Goal: Task Accomplishment & Management: Manage account settings

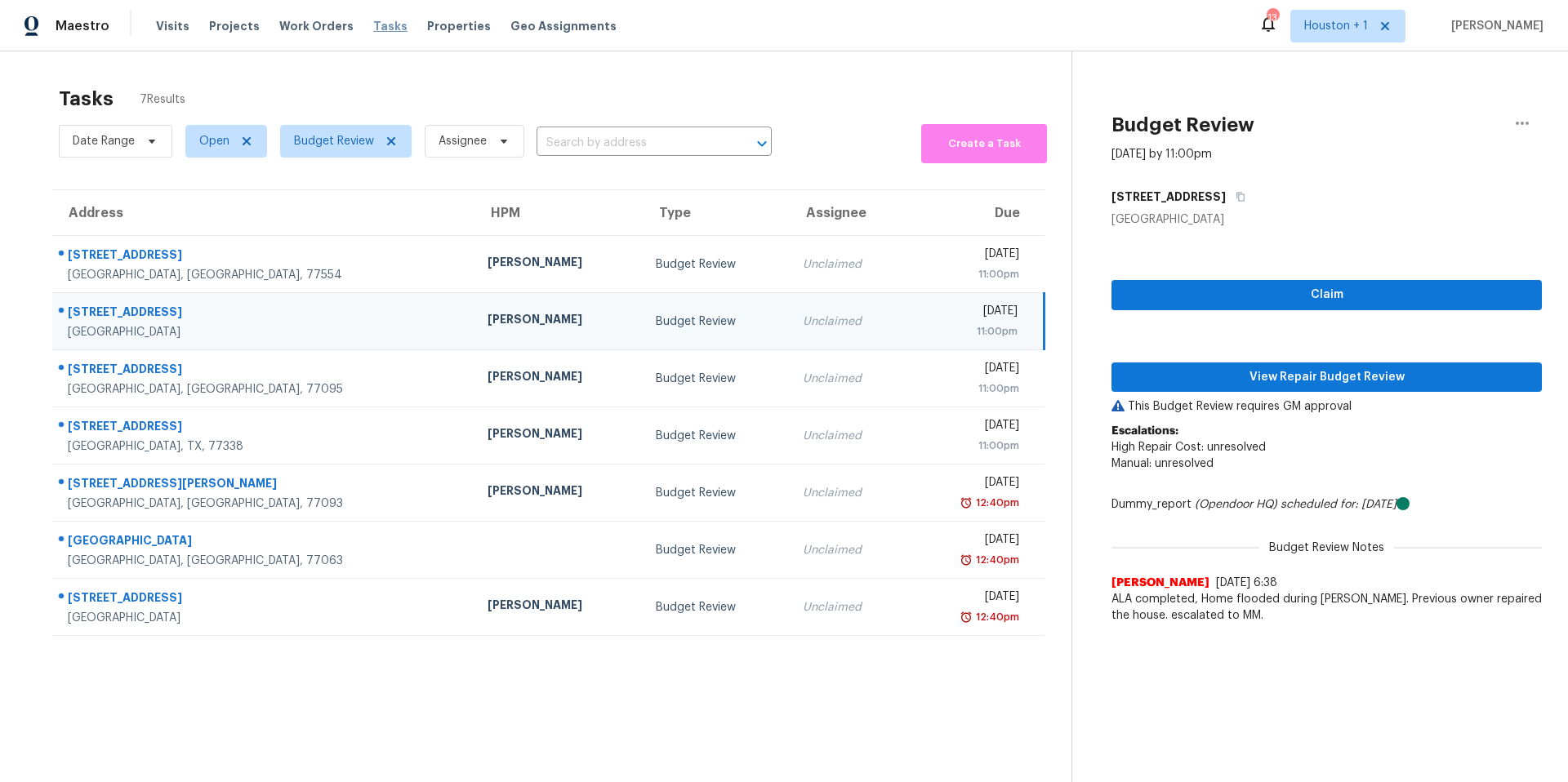
click at [375, 30] on span "Tasks" at bounding box center [391, 26] width 35 height 12
click at [328, 146] on span "Budget Review" at bounding box center [333, 141] width 80 height 16
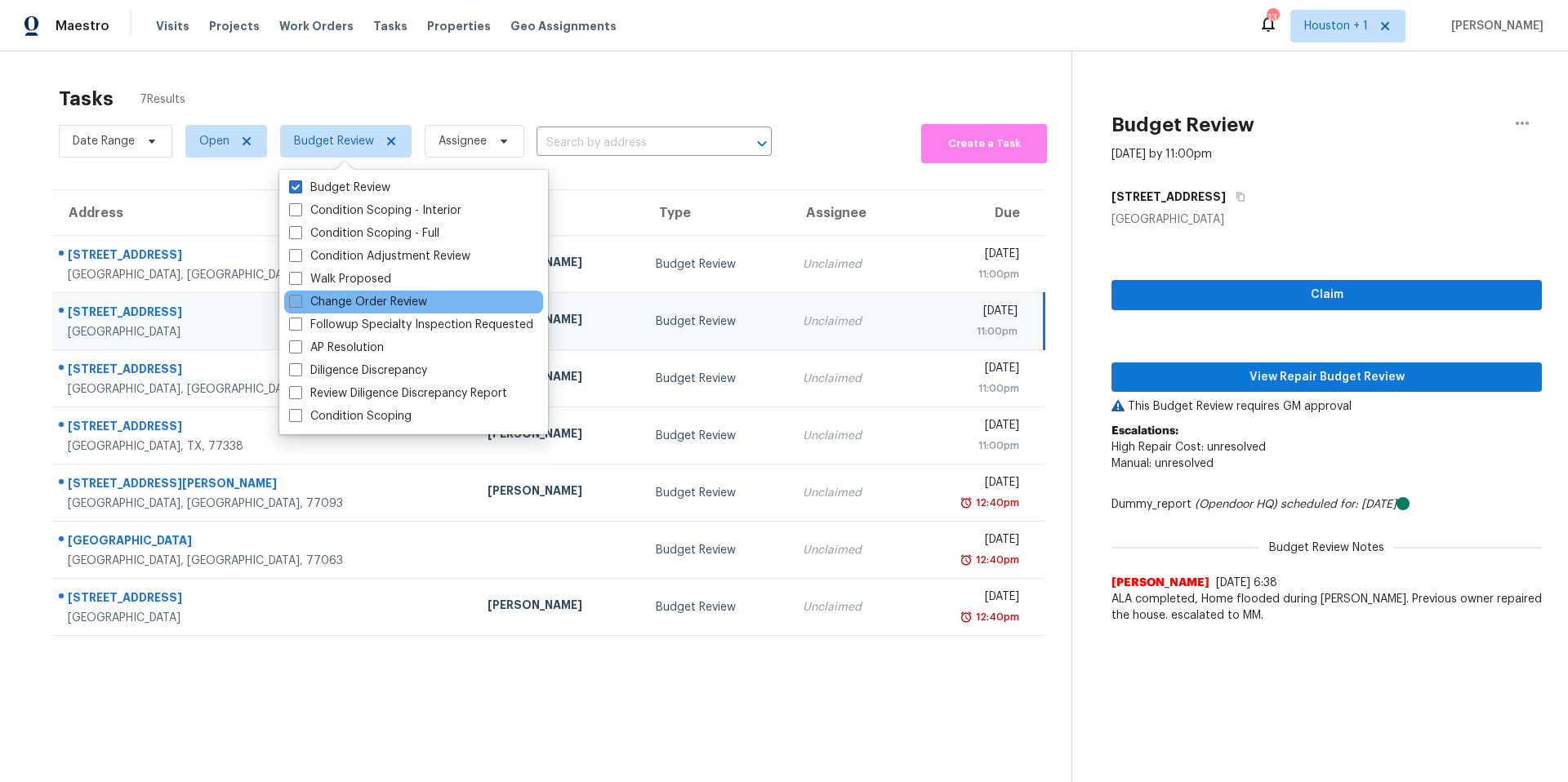
click at [327, 296] on label "Change Order Review" at bounding box center [358, 301] width 138 height 16
click at [299, 296] on input "Change Order Review" at bounding box center [294, 298] width 11 height 11
checkbox input "true"
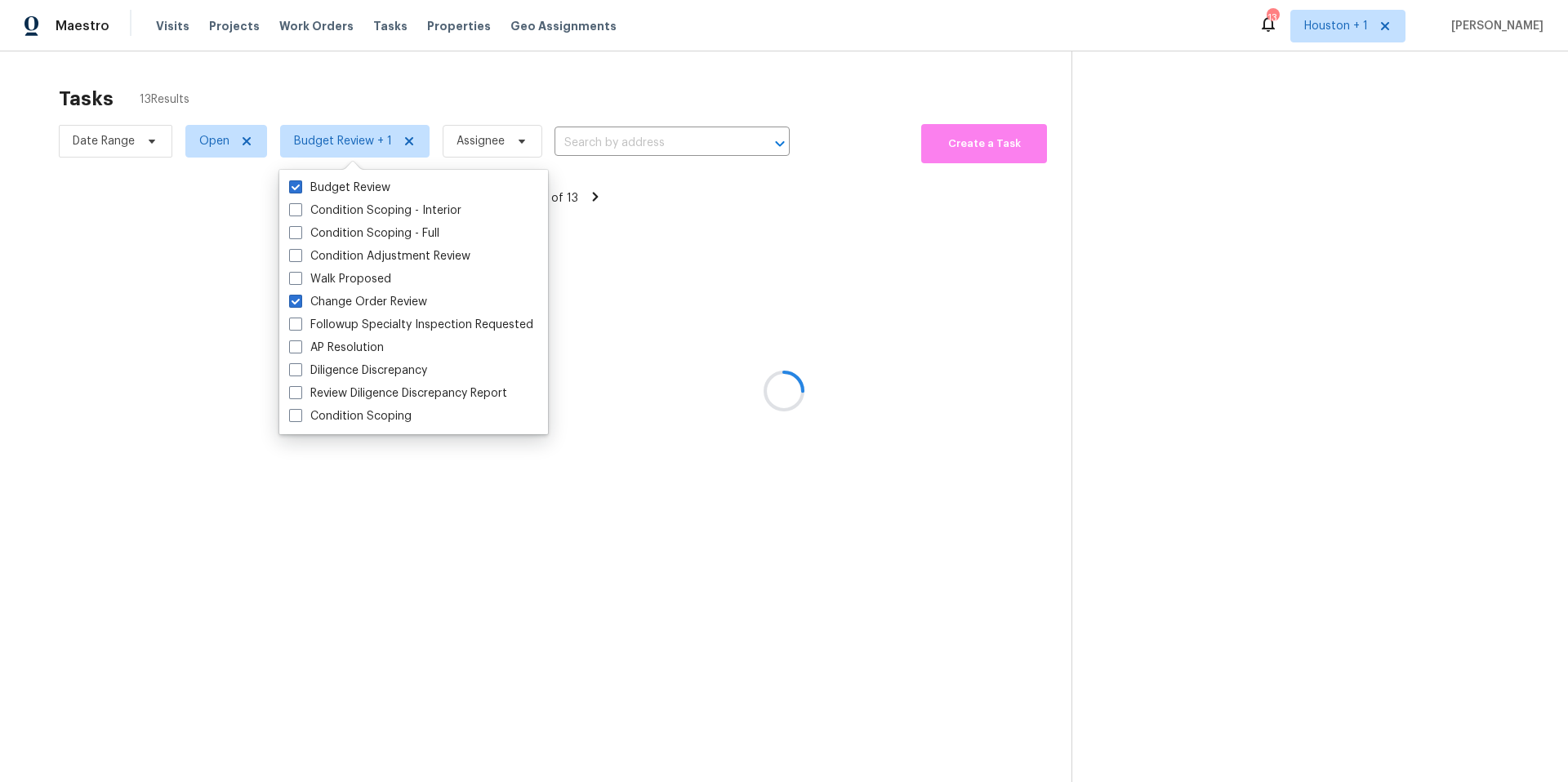
click at [391, 99] on div at bounding box center [784, 391] width 1568 height 782
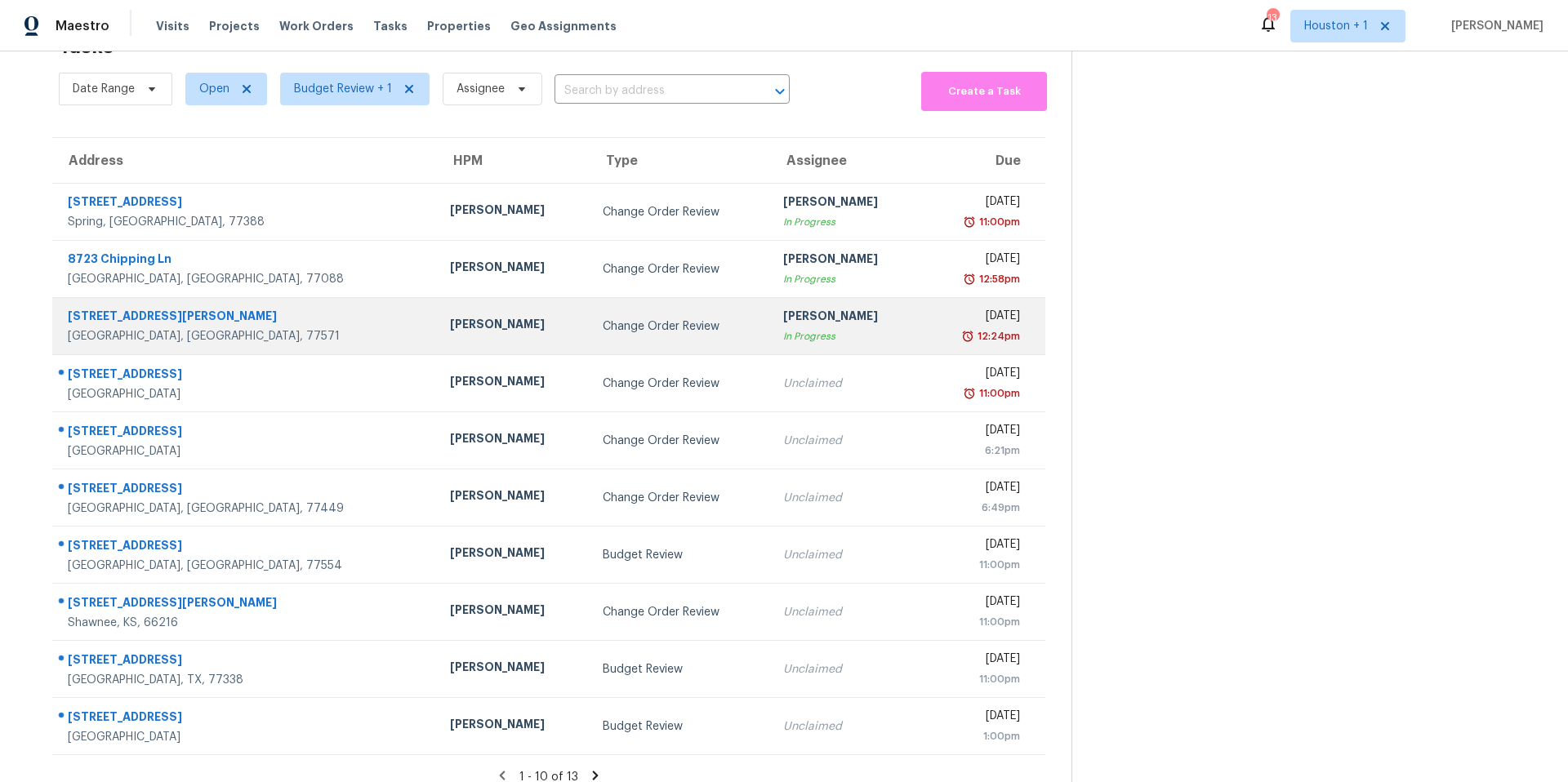
scroll to position [68, 0]
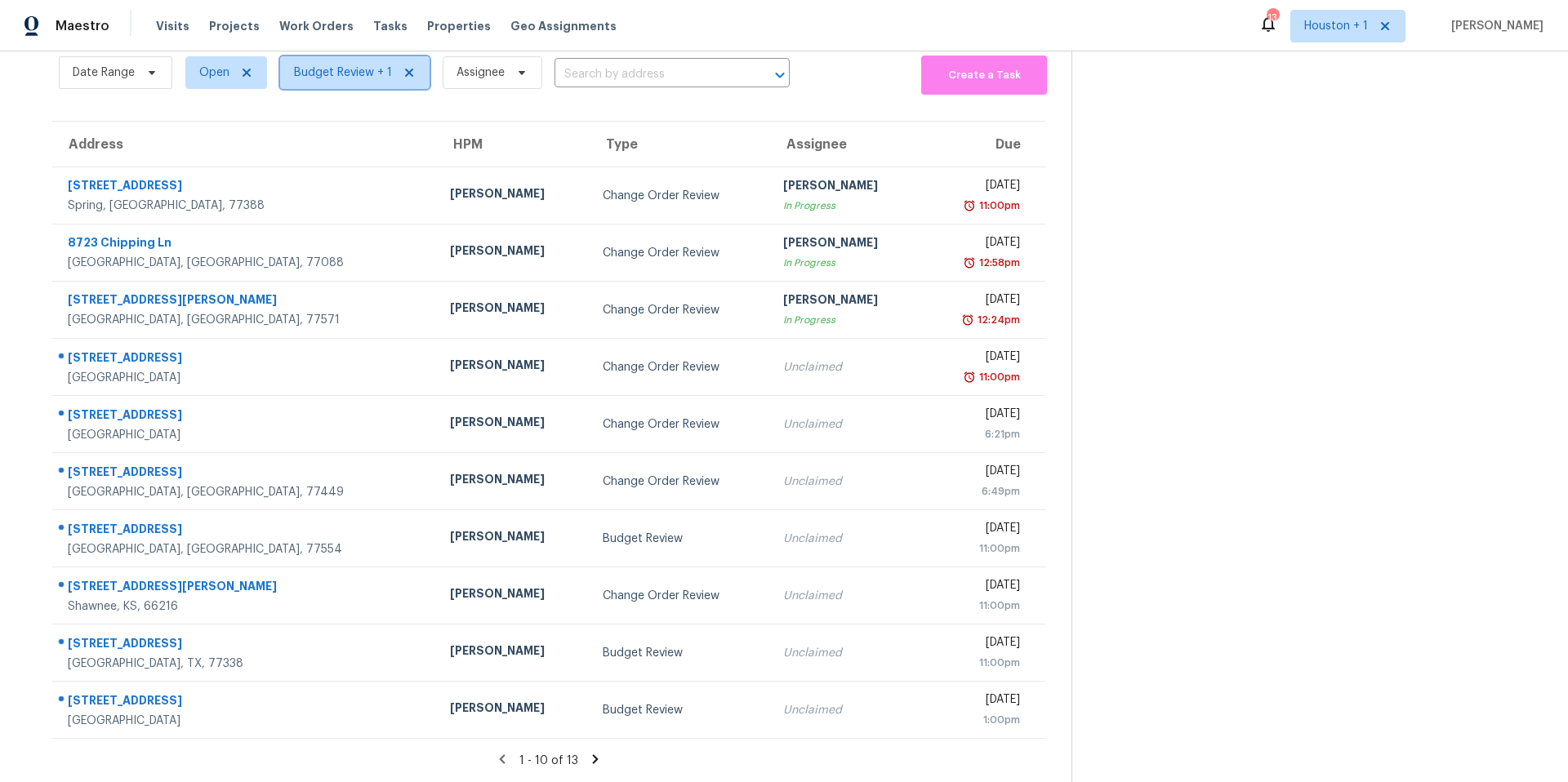
click at [328, 64] on span "Budget Review + 1" at bounding box center [343, 72] width 98 height 16
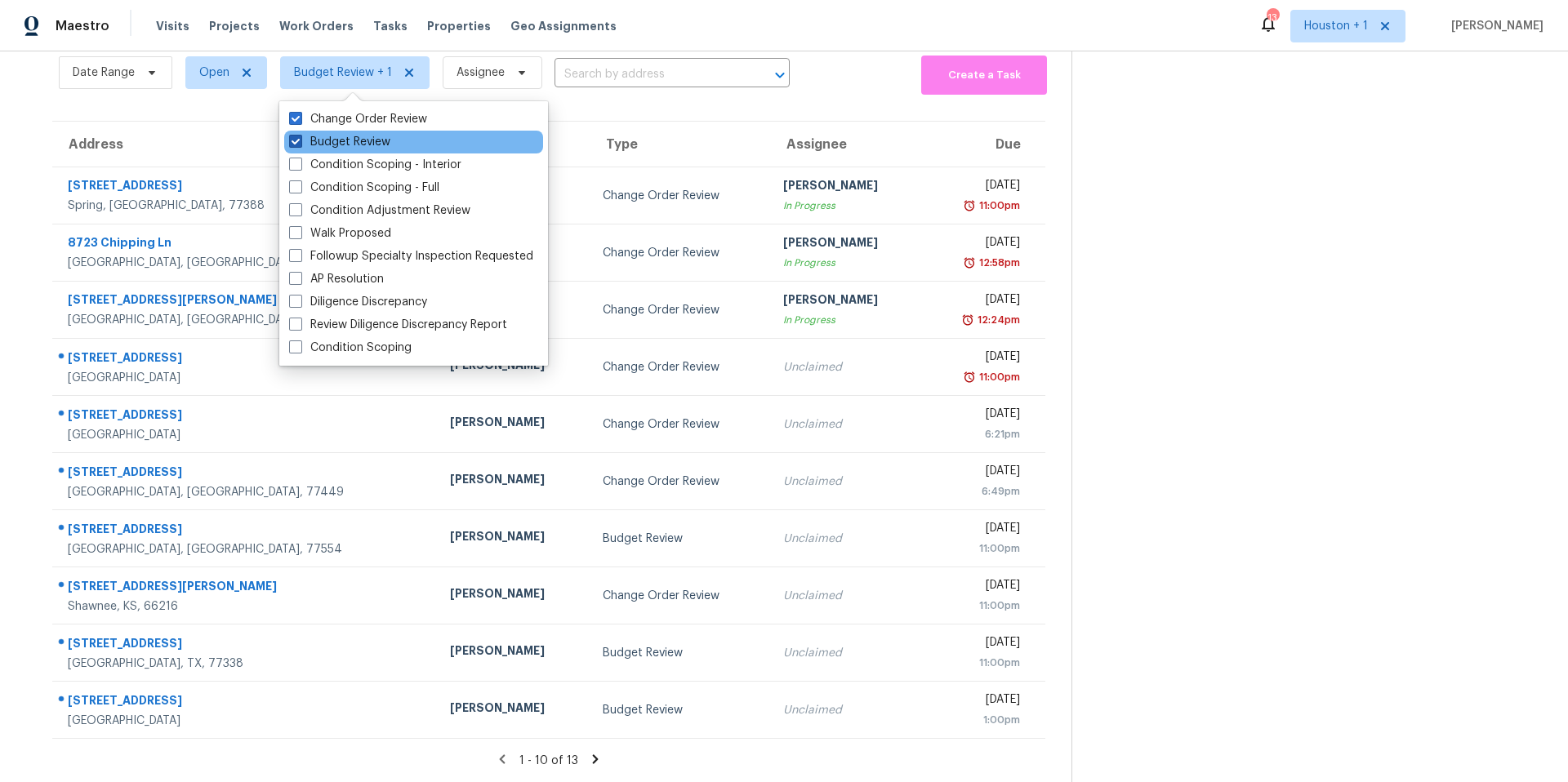
click at [327, 145] on label "Budget Review" at bounding box center [340, 142] width 102 height 16
click at [299, 145] on input "Budget Review" at bounding box center [294, 139] width 11 height 11
checkbox input "false"
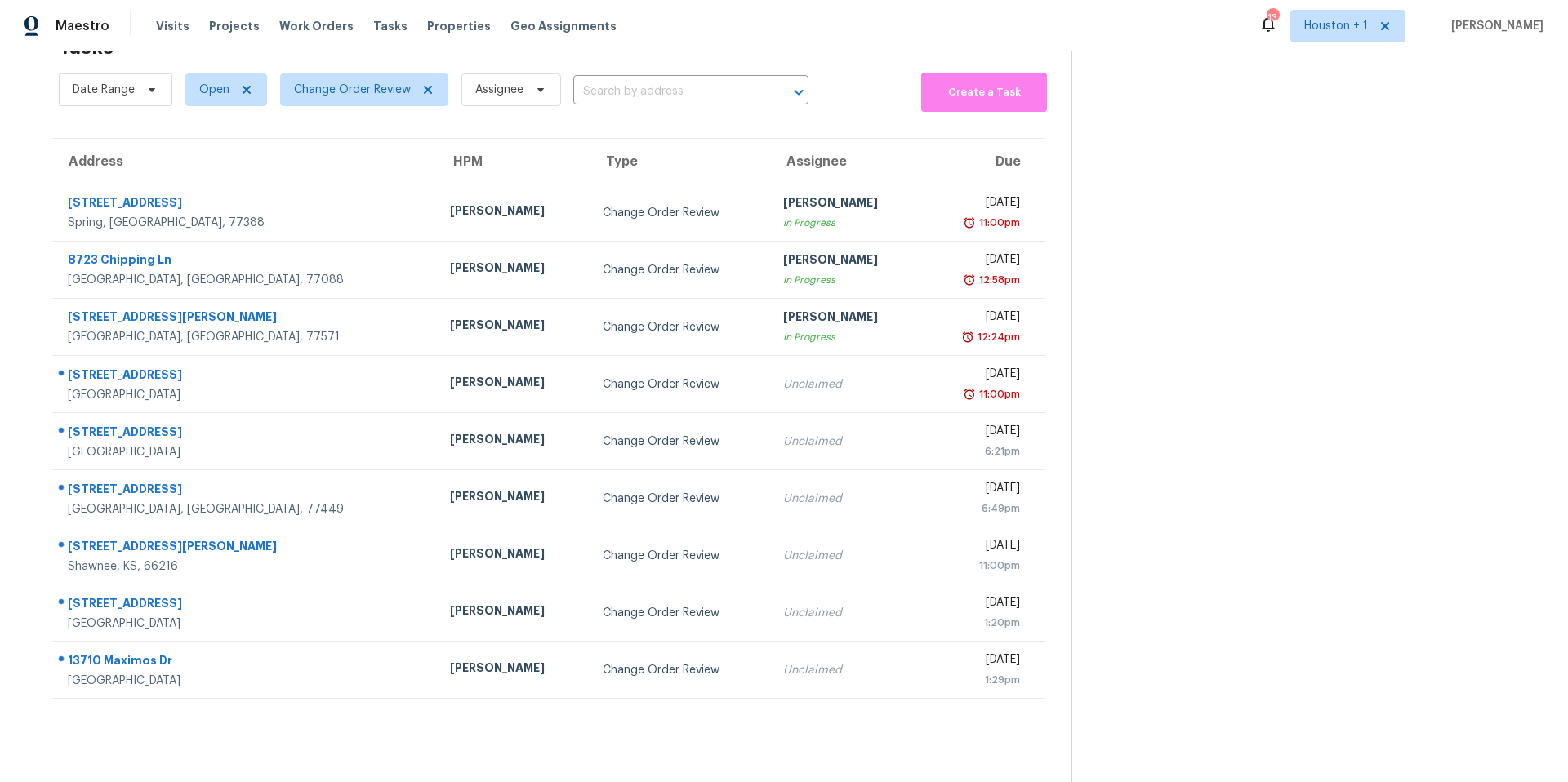
click at [606, 132] on section "Tasks 9 Results Date Range Open Change Order Review Assignee ​ Create a Task Ad…" at bounding box center [548, 404] width 1045 height 756
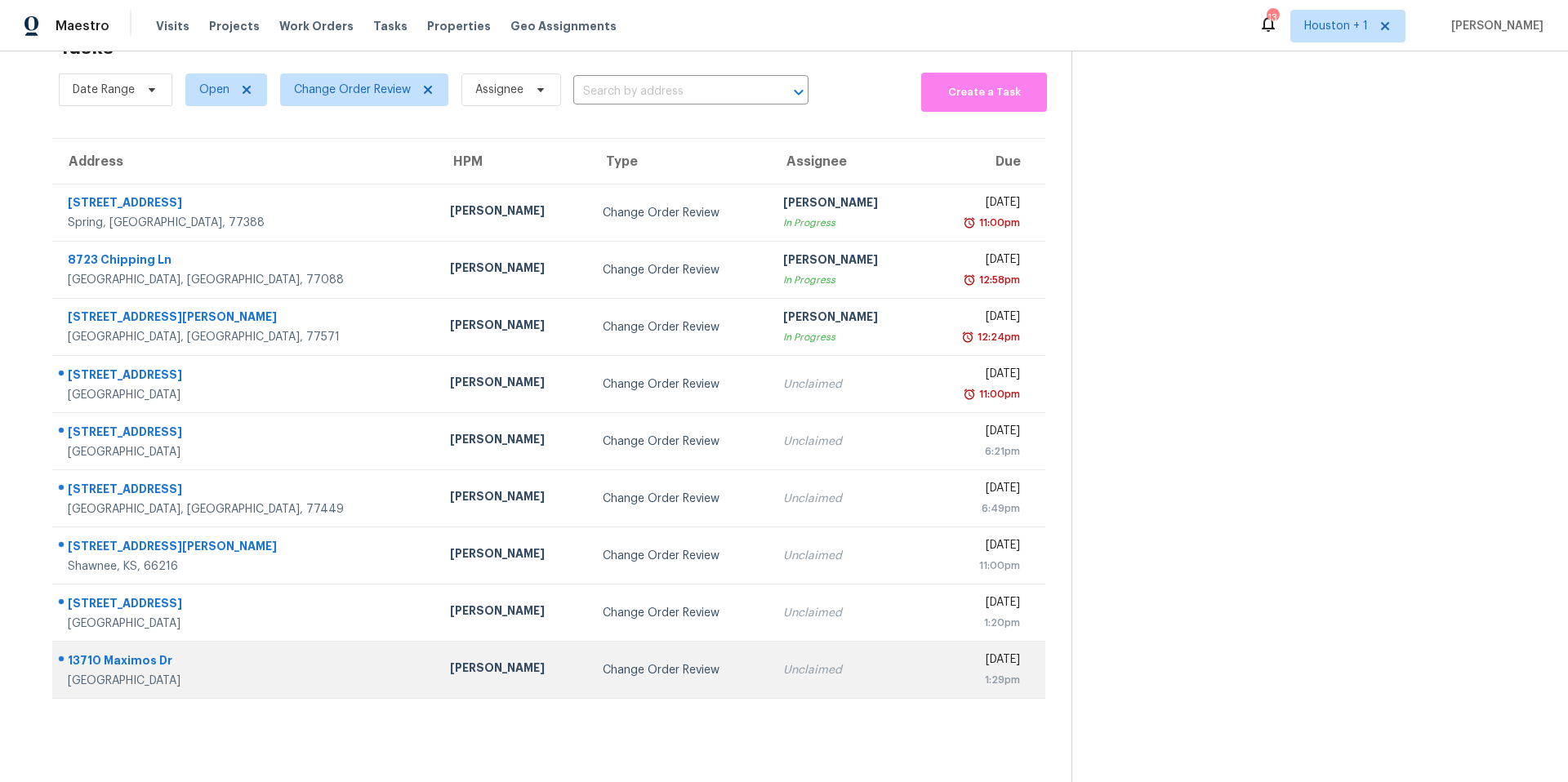
click at [450, 665] on div "Stephen Lacy" at bounding box center [513, 670] width 127 height 20
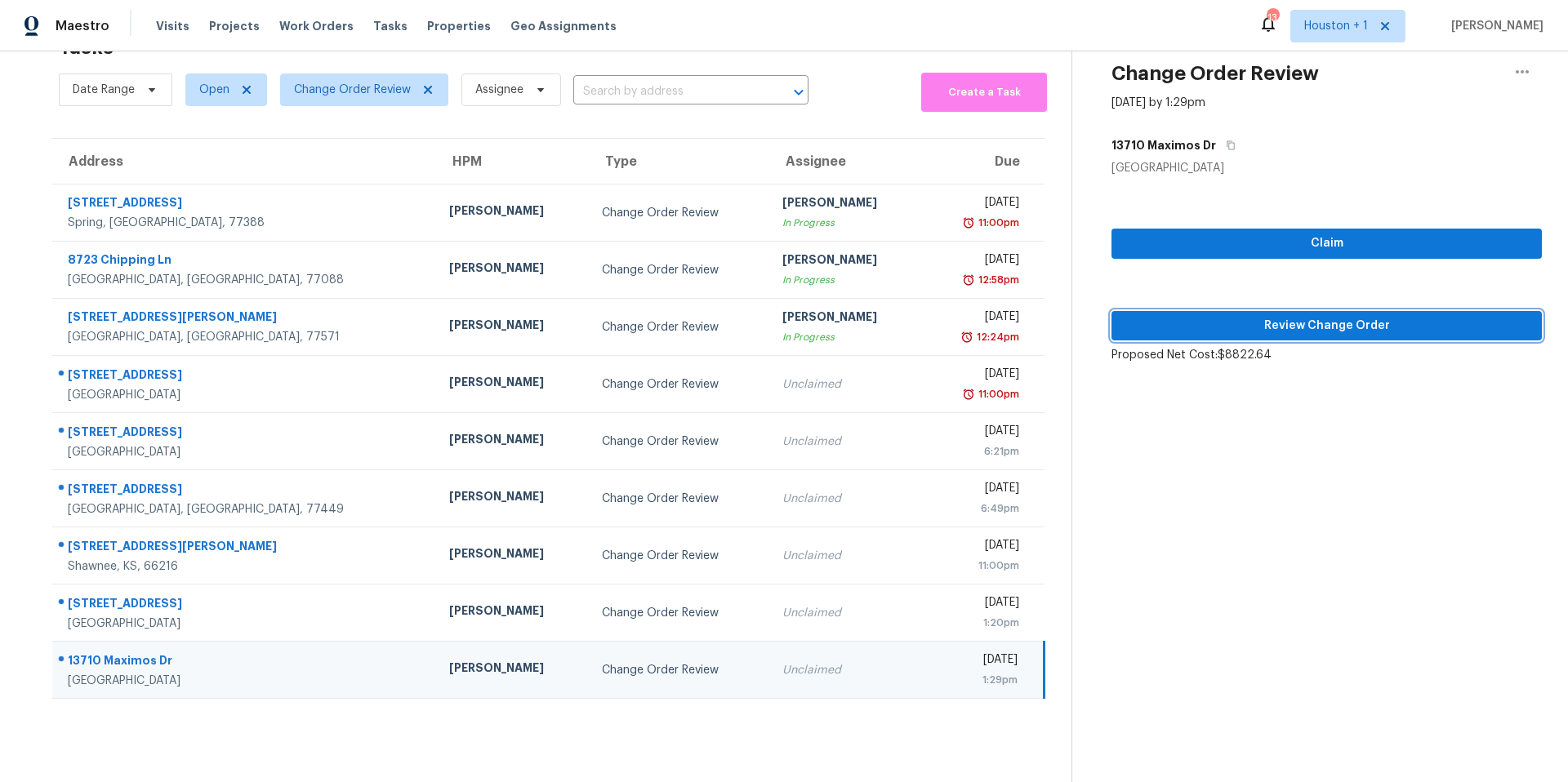
click at [1155, 325] on span "Review Change Order" at bounding box center [1326, 325] width 404 height 20
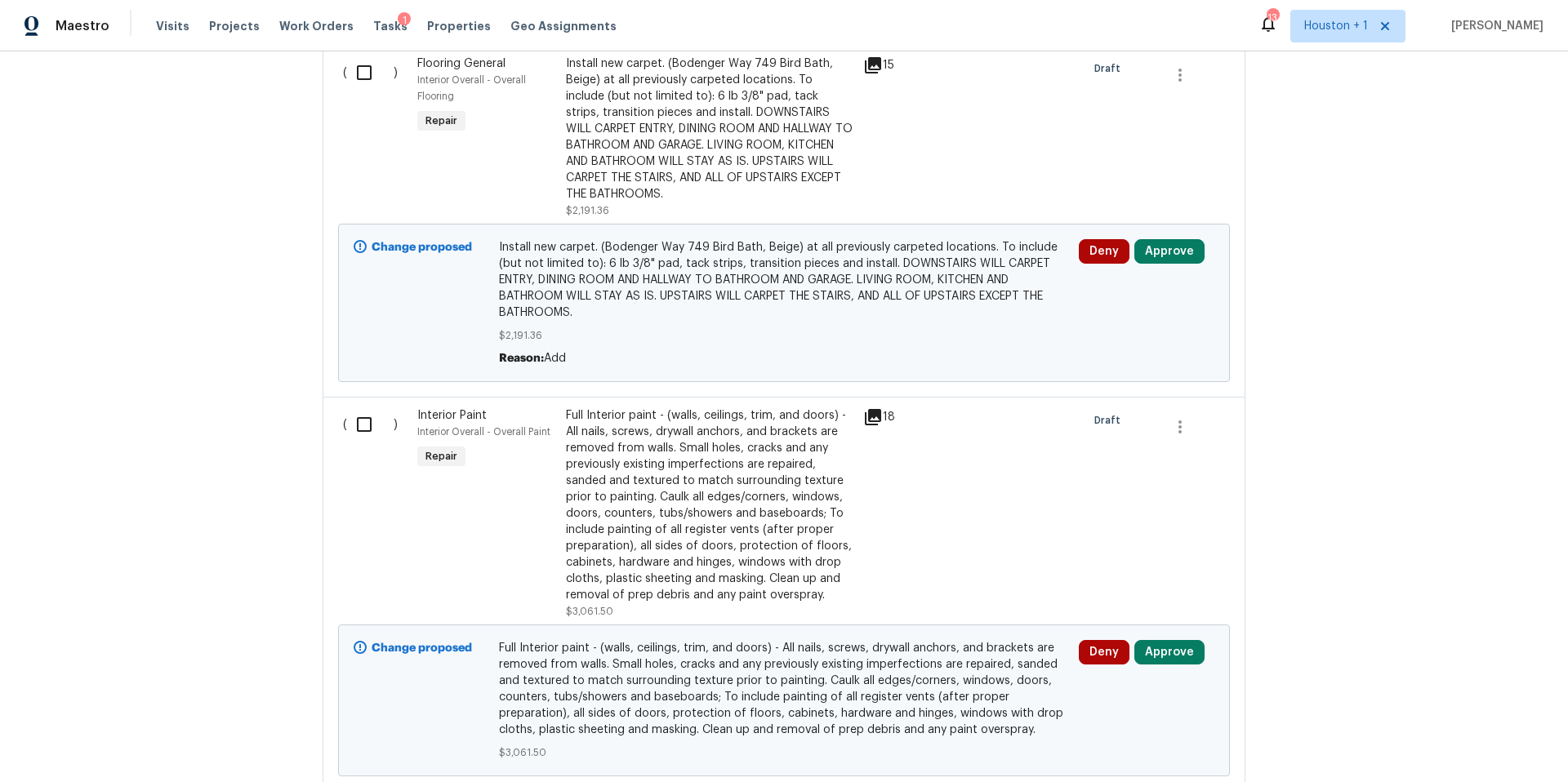
scroll to position [1917, 0]
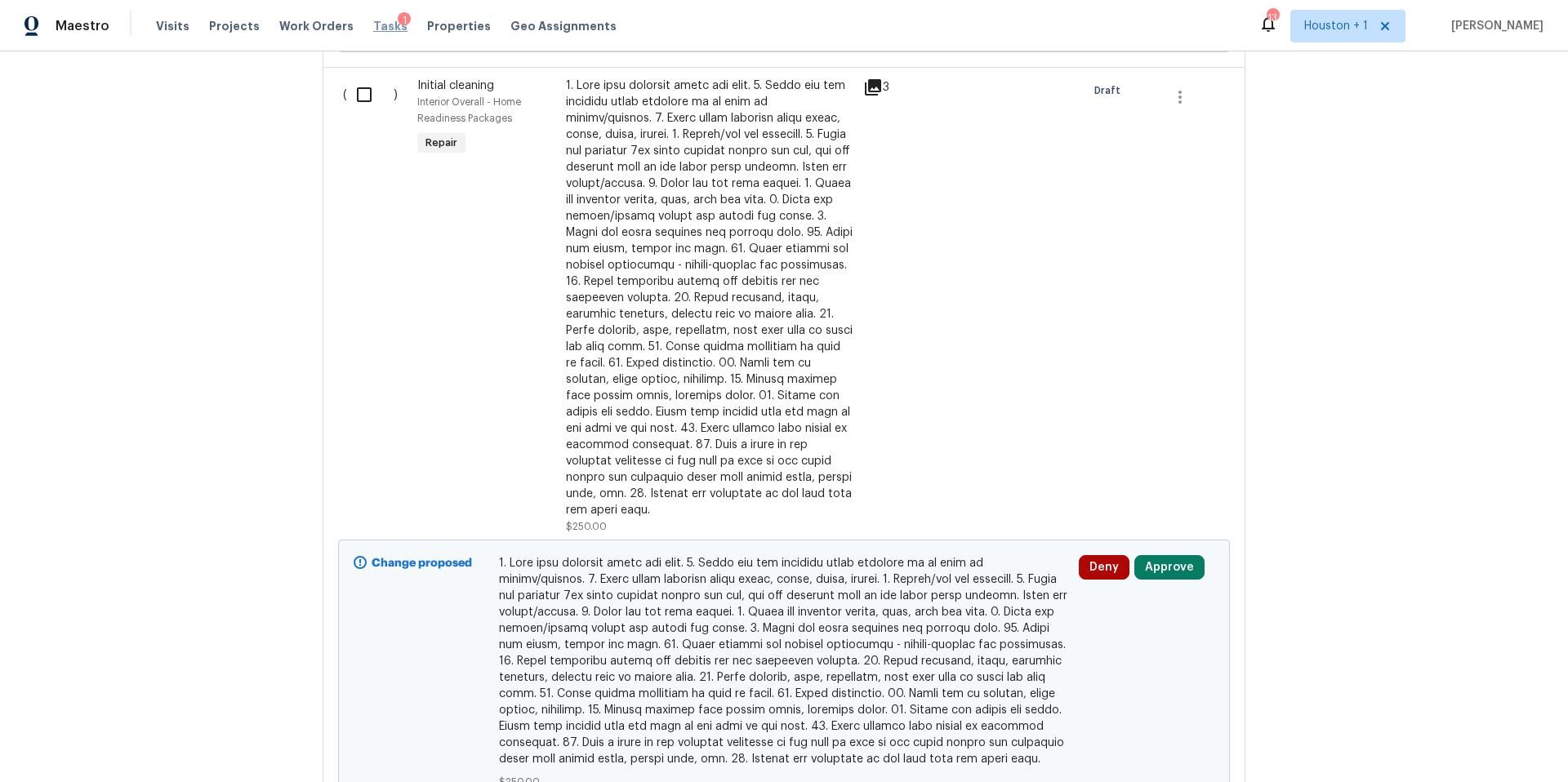
click at [373, 25] on span "Tasks" at bounding box center [391, 26] width 35 height 12
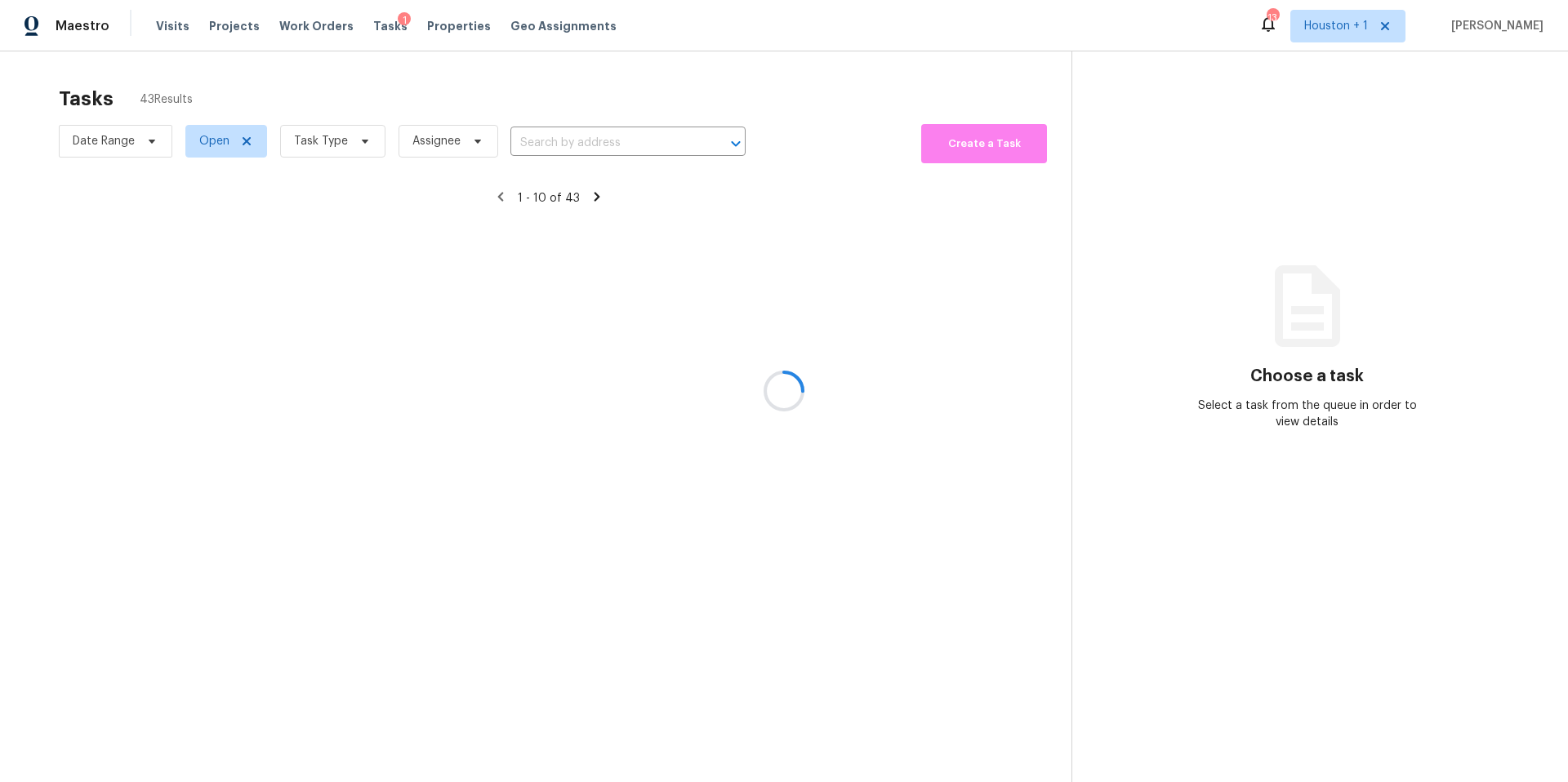
click at [326, 147] on div at bounding box center [784, 391] width 1568 height 782
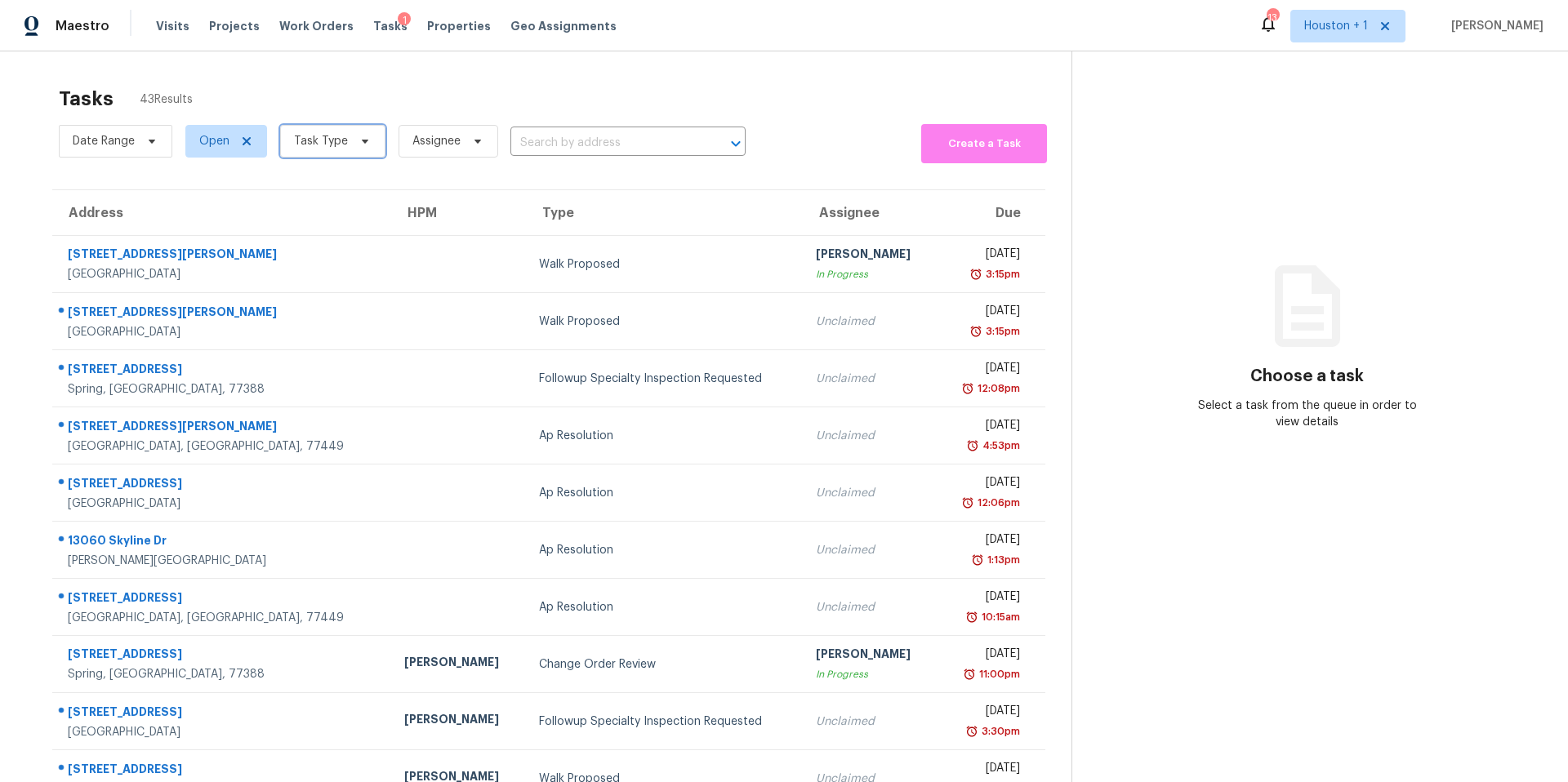
click at [326, 147] on span "Task Type" at bounding box center [321, 141] width 54 height 16
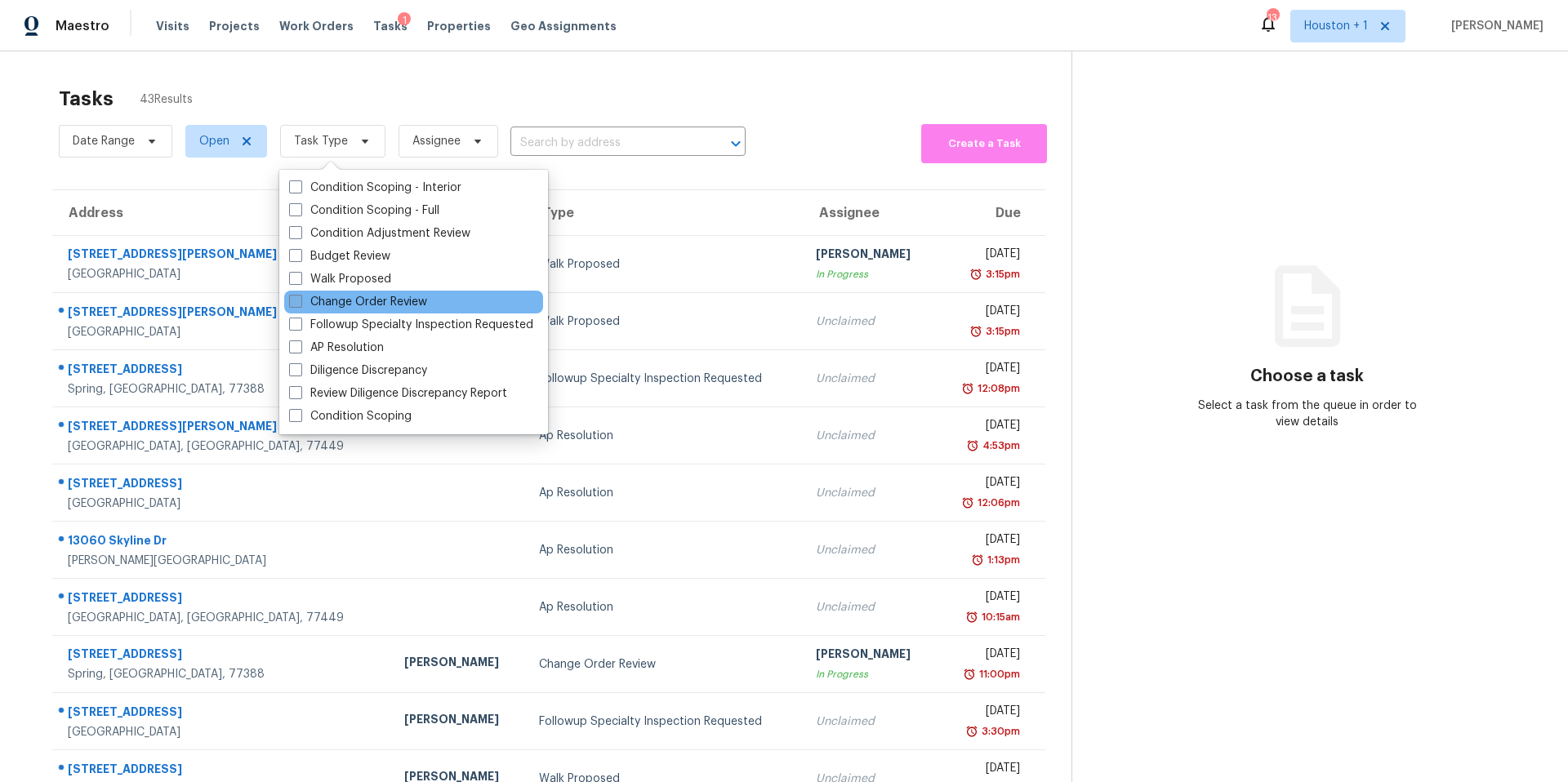
click at [312, 302] on label "Change Order Review" at bounding box center [358, 301] width 138 height 16
click at [299, 302] on input "Change Order Review" at bounding box center [294, 298] width 11 height 11
checkbox input "true"
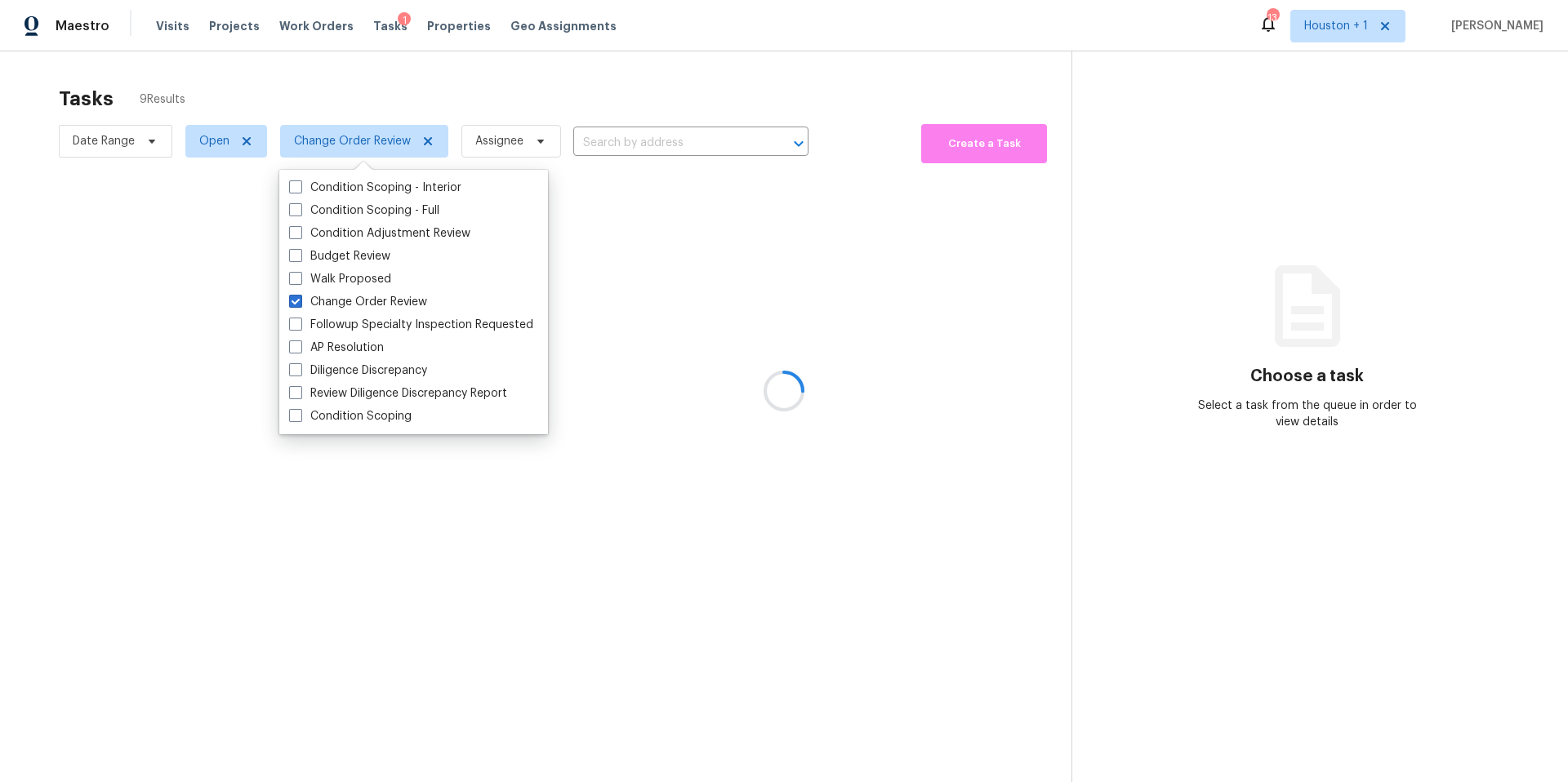
click at [392, 99] on div at bounding box center [784, 391] width 1568 height 782
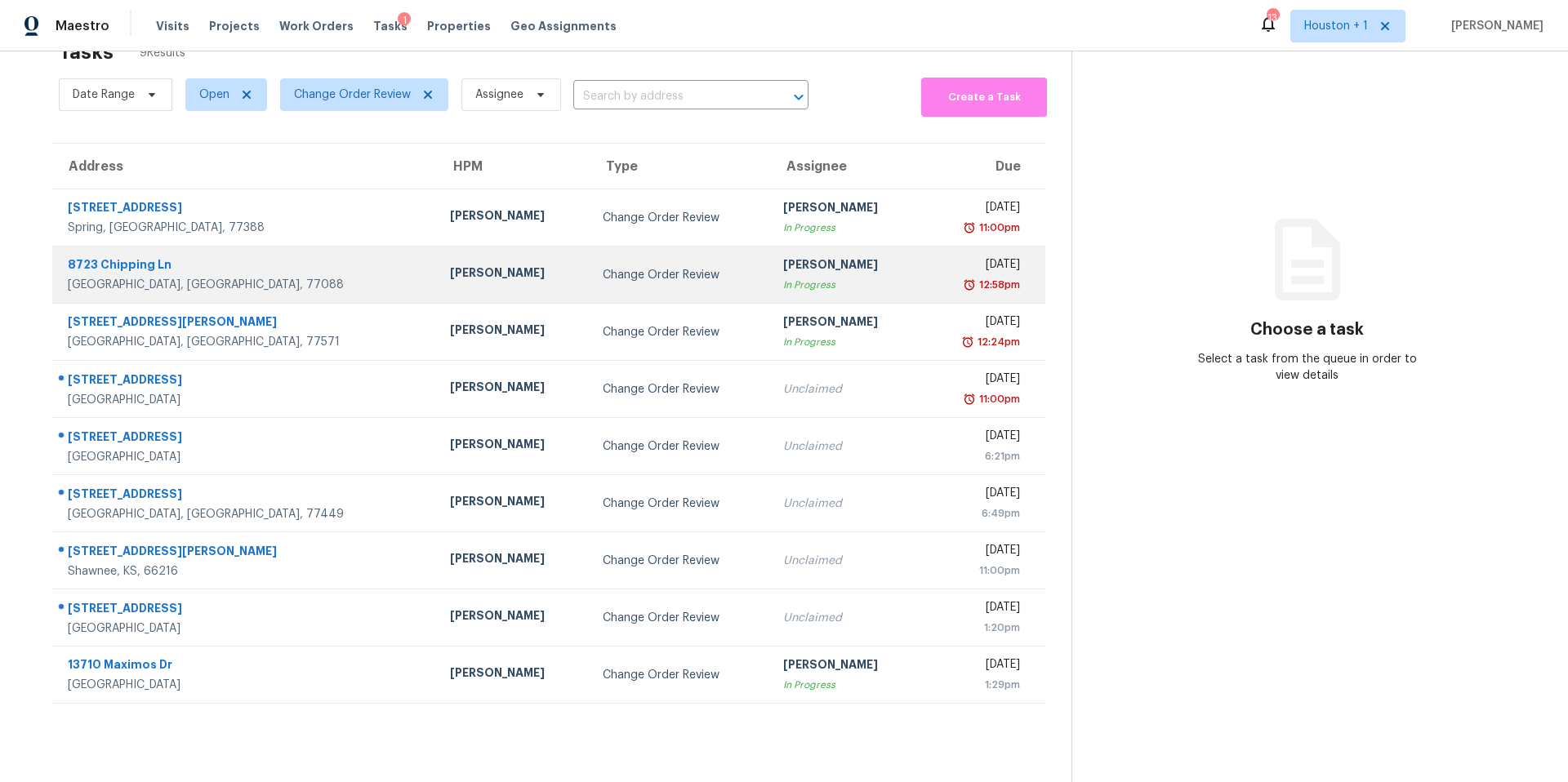
scroll to position [49, 0]
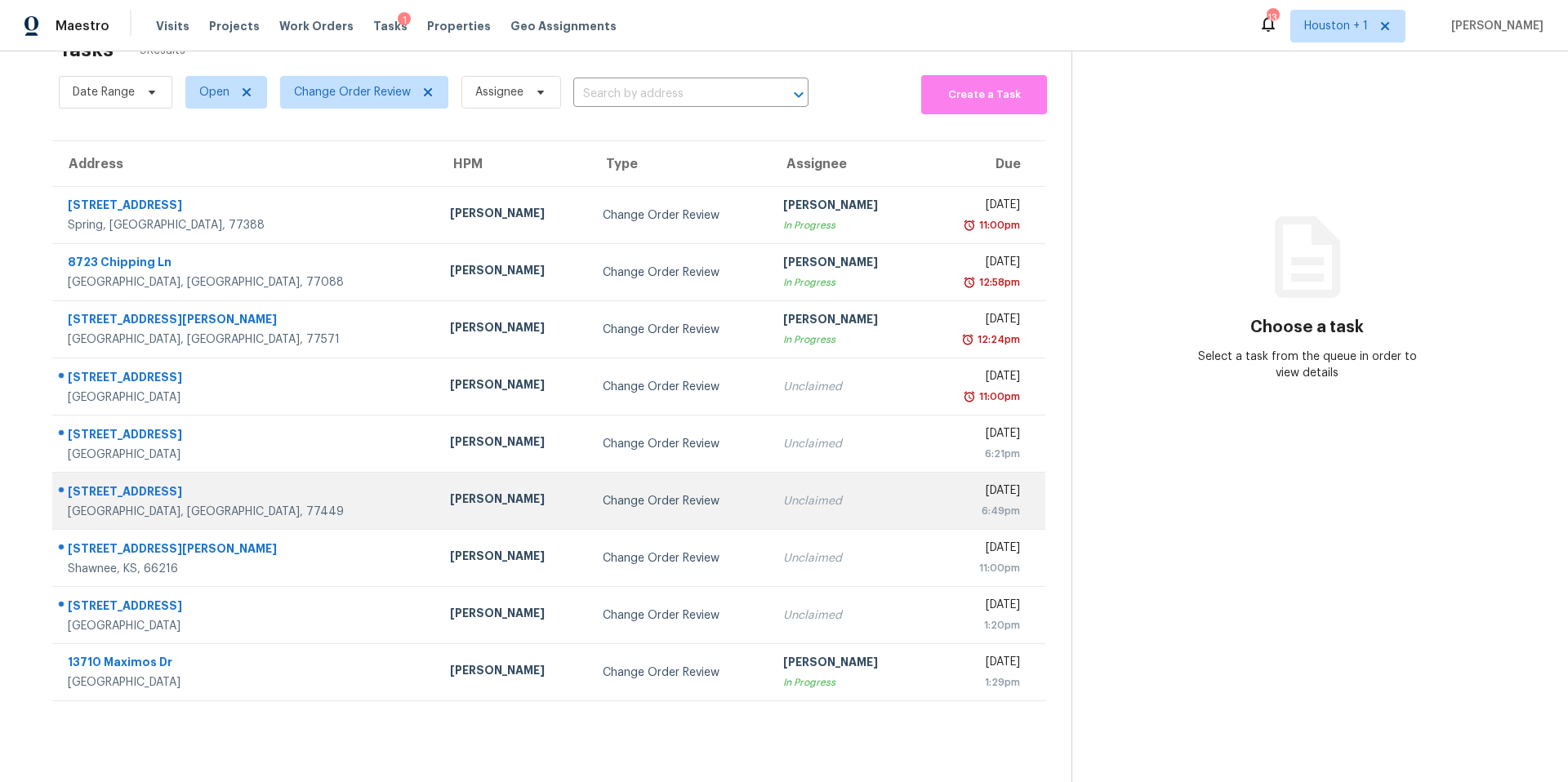
click at [453, 527] on td "Maria Zakharnitskaia" at bounding box center [512, 502] width 153 height 58
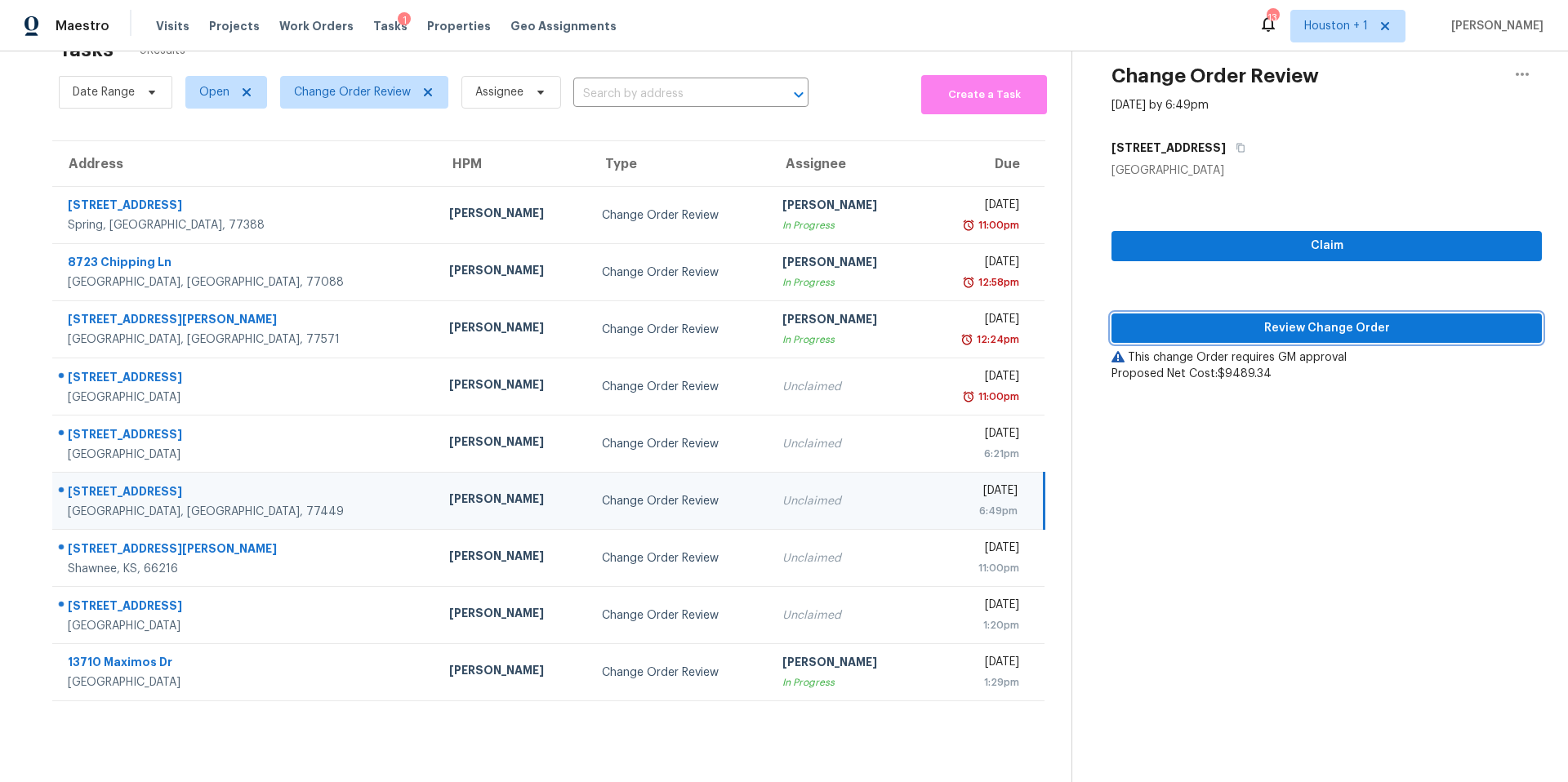
click at [1200, 336] on span "Review Change Order" at bounding box center [1326, 328] width 404 height 20
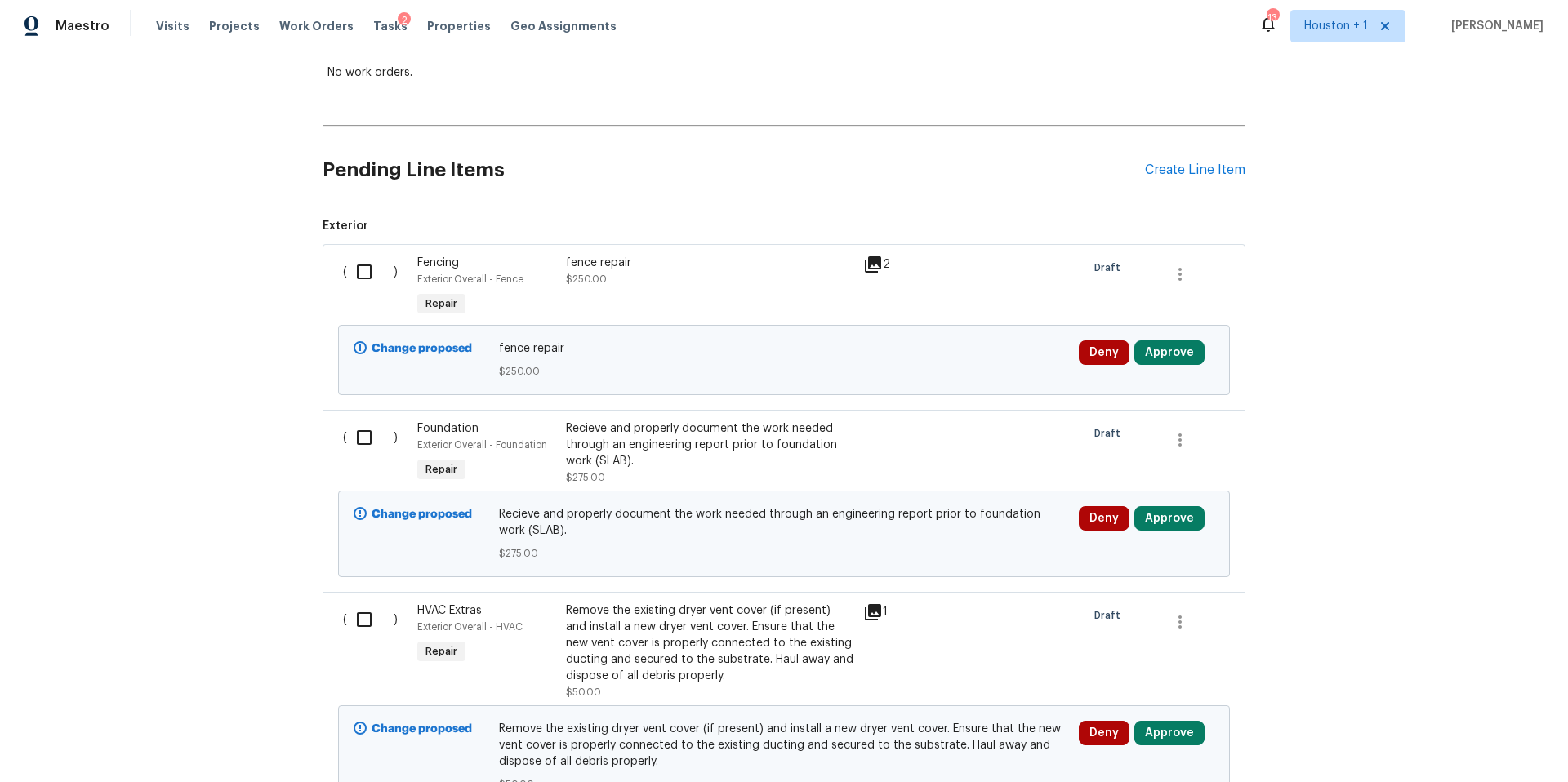
scroll to position [306, 0]
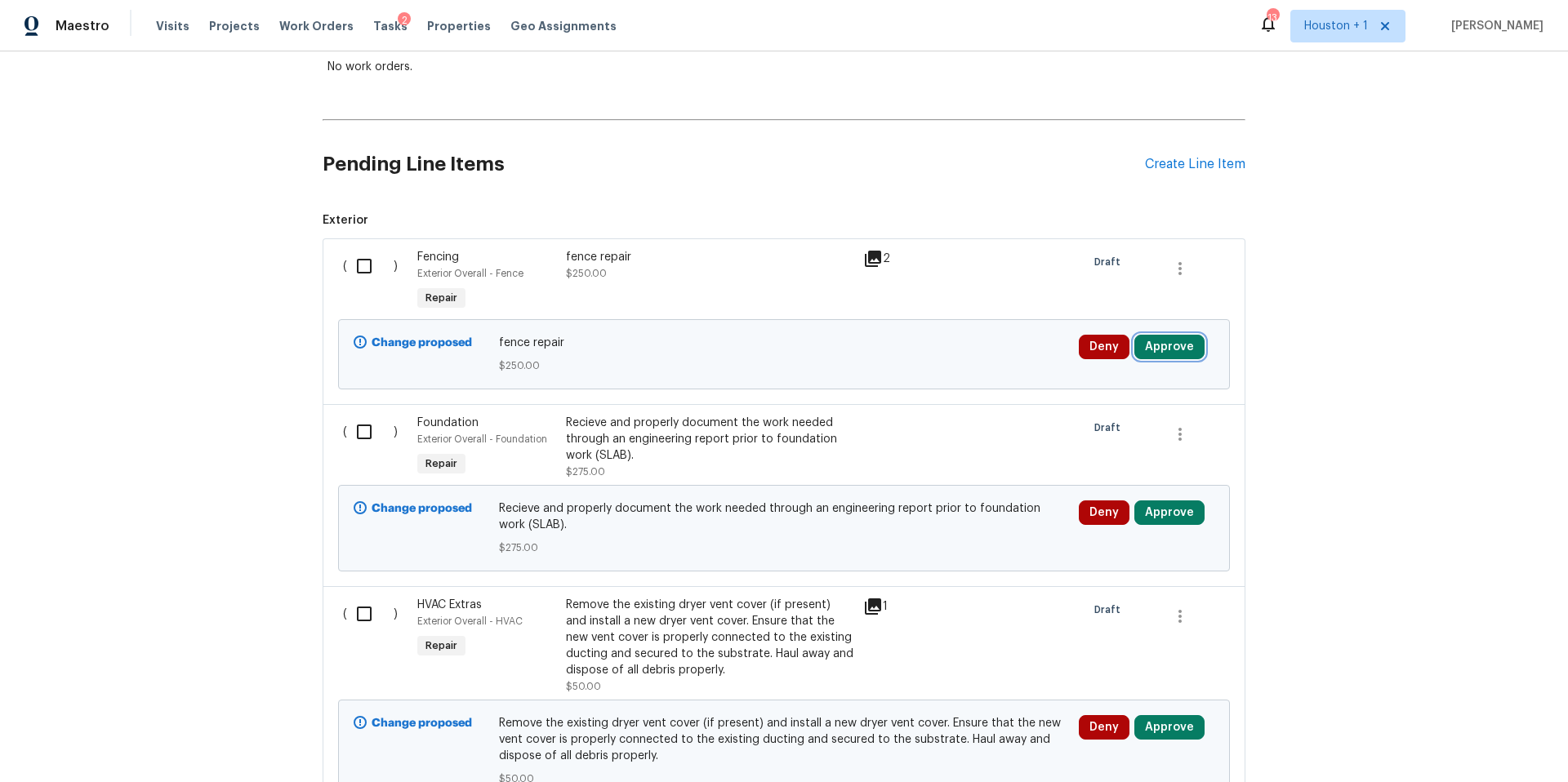
click at [1171, 346] on button "Approve" at bounding box center [1169, 347] width 70 height 25
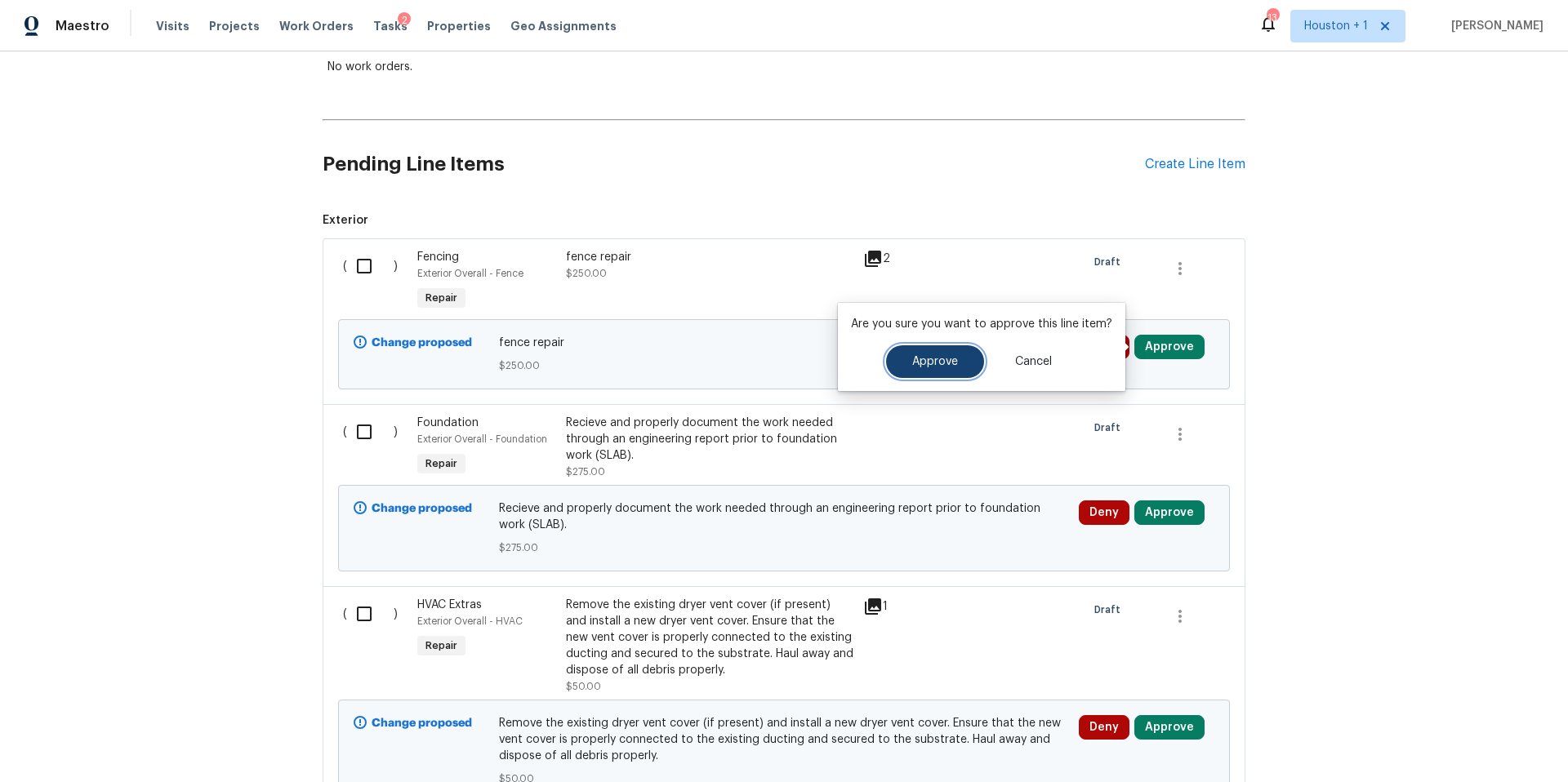
click at [938, 351] on button "Approve" at bounding box center [935, 362] width 98 height 33
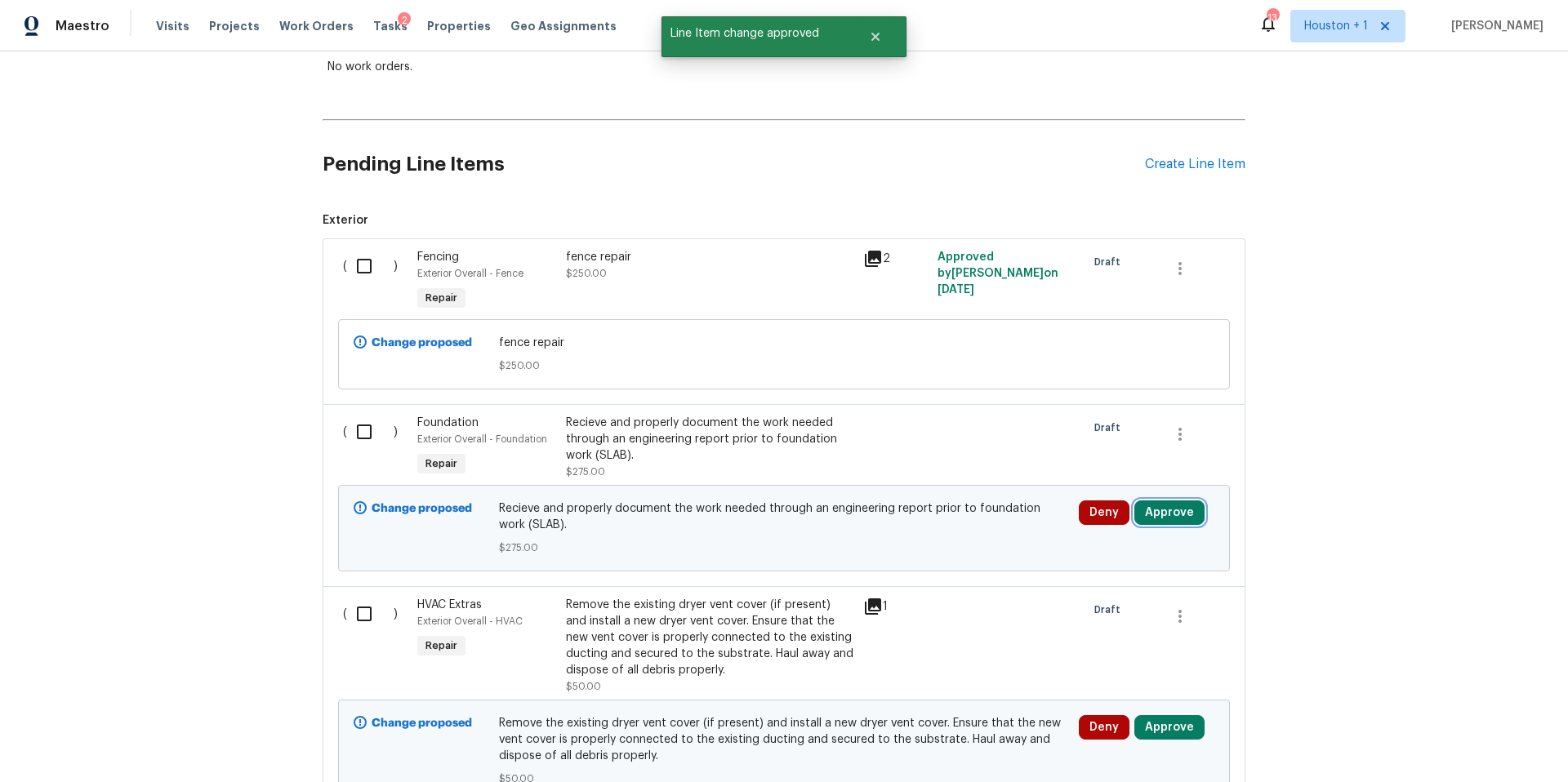
click at [1163, 512] on button "Approve" at bounding box center [1169, 513] width 70 height 25
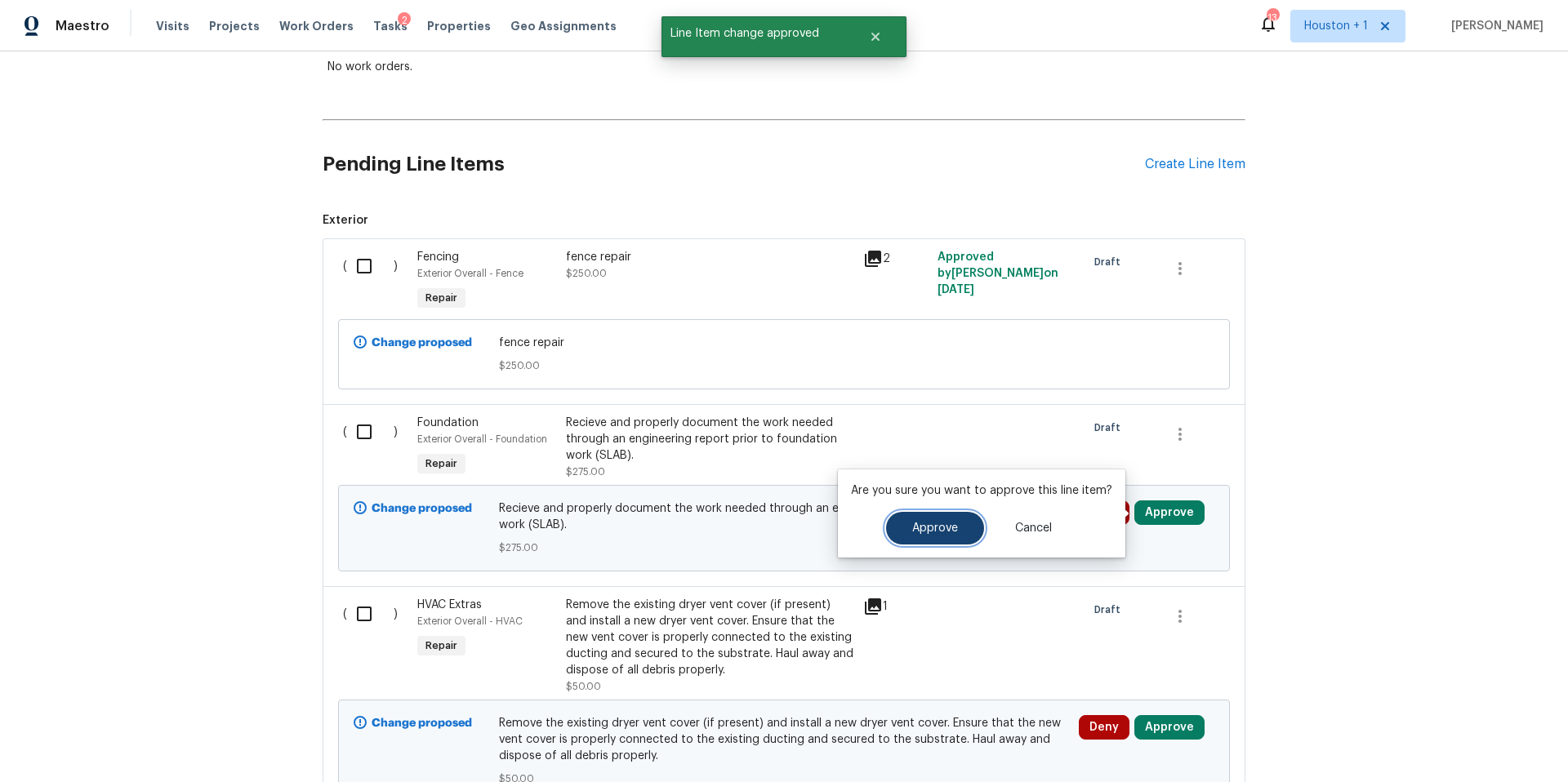
click at [934, 531] on span "Approve" at bounding box center [935, 529] width 46 height 12
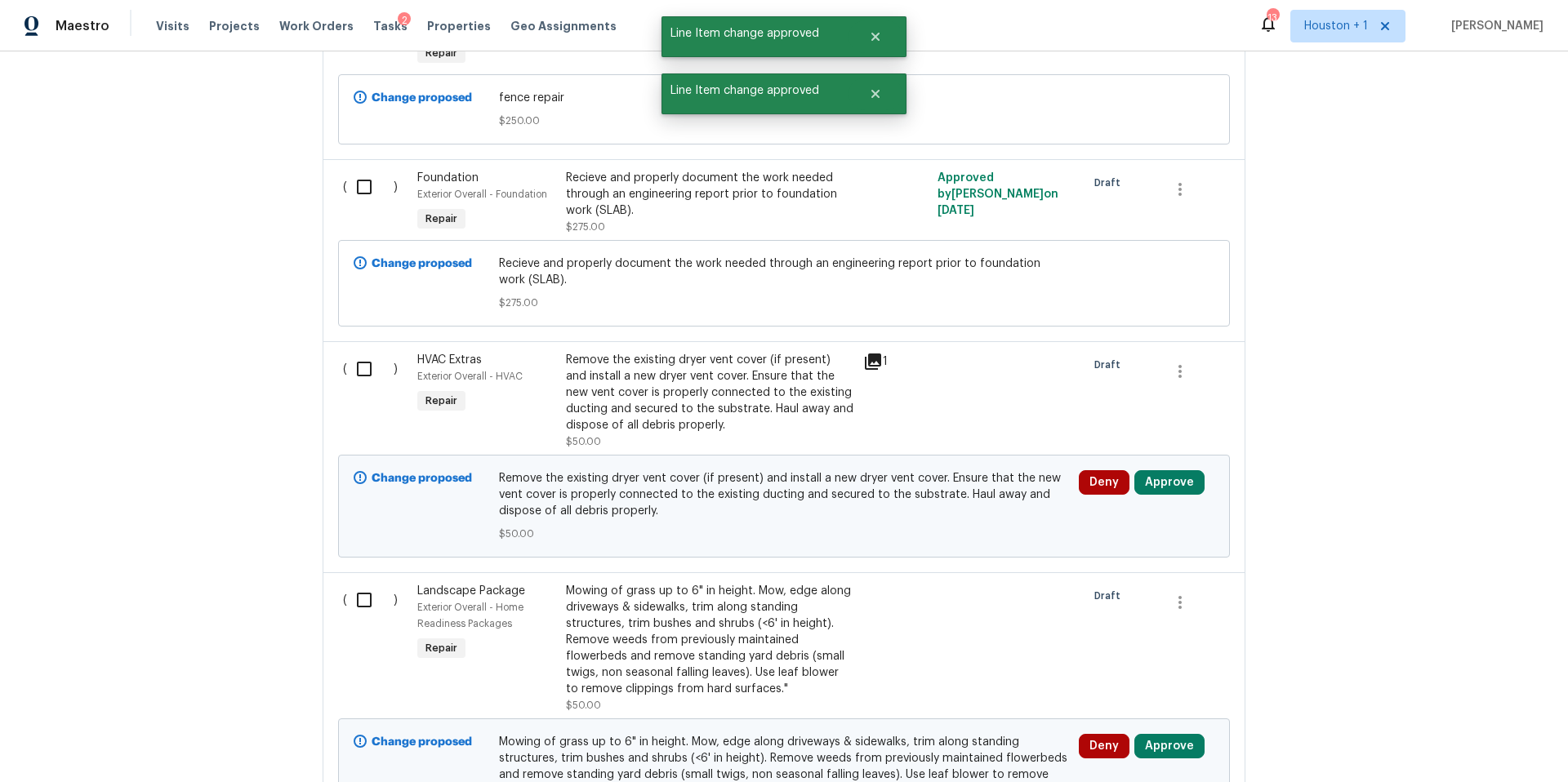
scroll to position [614, 0]
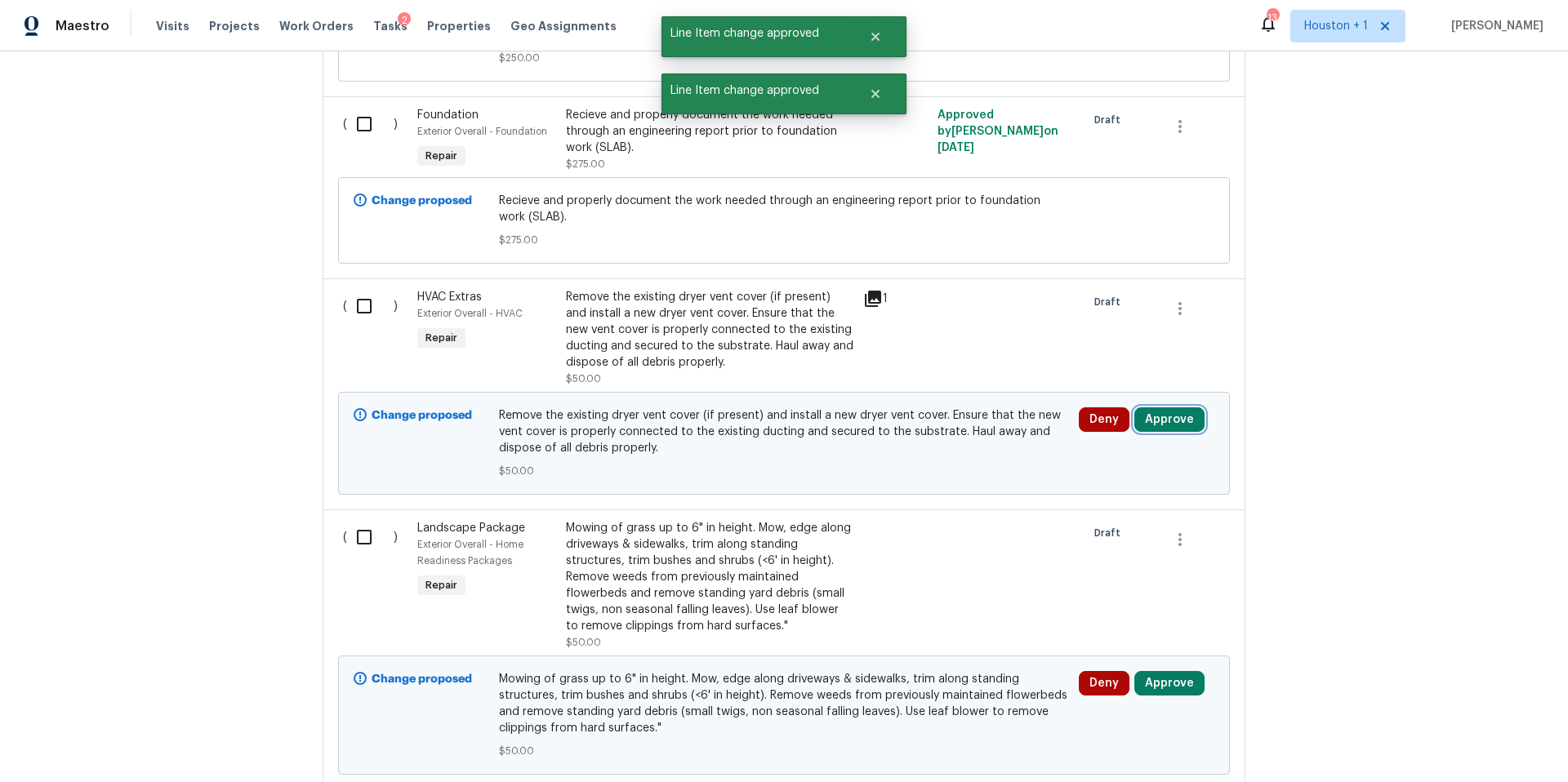
click at [1183, 427] on button "Approve" at bounding box center [1169, 420] width 70 height 25
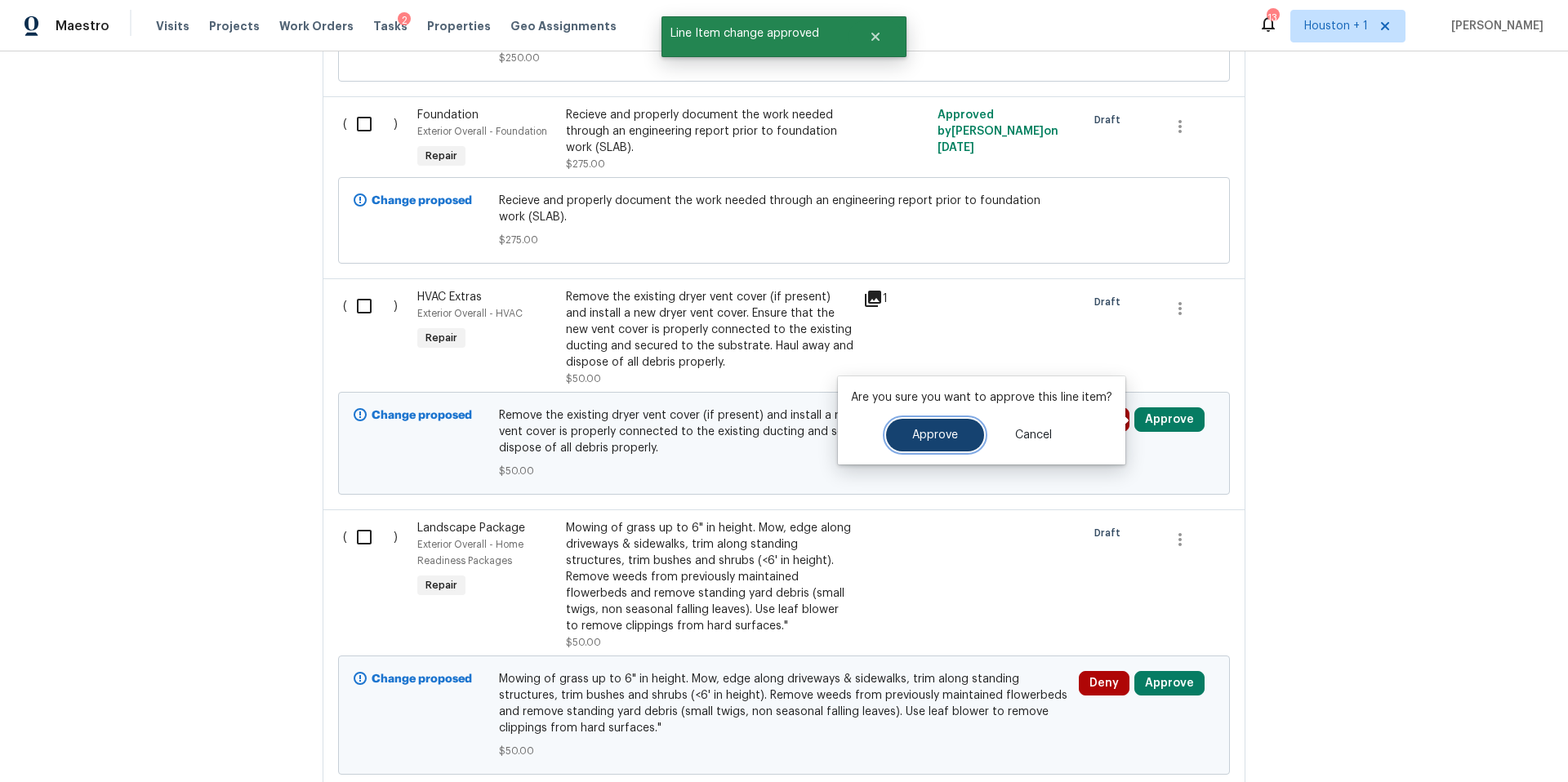
click at [934, 443] on button "Approve" at bounding box center [935, 436] width 98 height 33
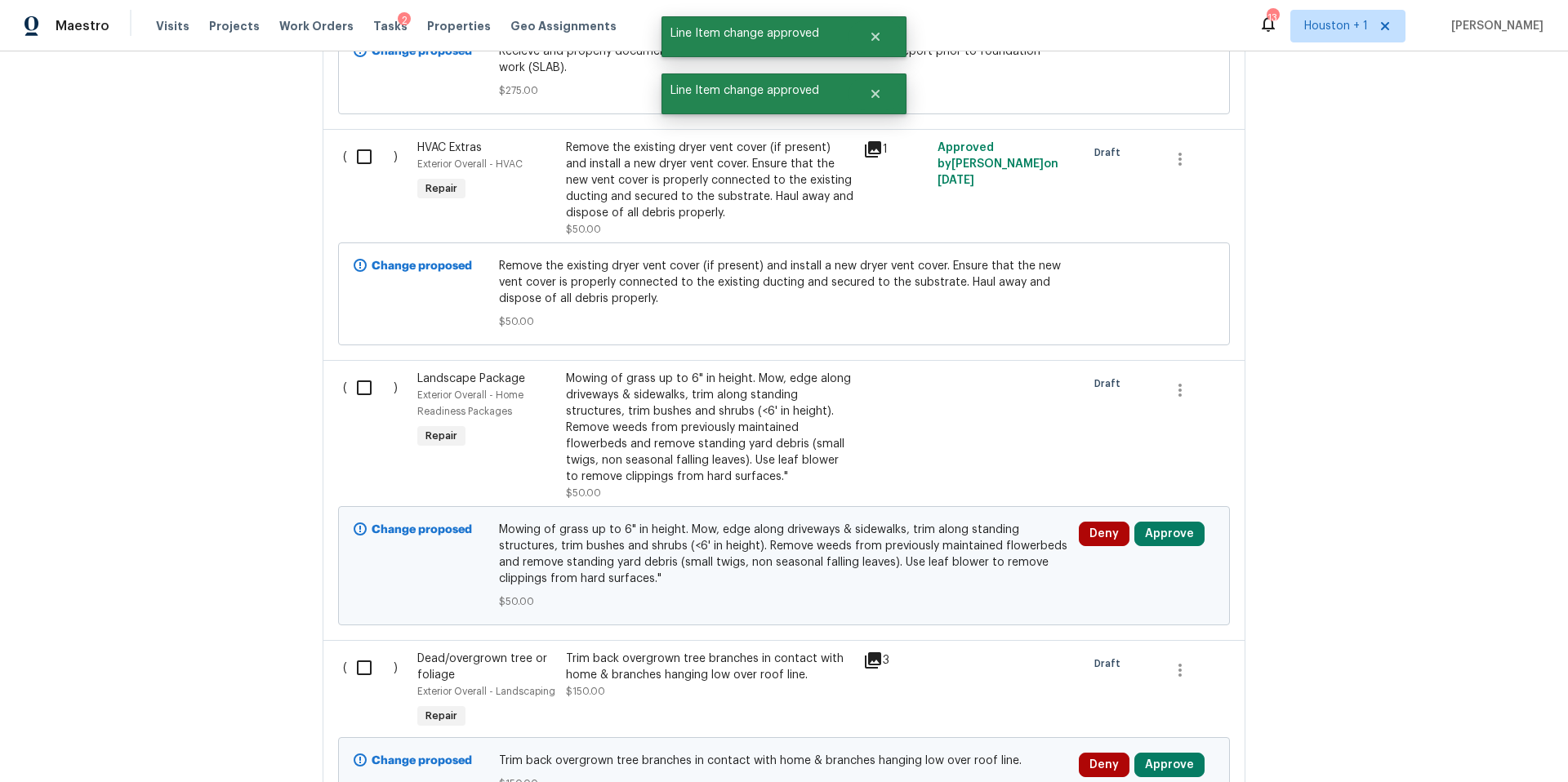
scroll to position [907, 0]
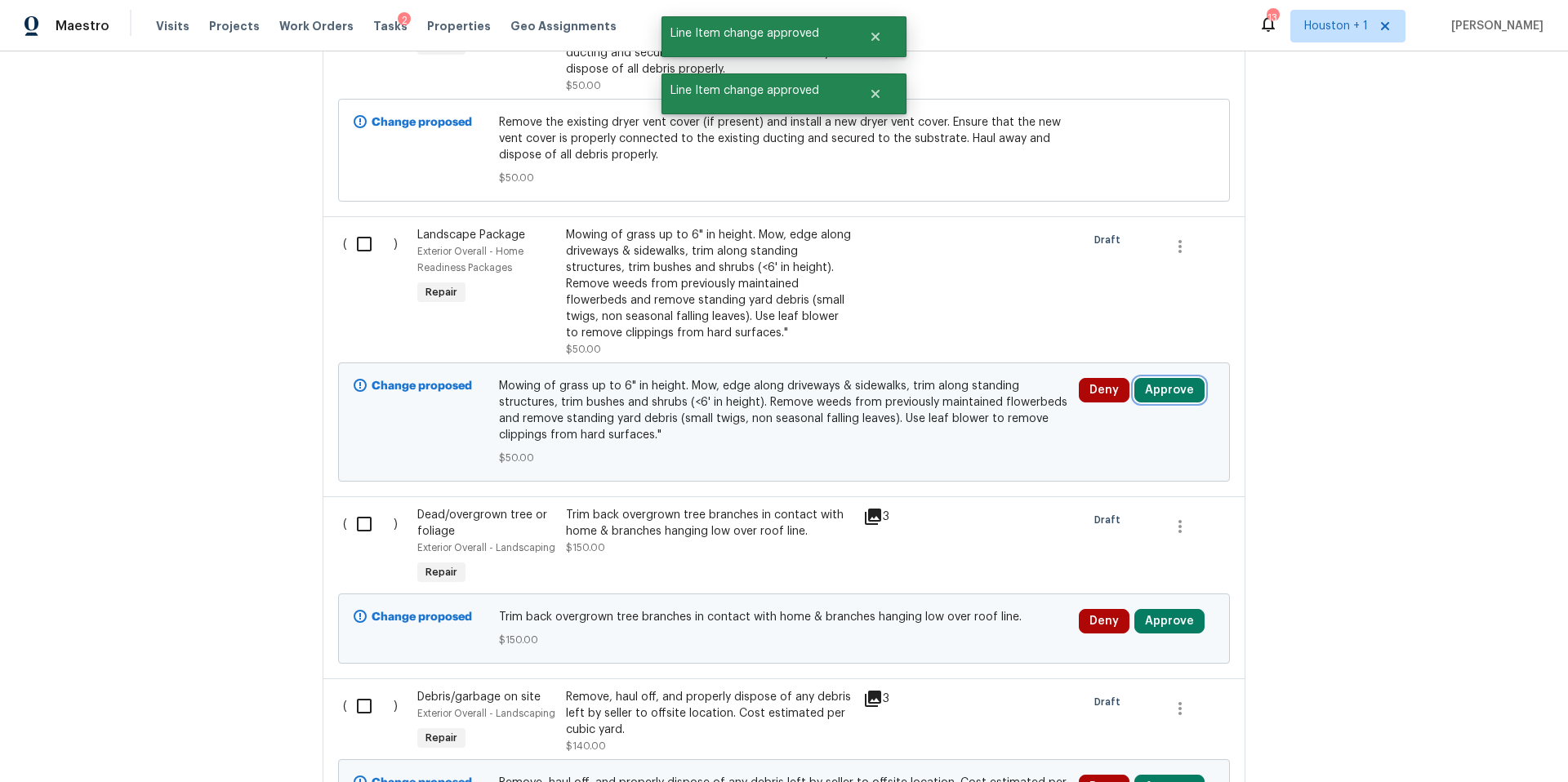
click at [1167, 396] on button "Approve" at bounding box center [1169, 391] width 70 height 25
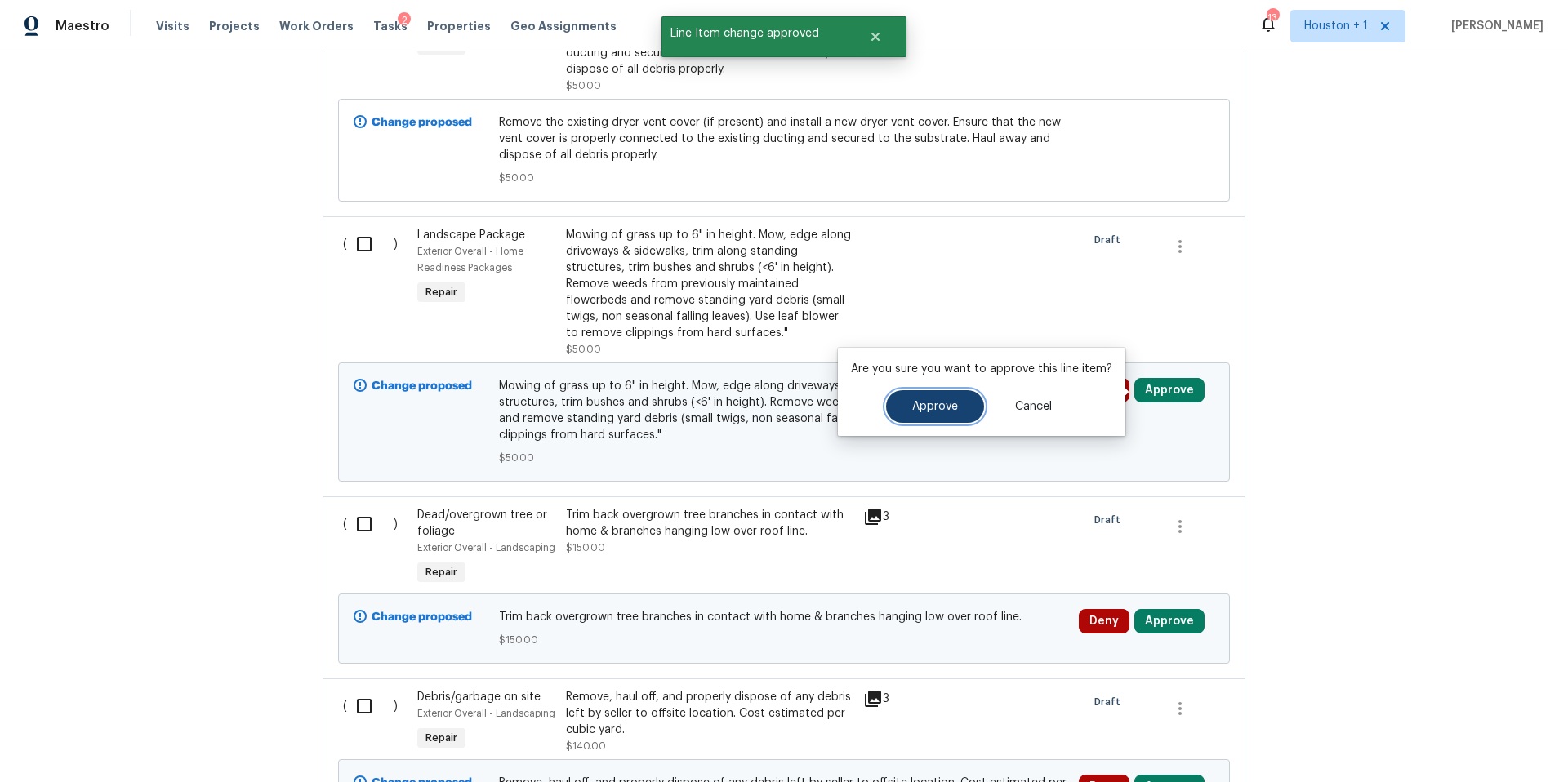
click at [943, 394] on button "Approve" at bounding box center [935, 407] width 98 height 33
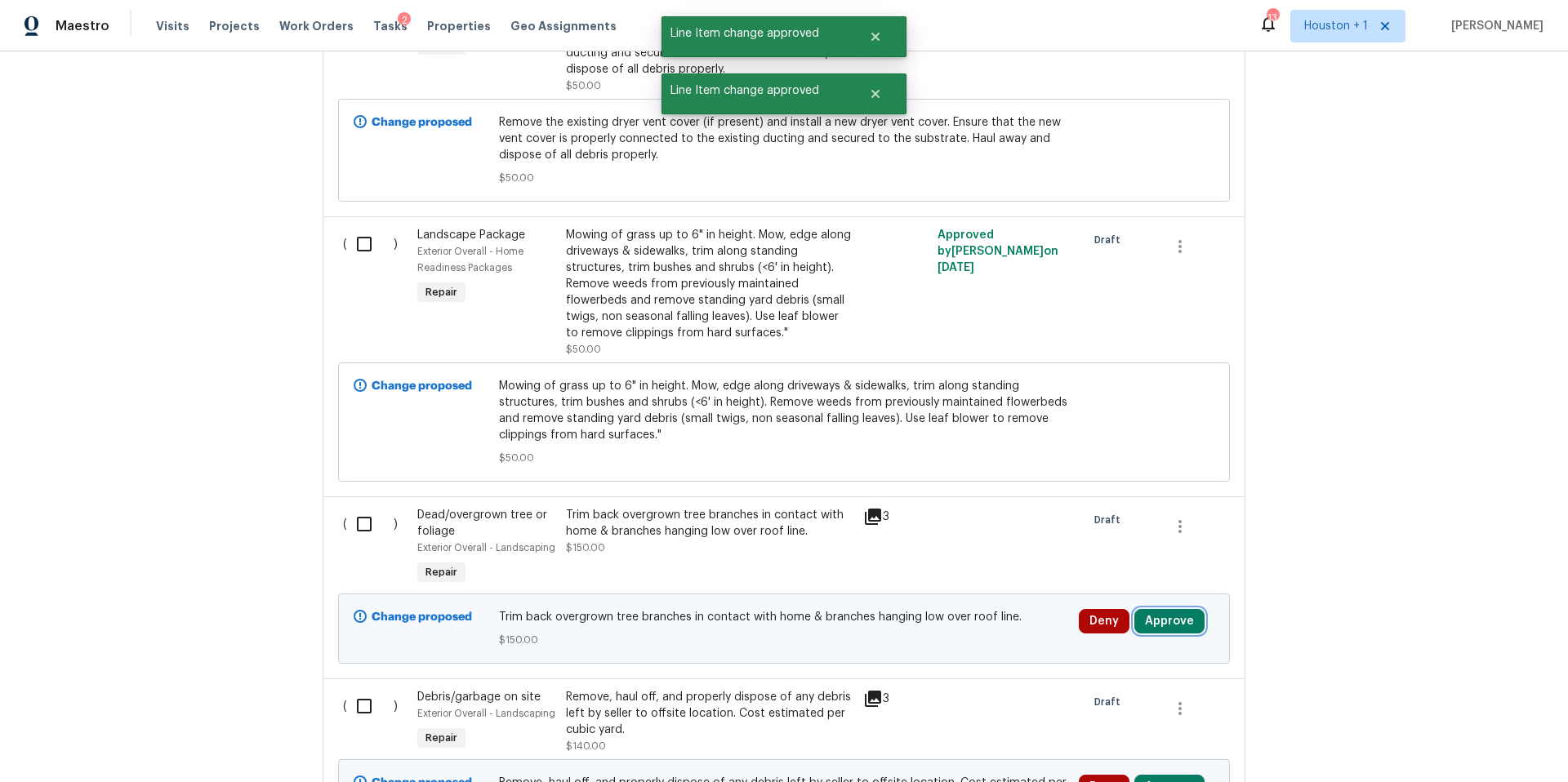
click at [1157, 616] on button "Approve" at bounding box center [1169, 622] width 70 height 25
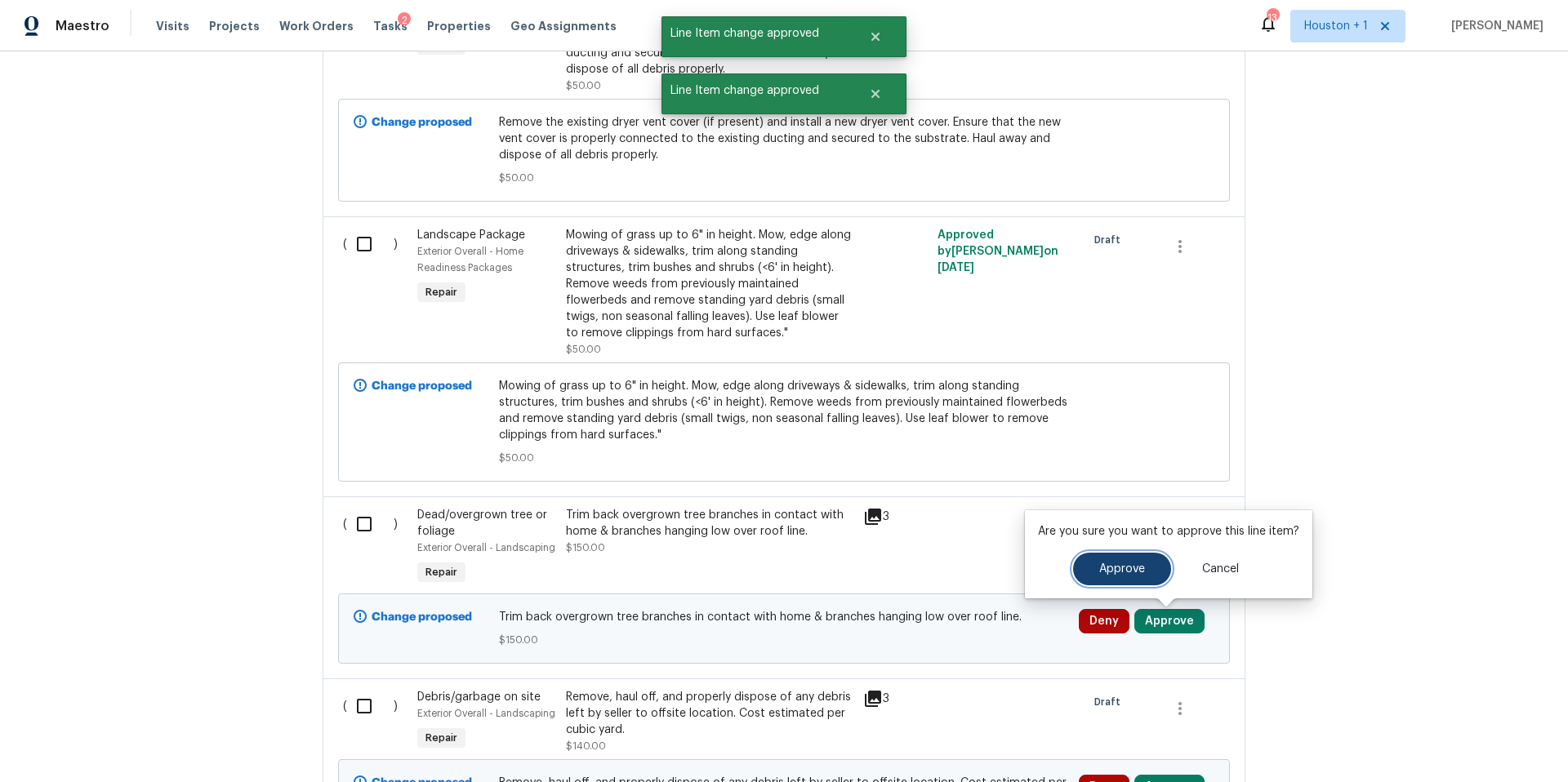
click at [1109, 578] on button "Approve" at bounding box center [1122, 569] width 98 height 33
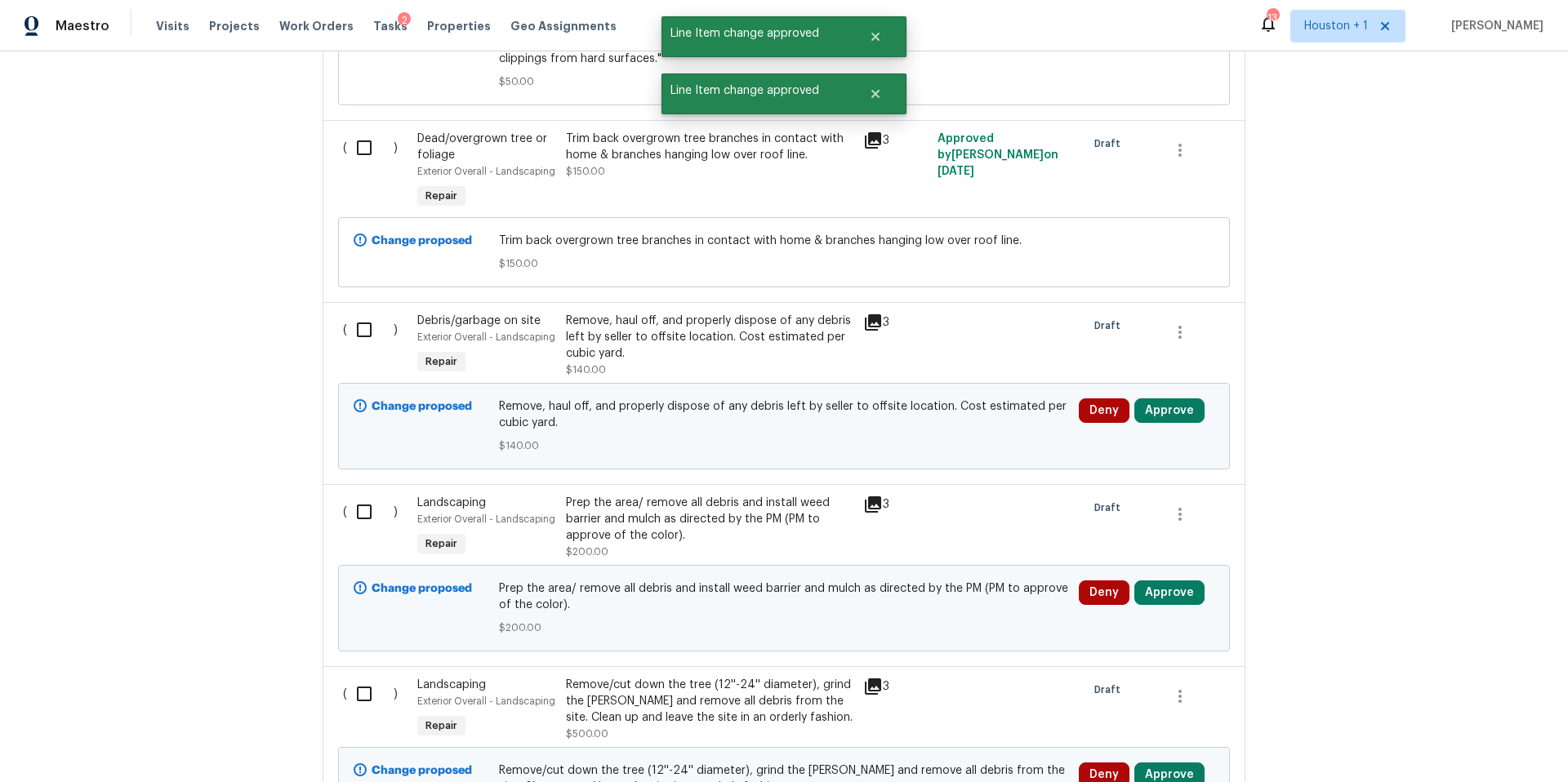
scroll to position [1290, 0]
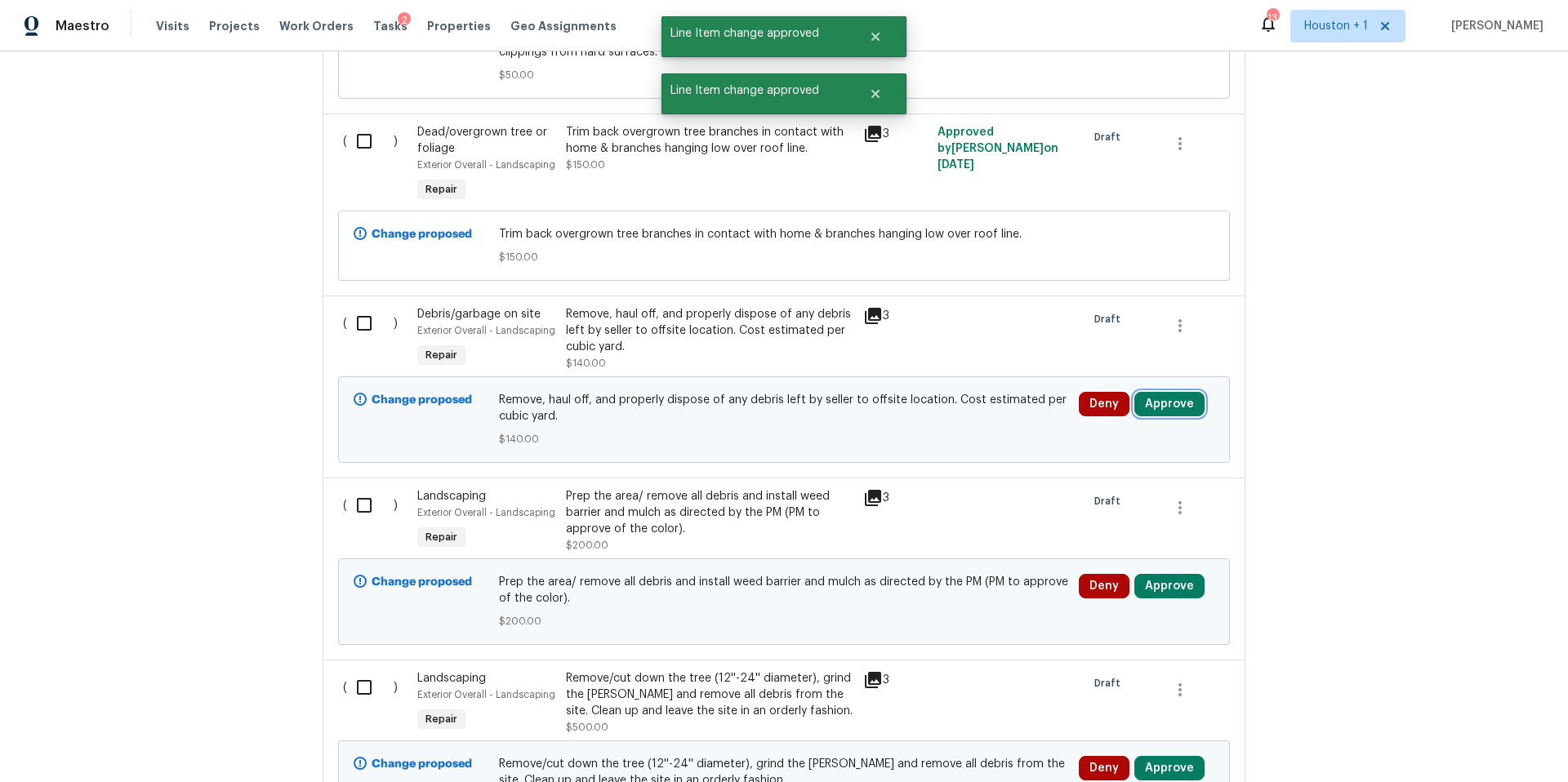
click at [1170, 411] on button "Approve" at bounding box center [1169, 404] width 70 height 25
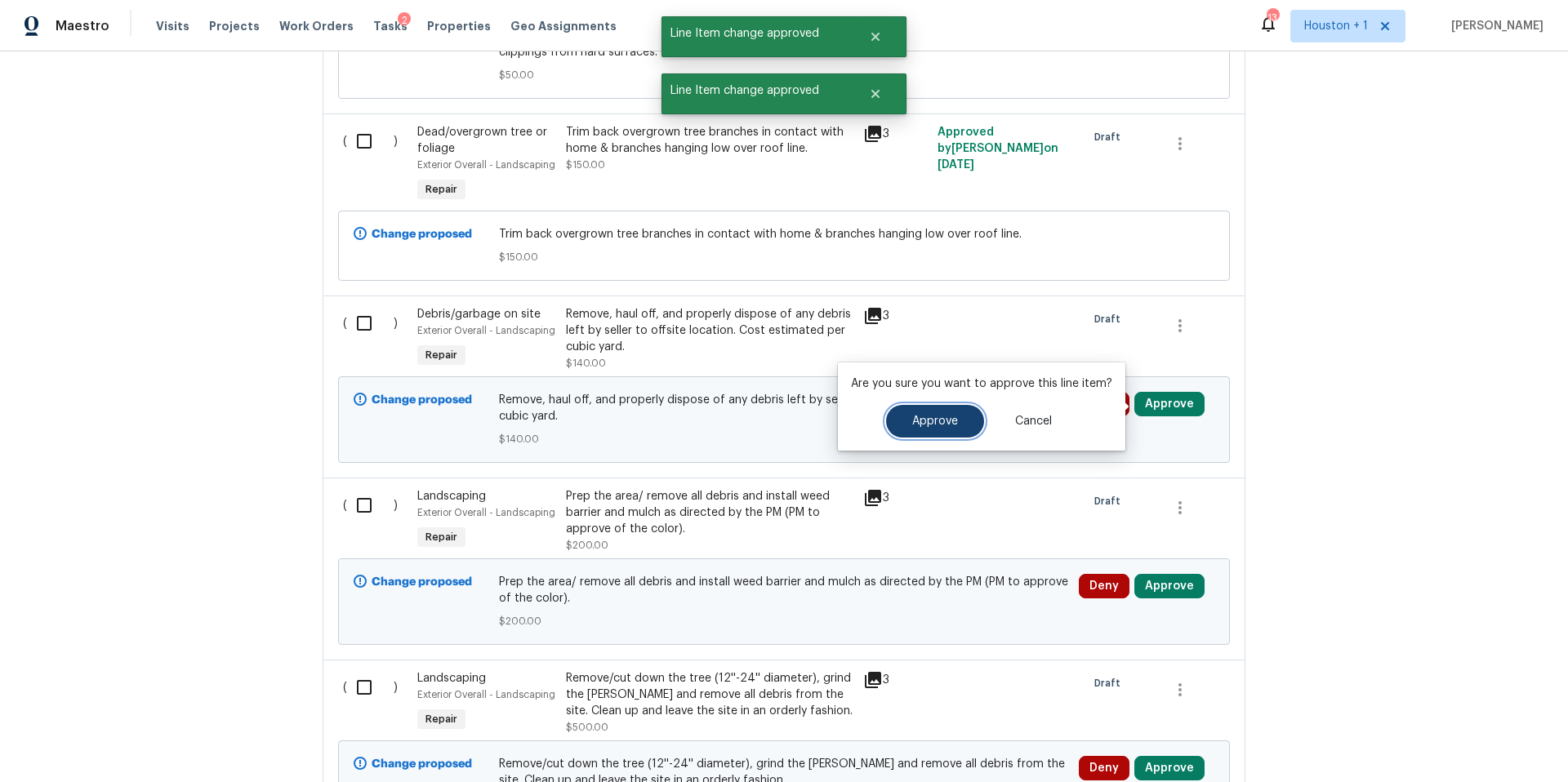
click at [966, 417] on button "Approve" at bounding box center [935, 421] width 98 height 33
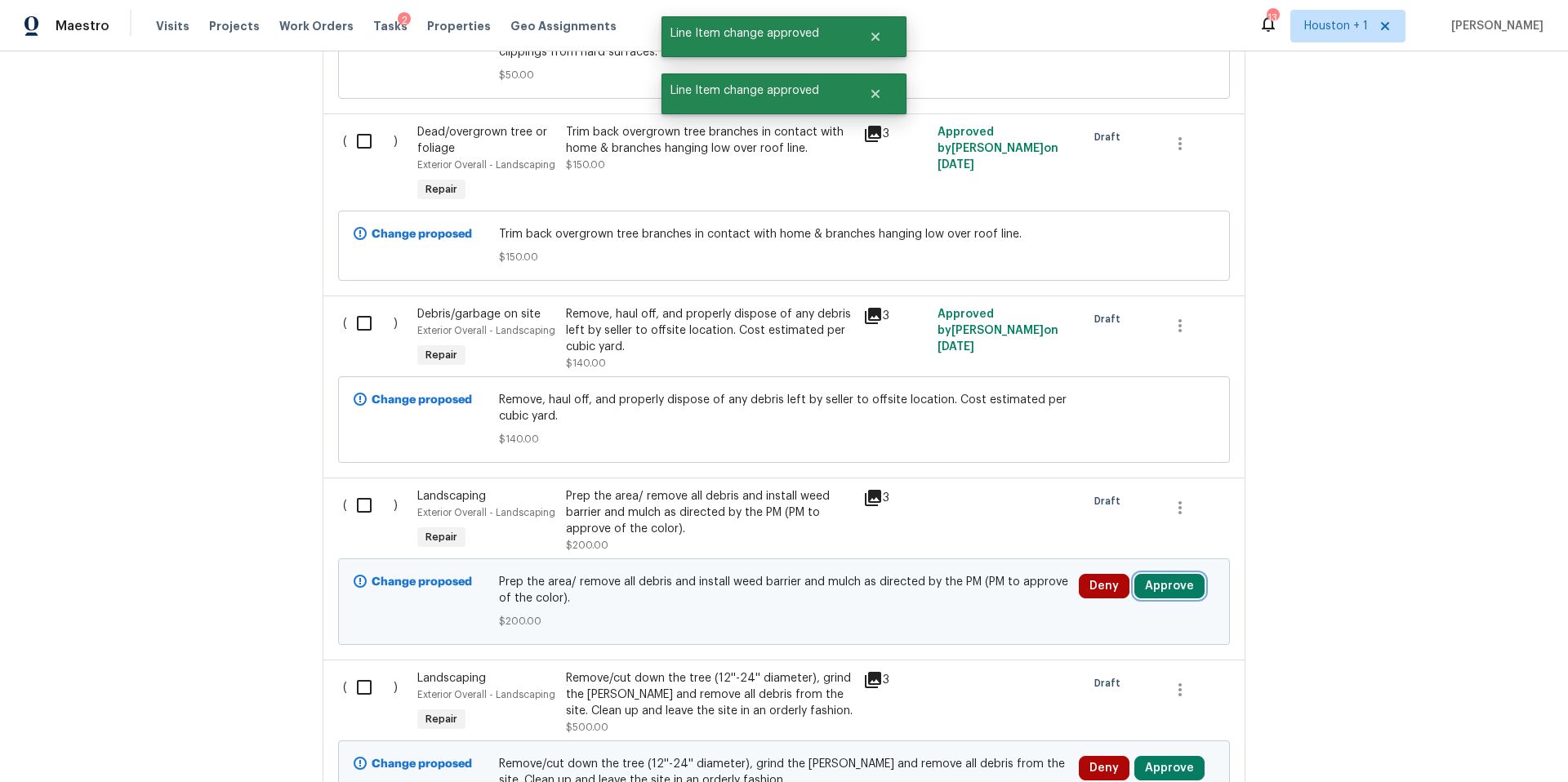
click at [1152, 585] on button "Approve" at bounding box center [1169, 586] width 70 height 25
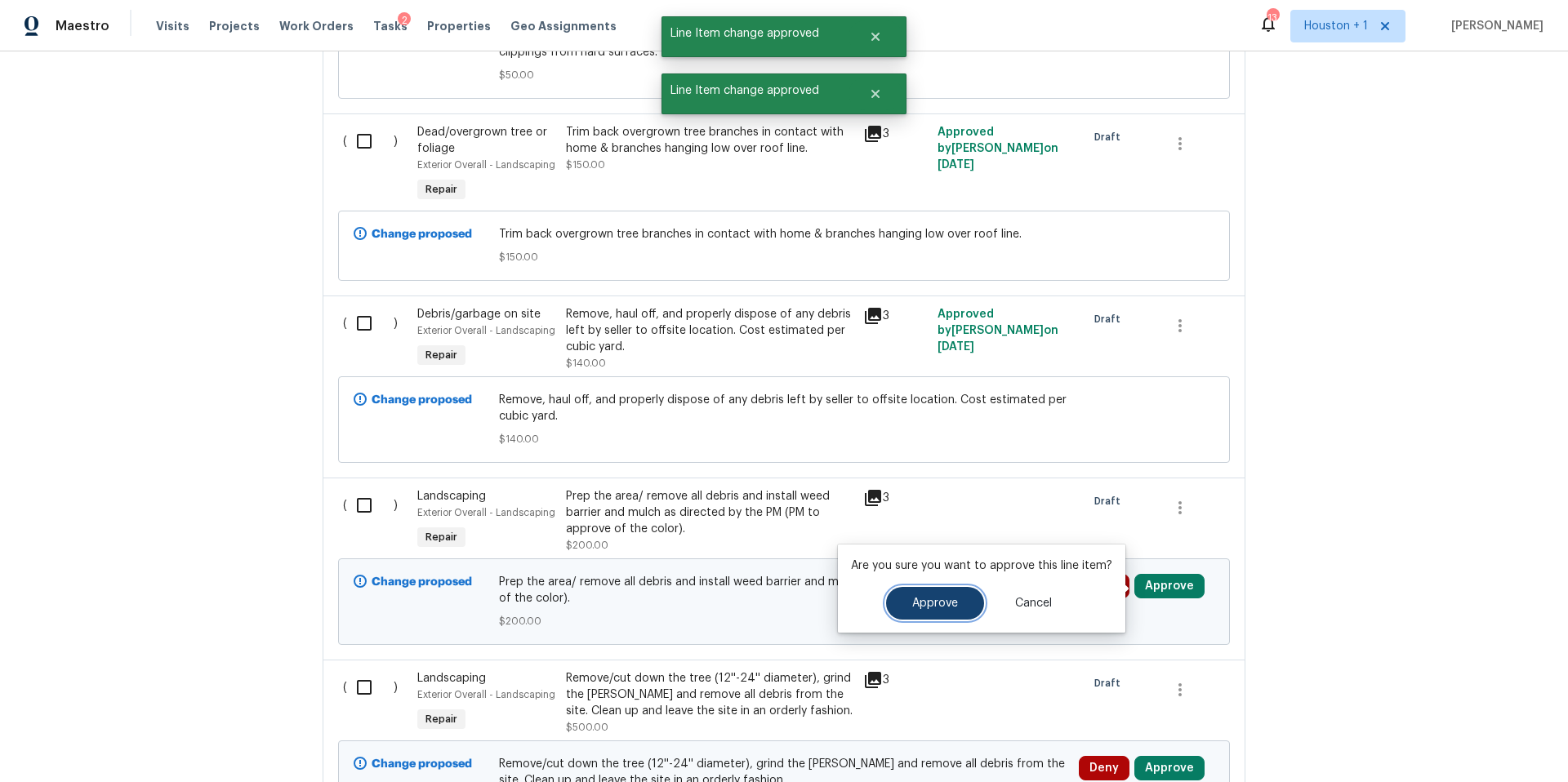
click at [947, 599] on span "Approve" at bounding box center [935, 604] width 46 height 12
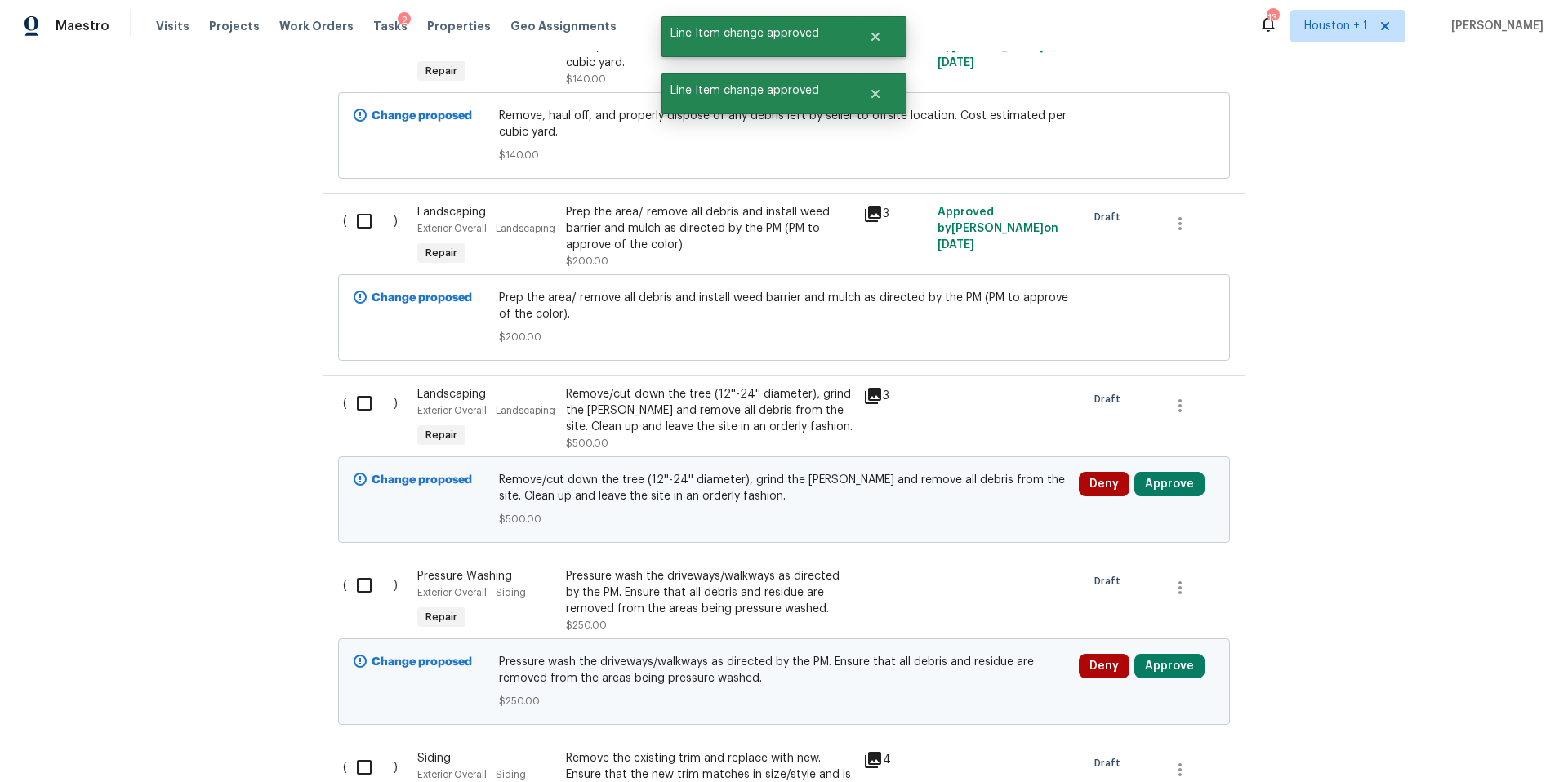
scroll to position [1619, 0]
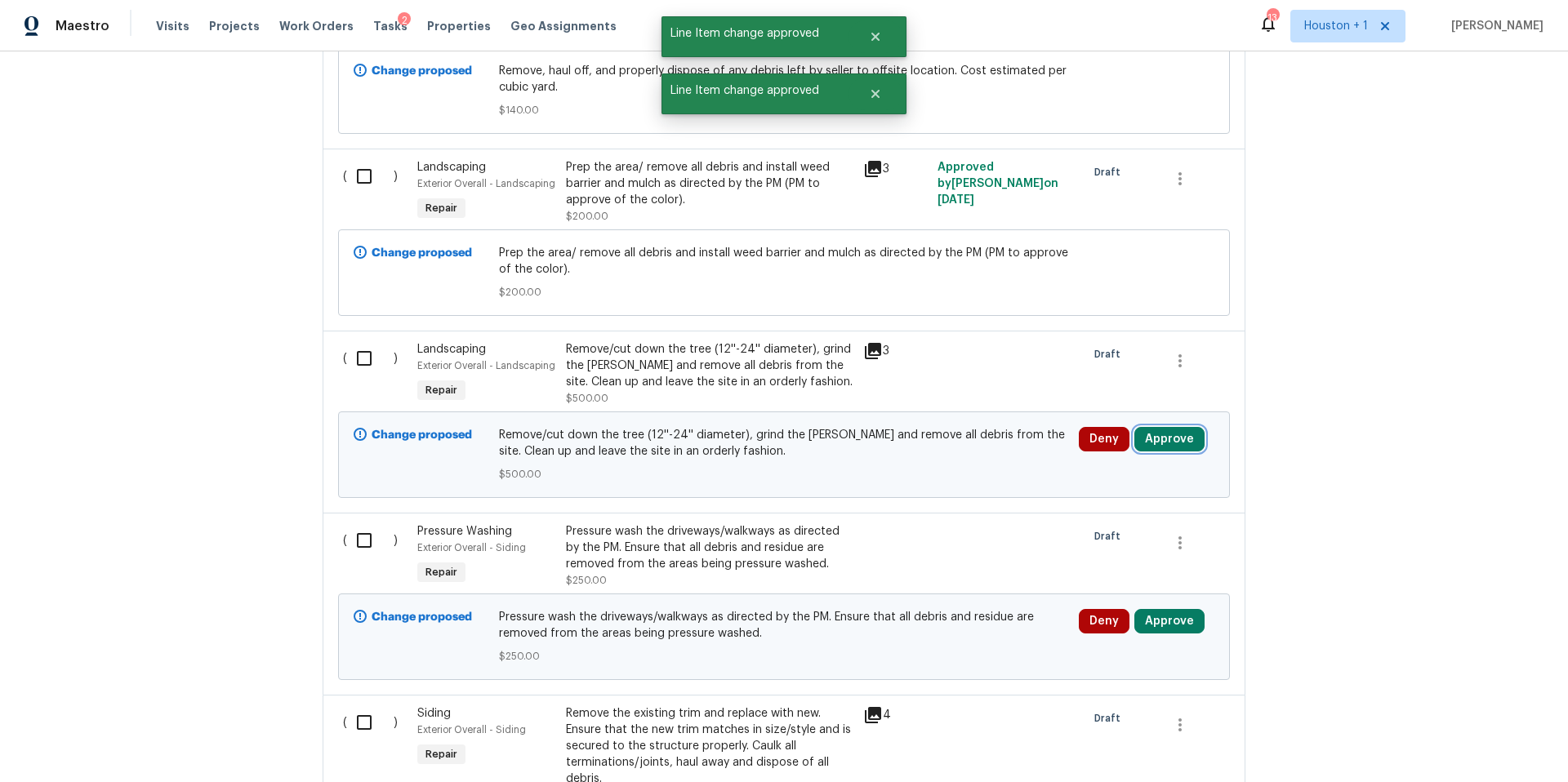
click at [1151, 438] on button "Approve" at bounding box center [1169, 439] width 70 height 25
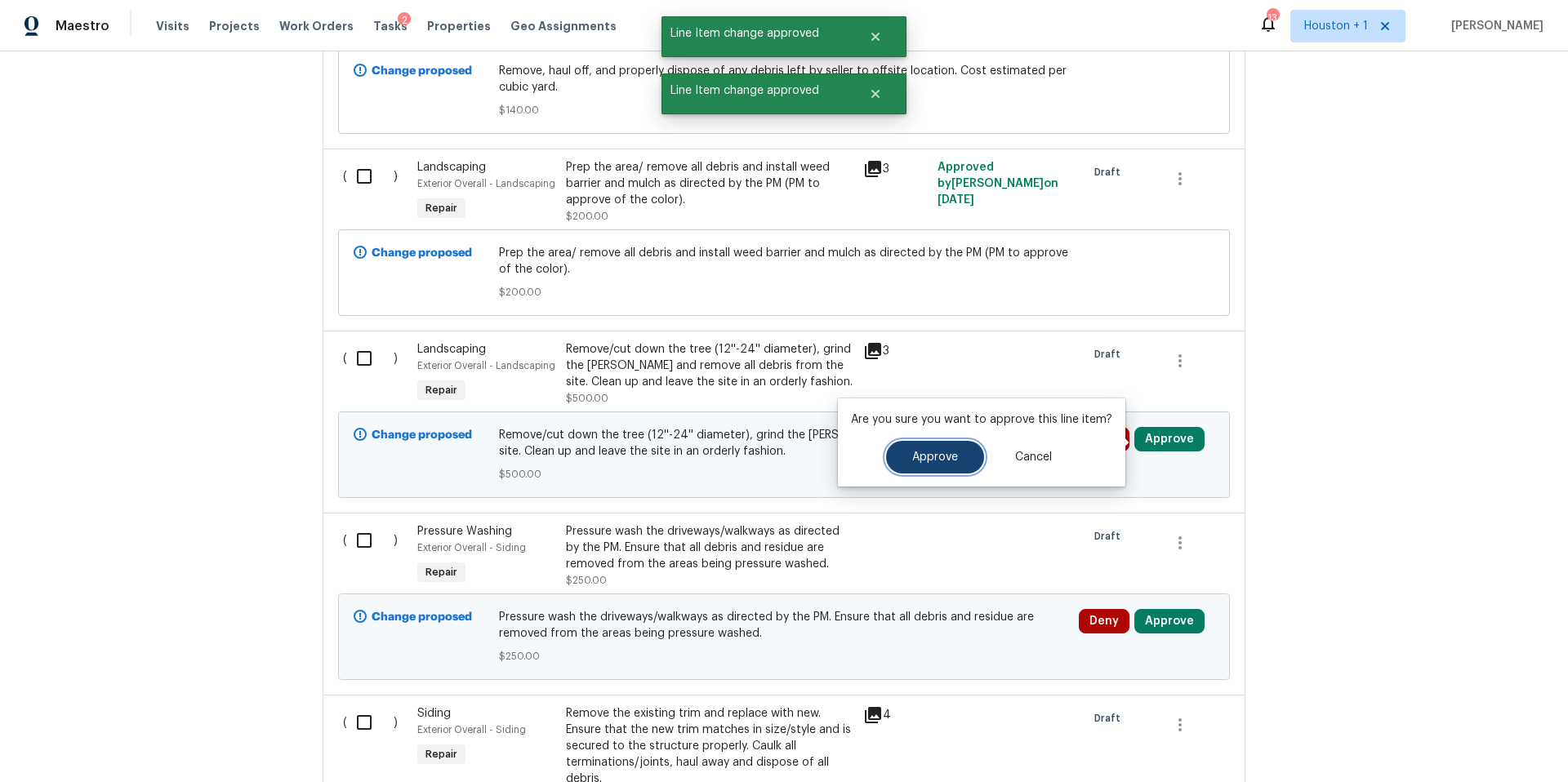
click at [933, 463] on button "Approve" at bounding box center [935, 457] width 98 height 33
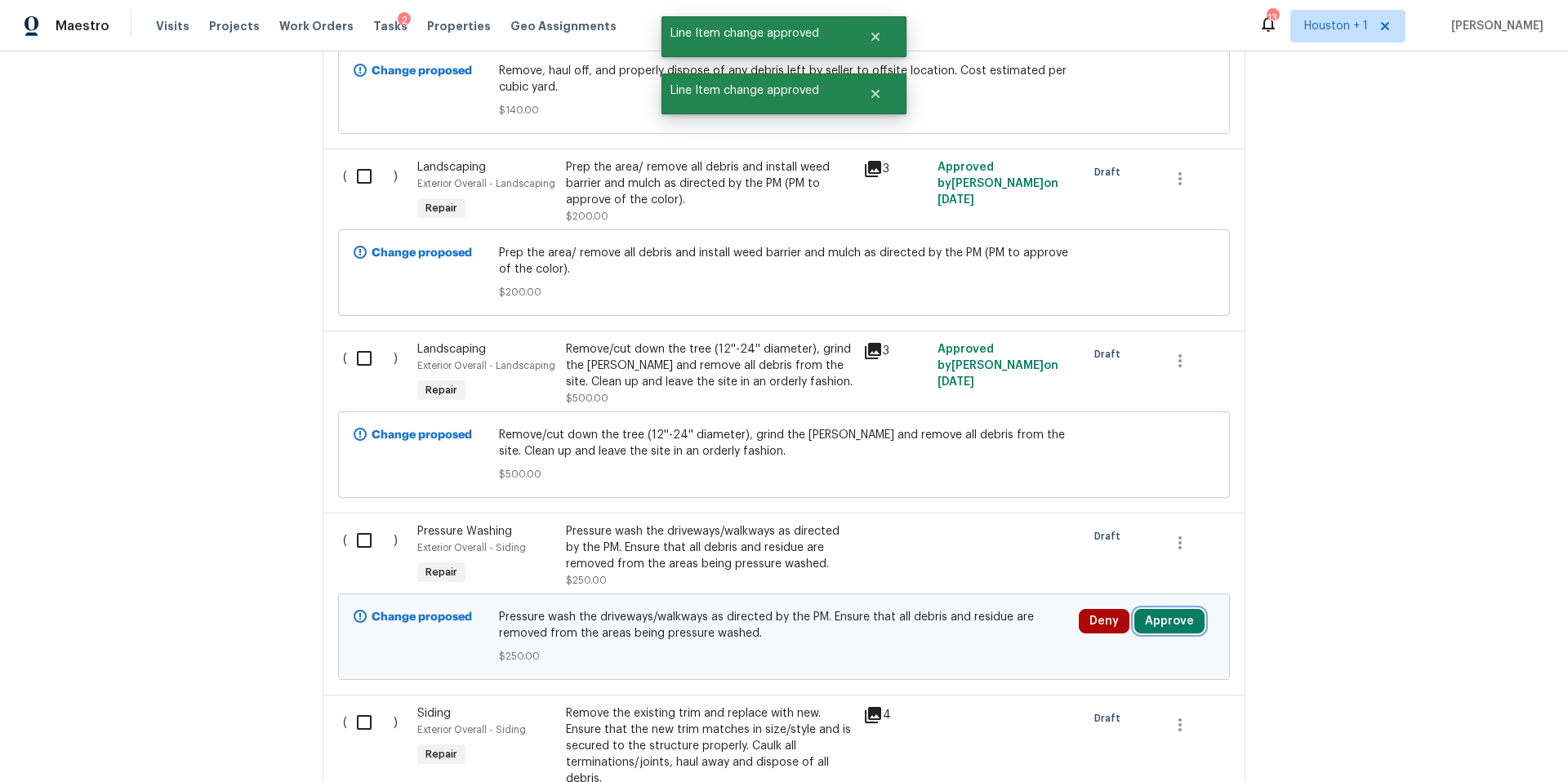
click at [1162, 622] on button "Approve" at bounding box center [1169, 622] width 70 height 25
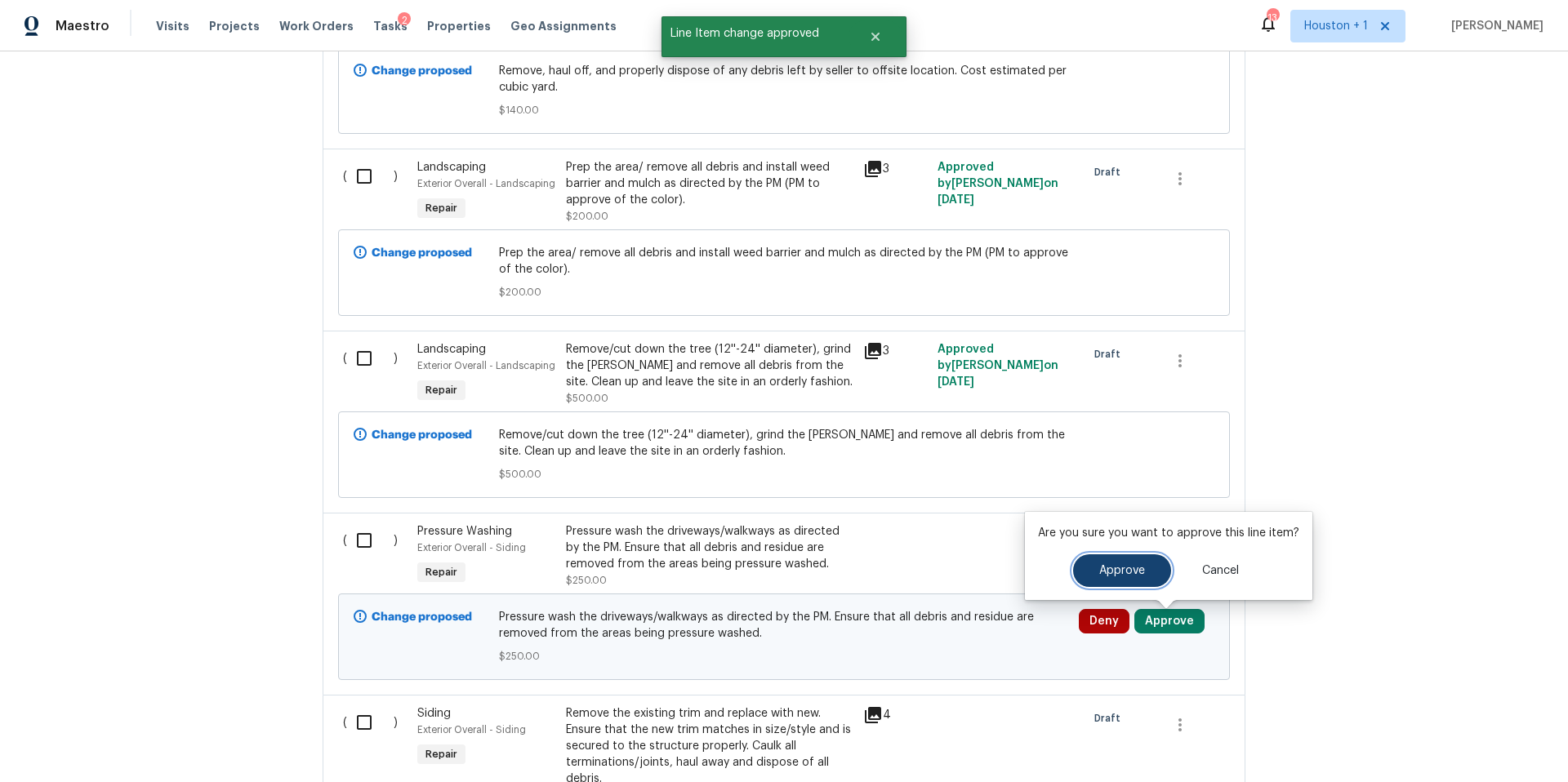
click at [1107, 576] on span "Approve" at bounding box center [1122, 571] width 46 height 12
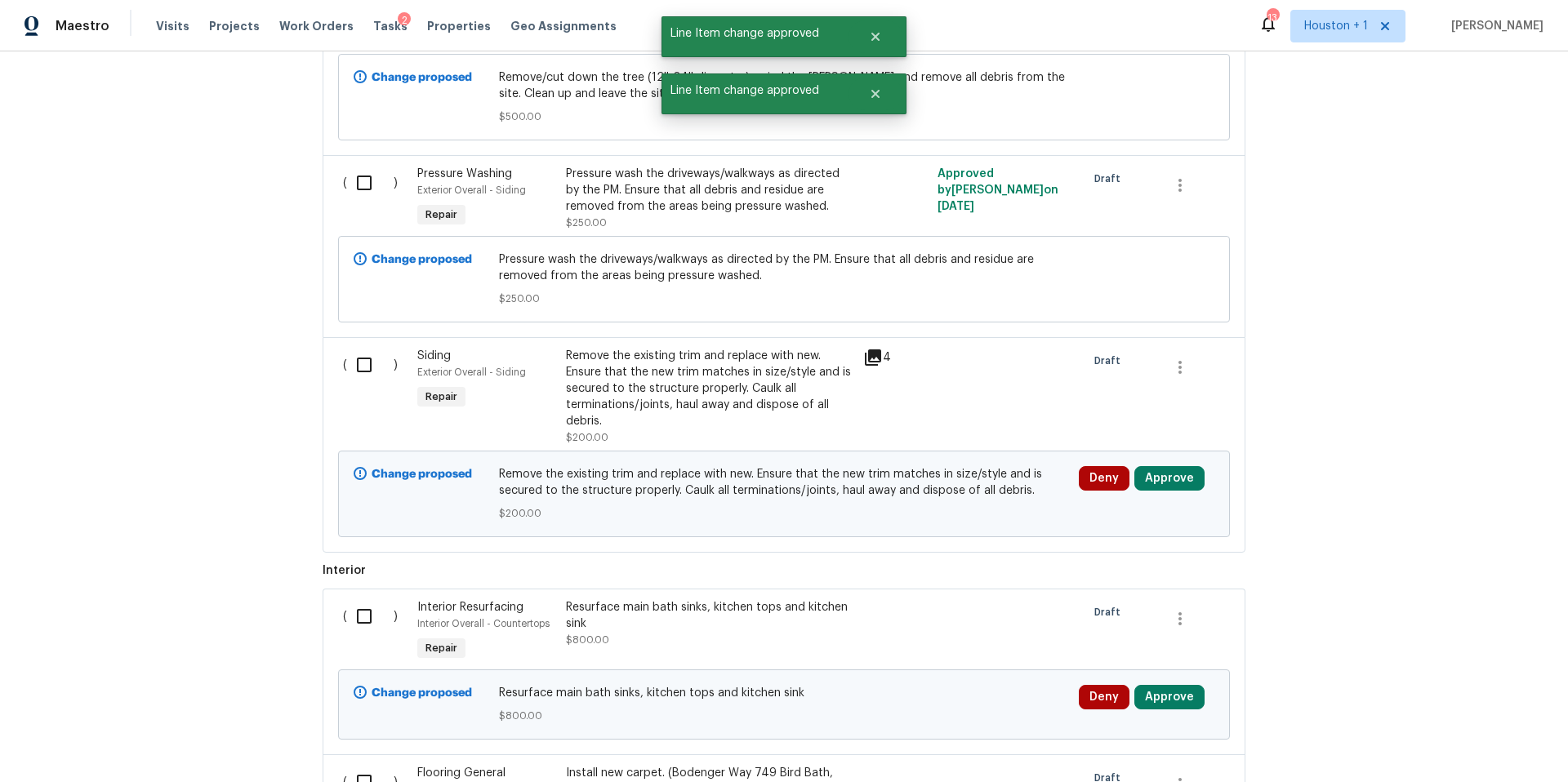
scroll to position [2060, 0]
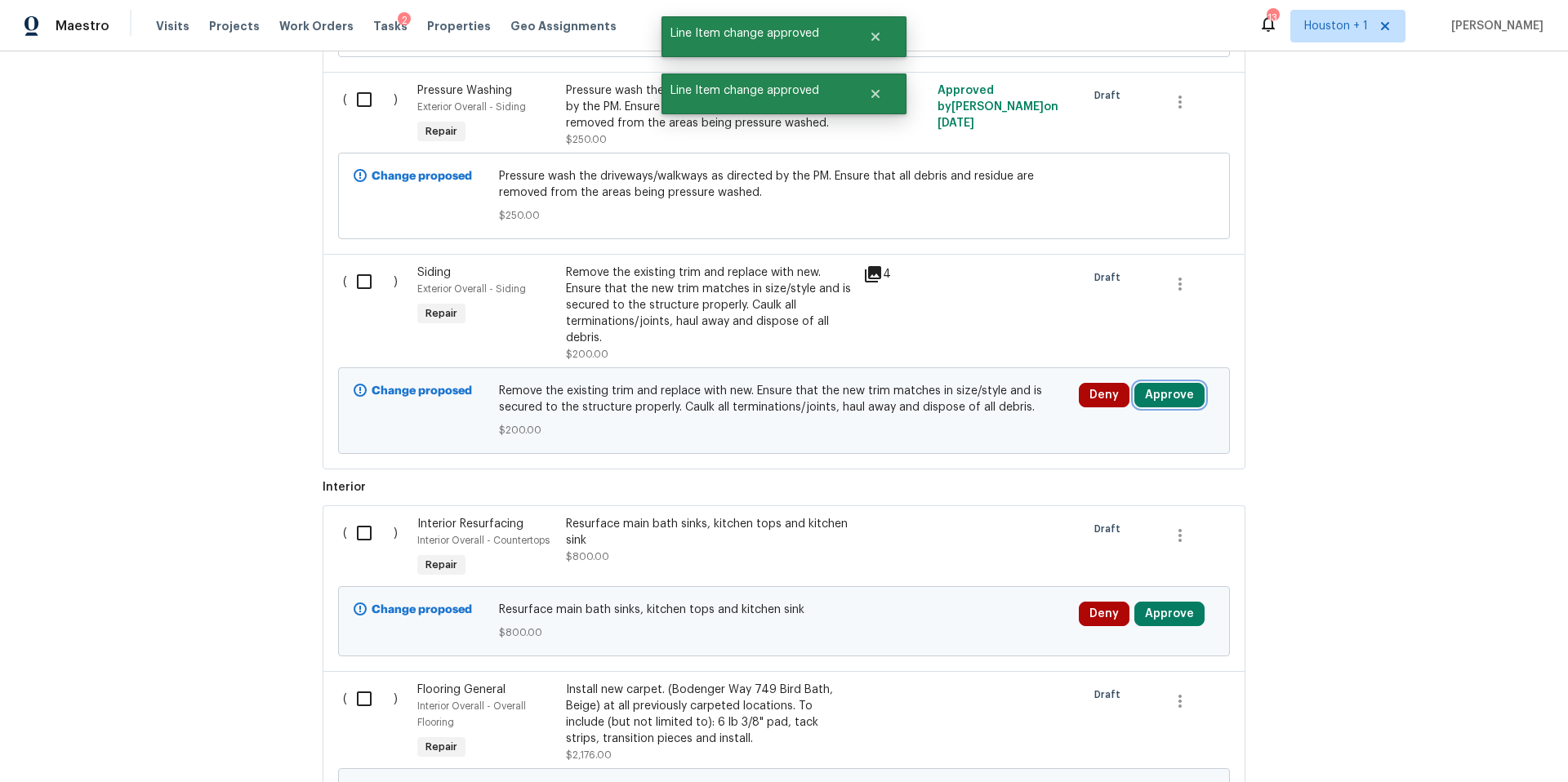
click at [1171, 405] on button "Approve" at bounding box center [1169, 395] width 70 height 25
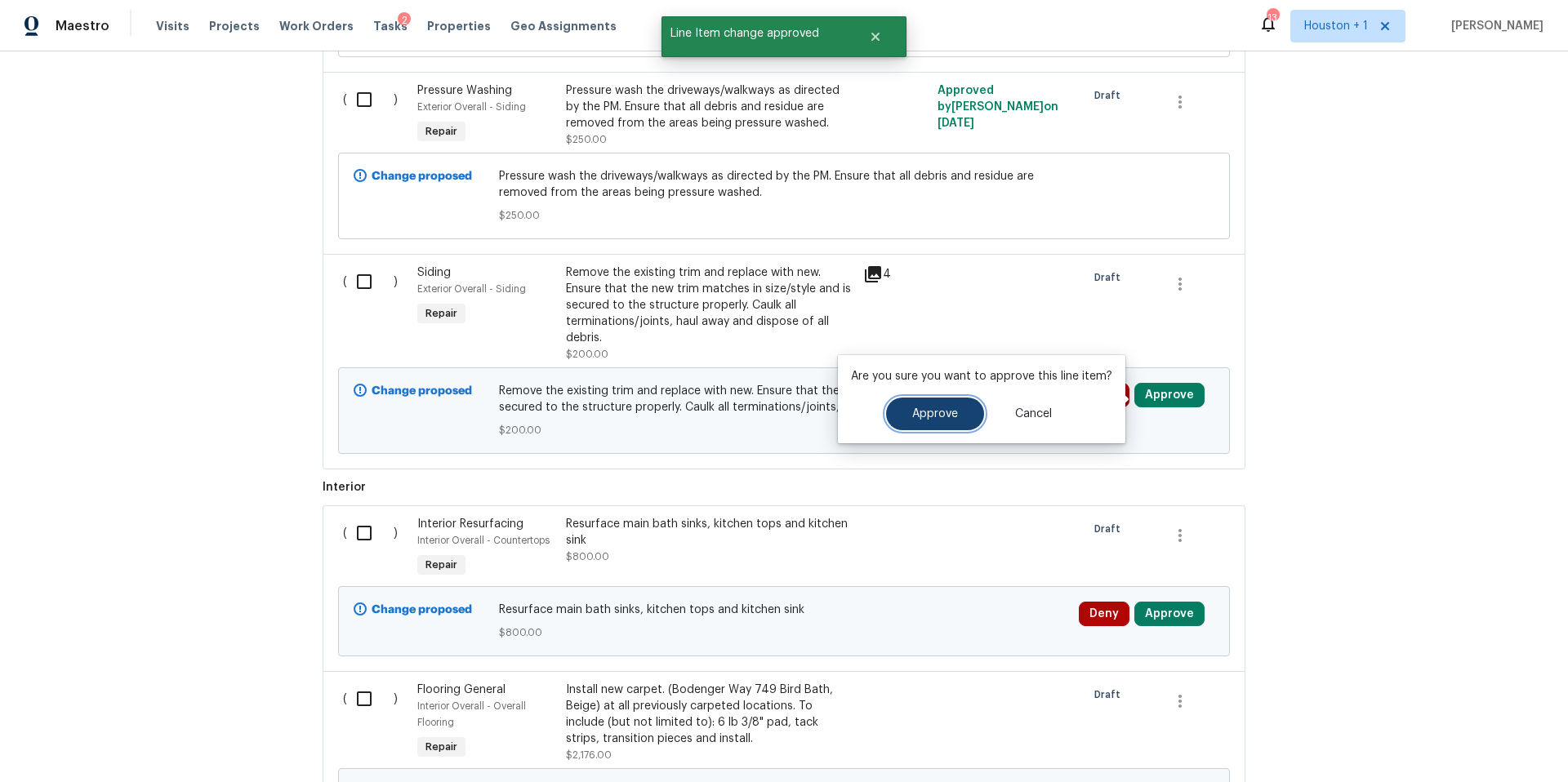
click at [942, 424] on button "Approve" at bounding box center [935, 414] width 98 height 33
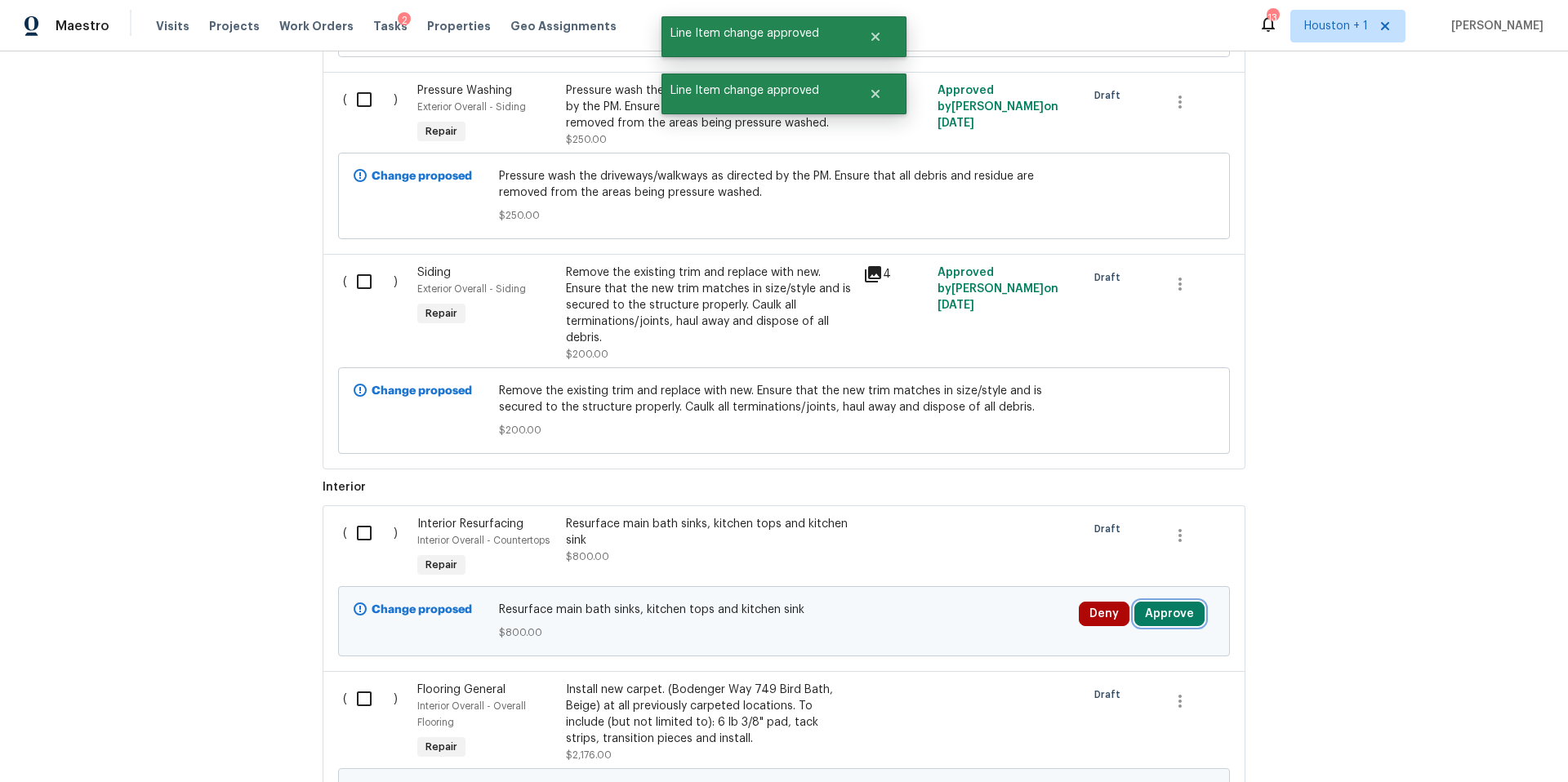
click at [1171, 618] on button "Approve" at bounding box center [1169, 614] width 70 height 25
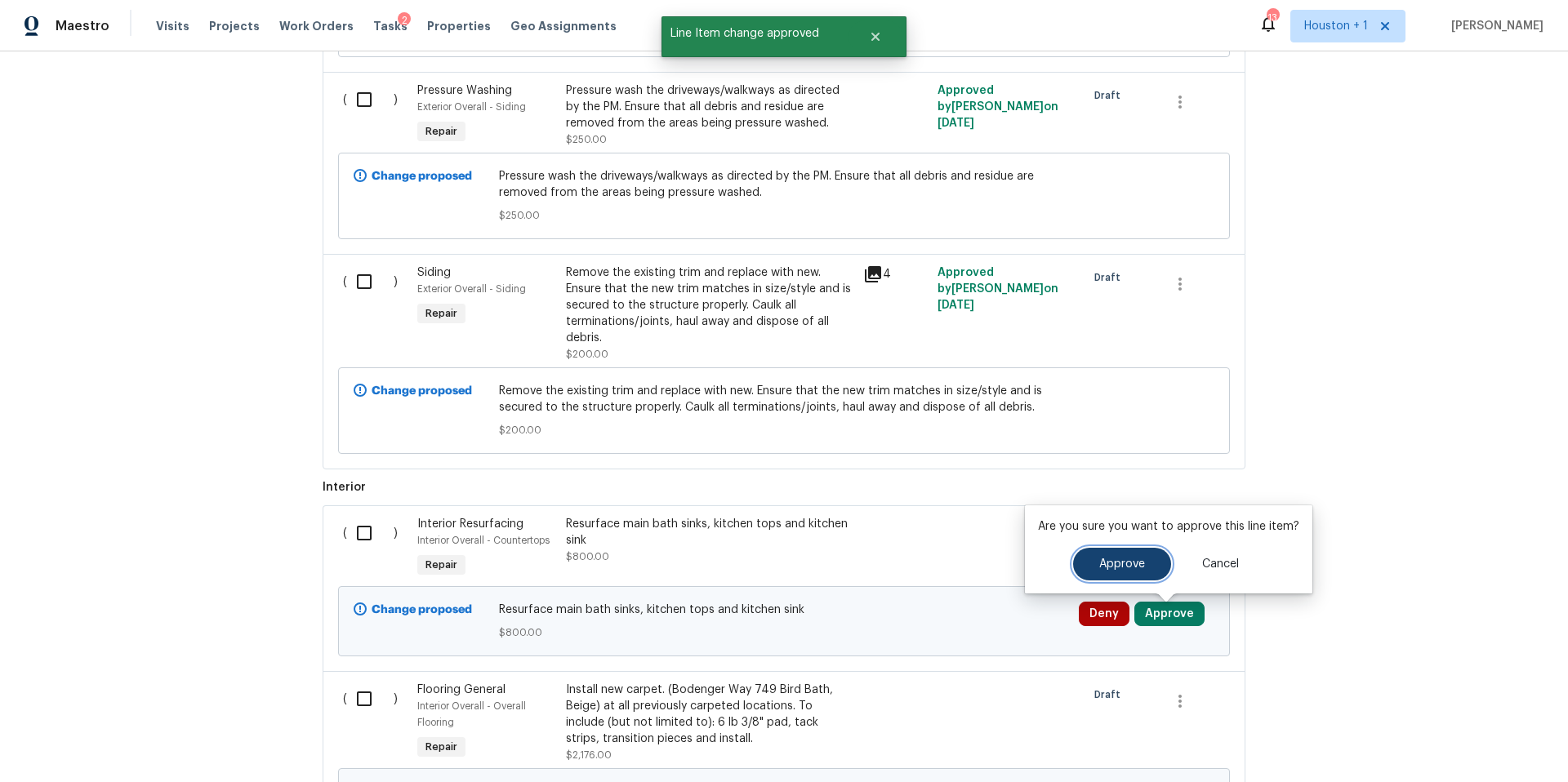
click at [1101, 572] on button "Approve" at bounding box center [1122, 564] width 98 height 33
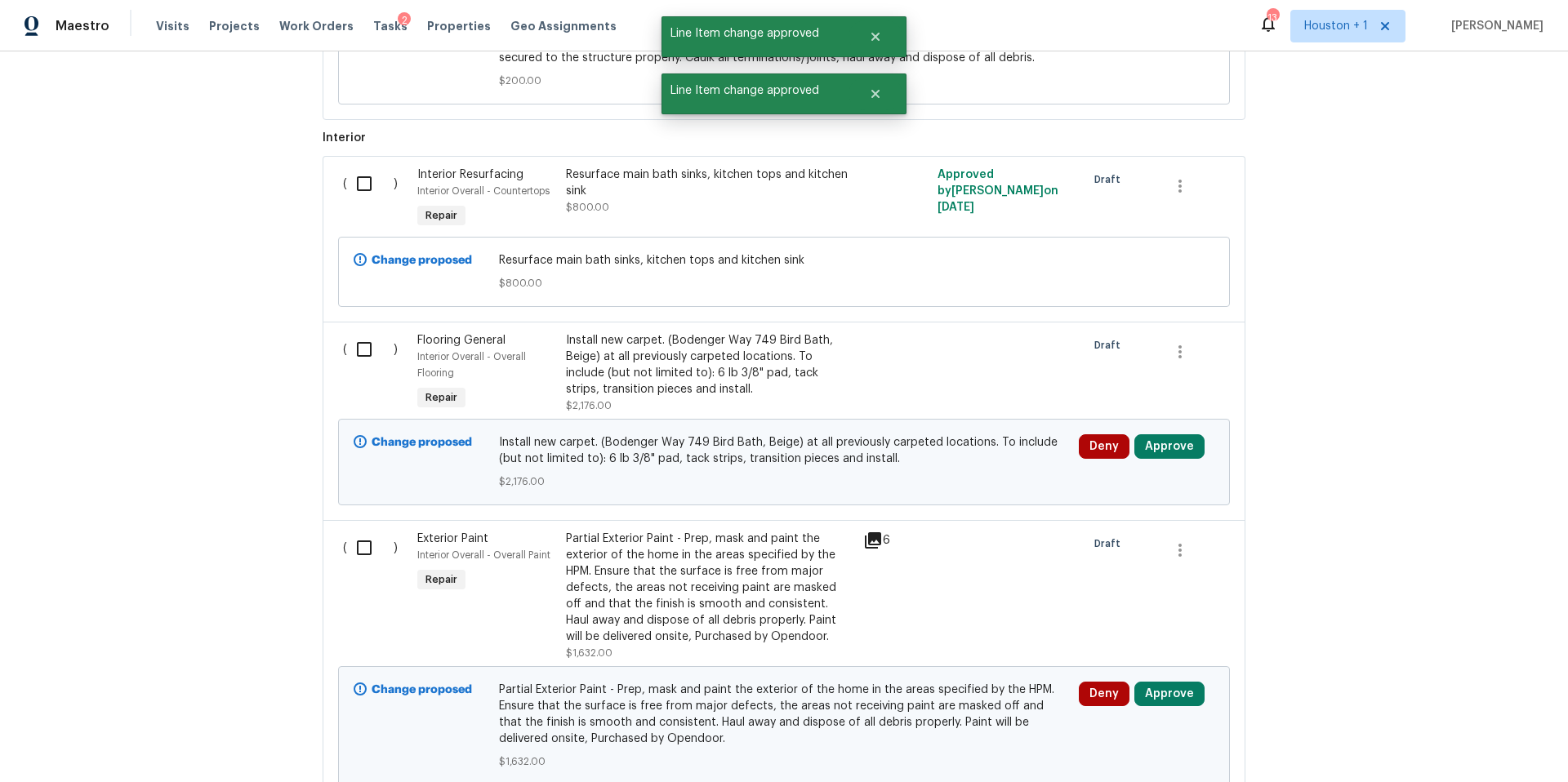
scroll to position [2433, 0]
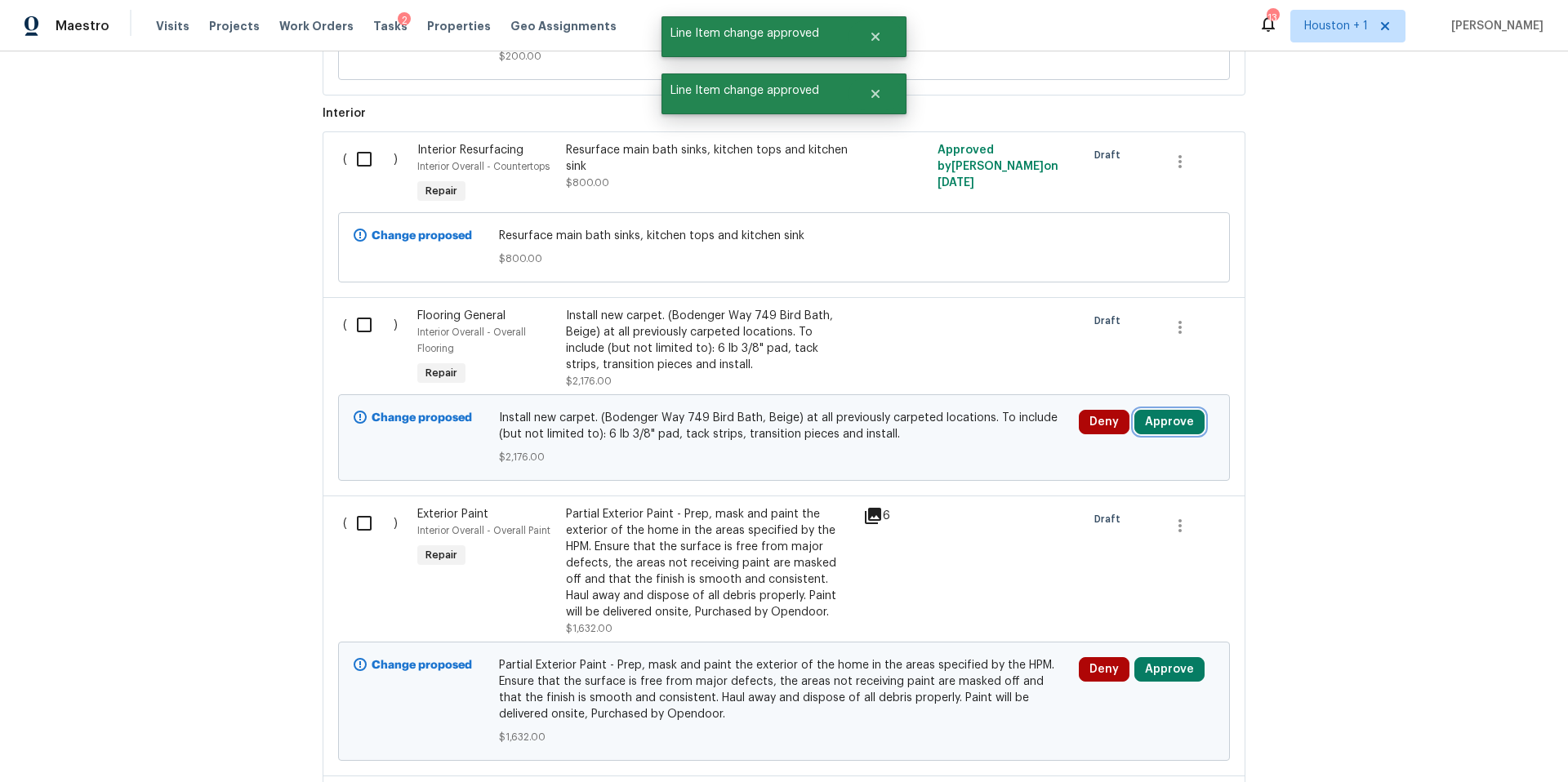
click at [1162, 427] on button "Approve" at bounding box center [1169, 422] width 70 height 25
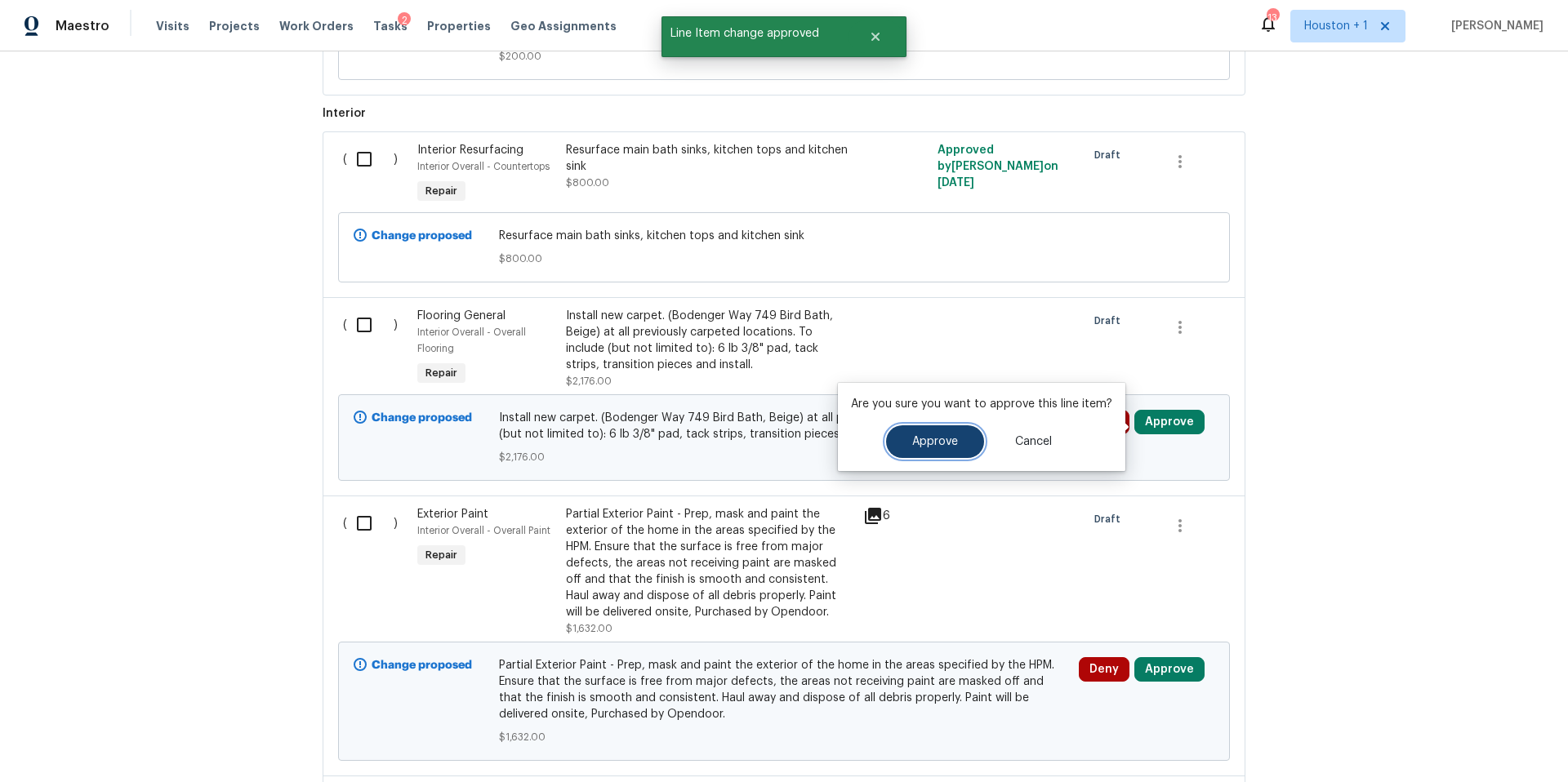
click at [943, 440] on span "Approve" at bounding box center [935, 441] width 46 height 12
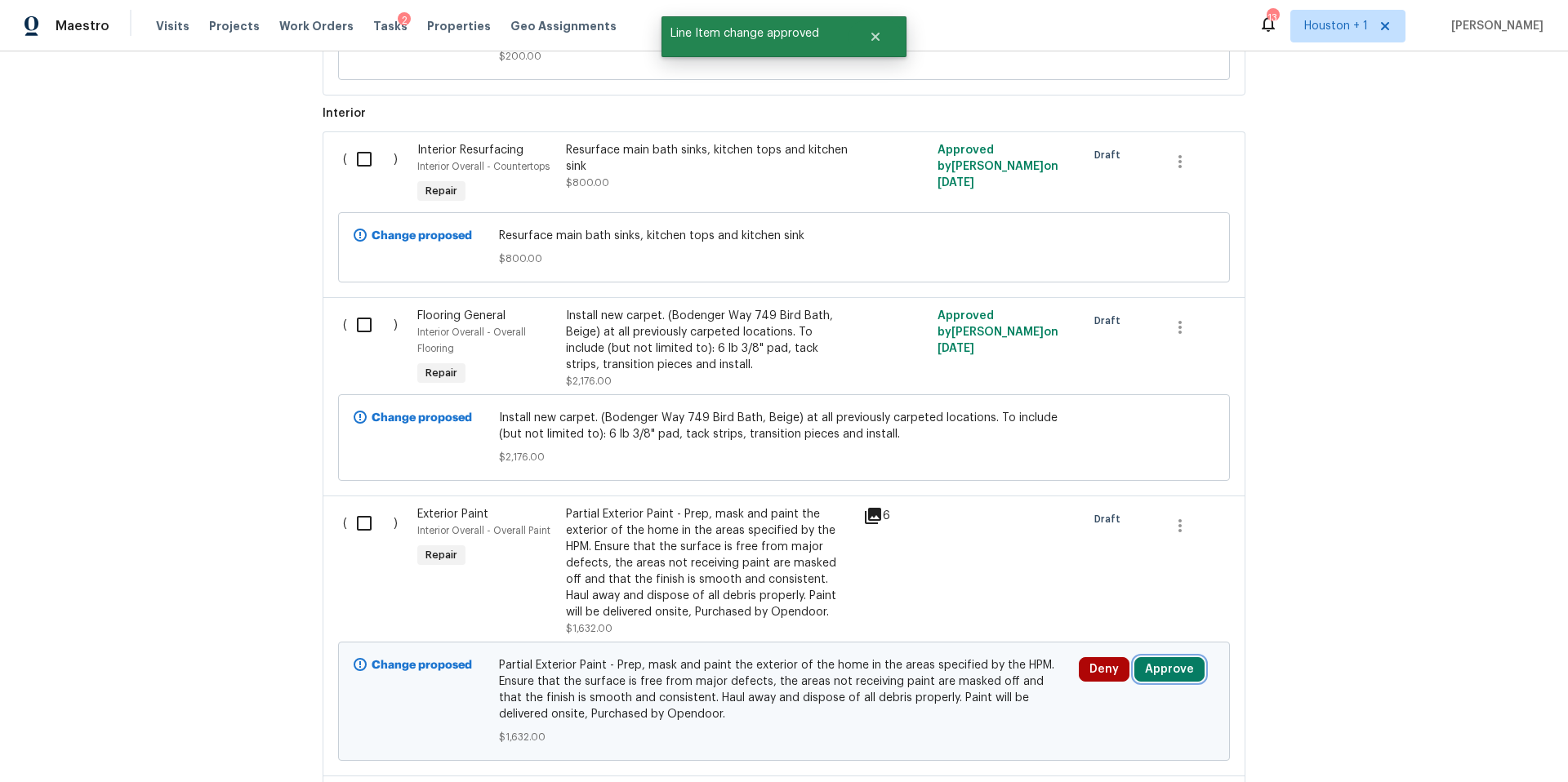
click at [1154, 675] on button "Approve" at bounding box center [1169, 670] width 70 height 25
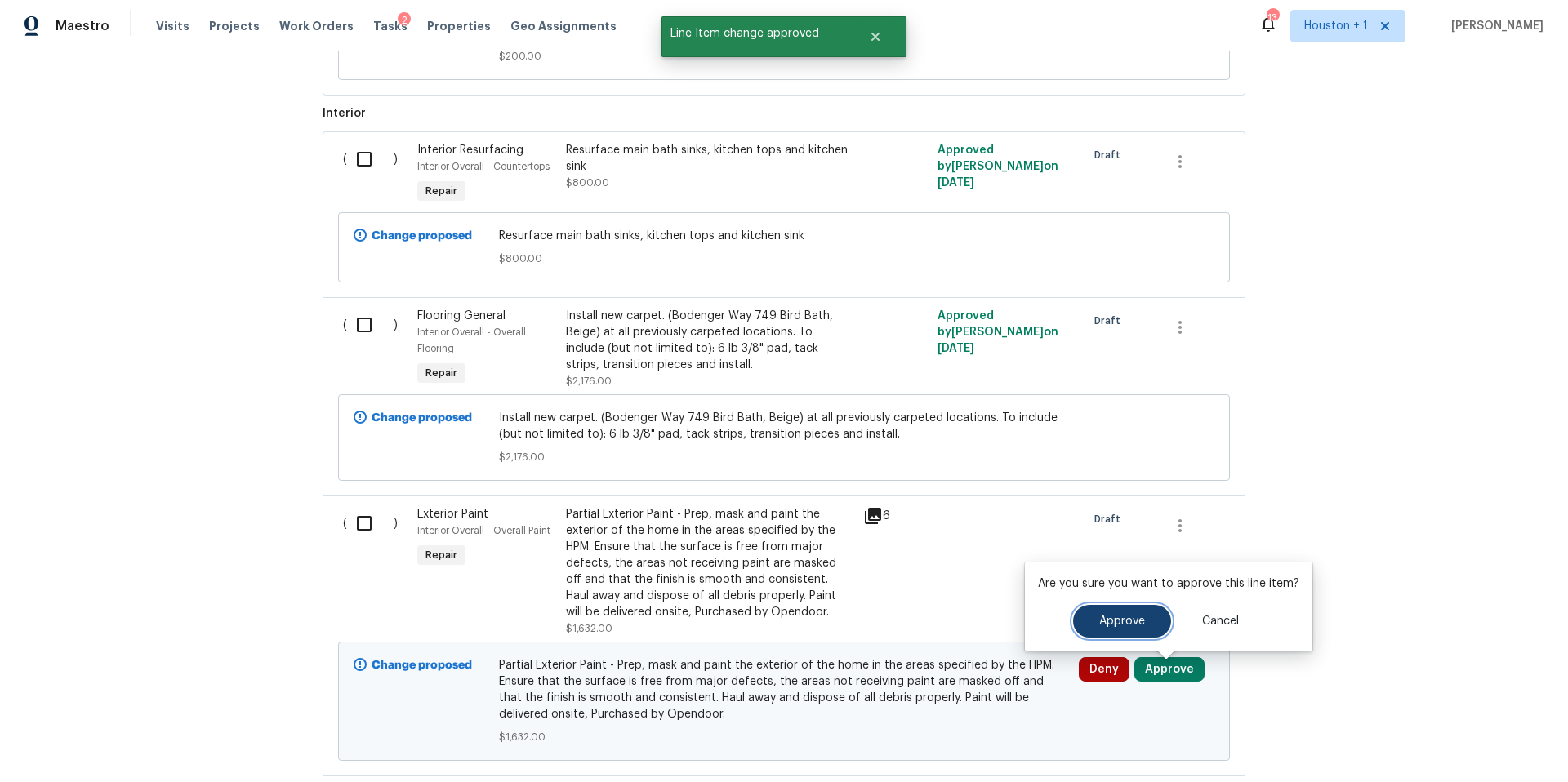
click at [1096, 630] on button "Approve" at bounding box center [1122, 622] width 98 height 33
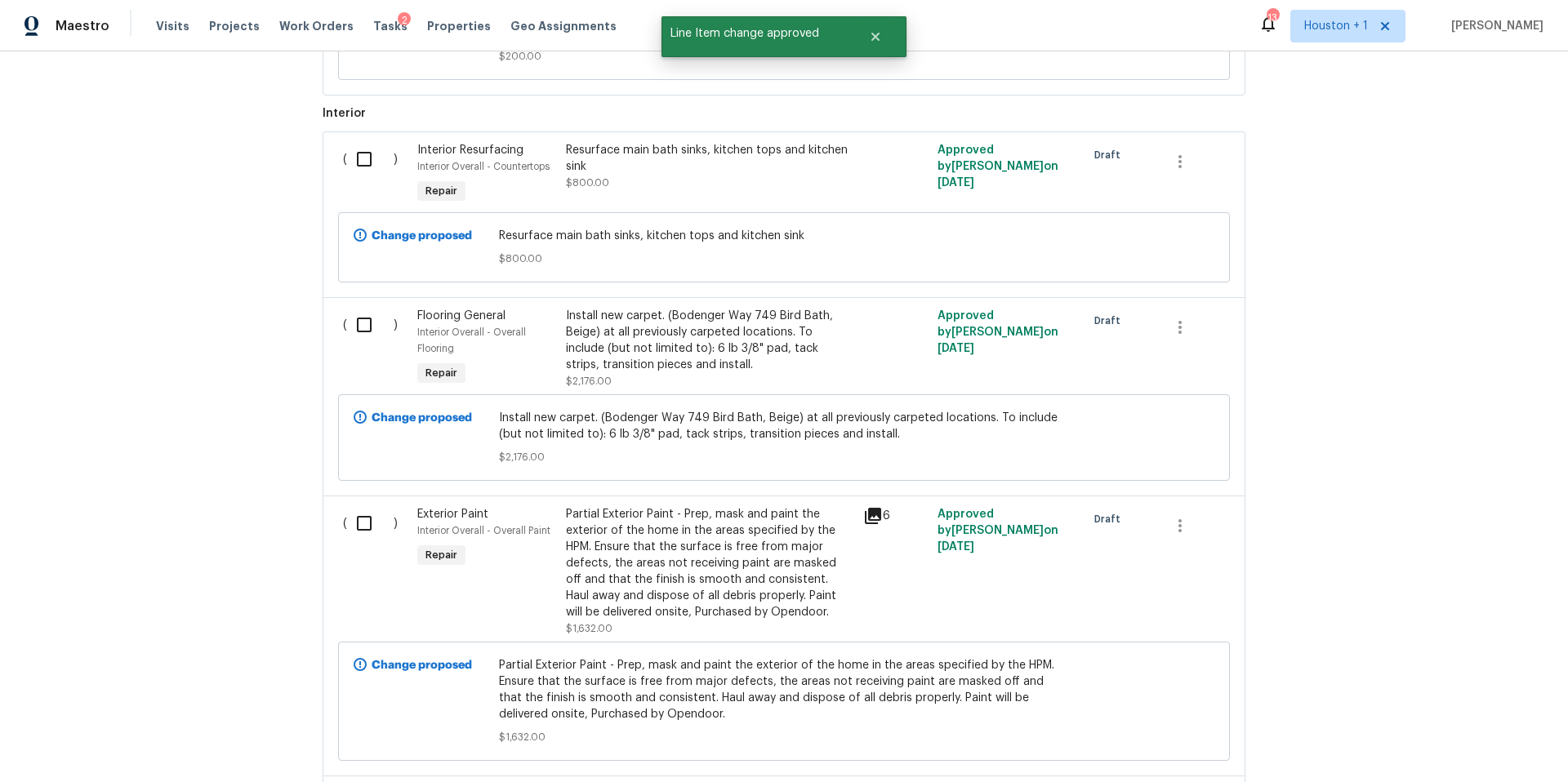
click at [725, 338] on div "Install new carpet. (Bodenger Way 749 Bird Bath, Beige) at all previously carpe…" at bounding box center [710, 341] width 288 height 65
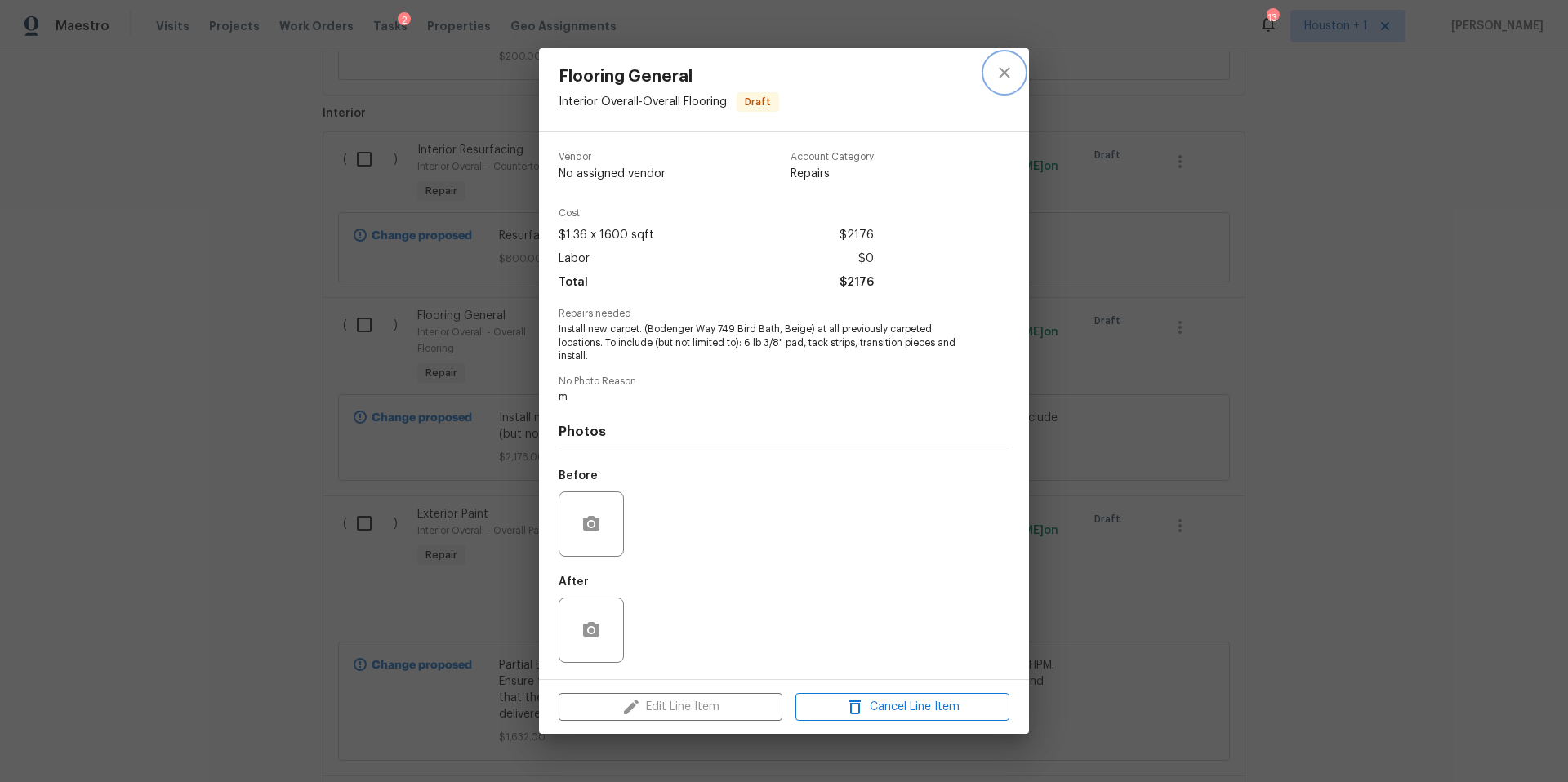
click at [1005, 80] on icon "close" at bounding box center [1004, 73] width 19 height 19
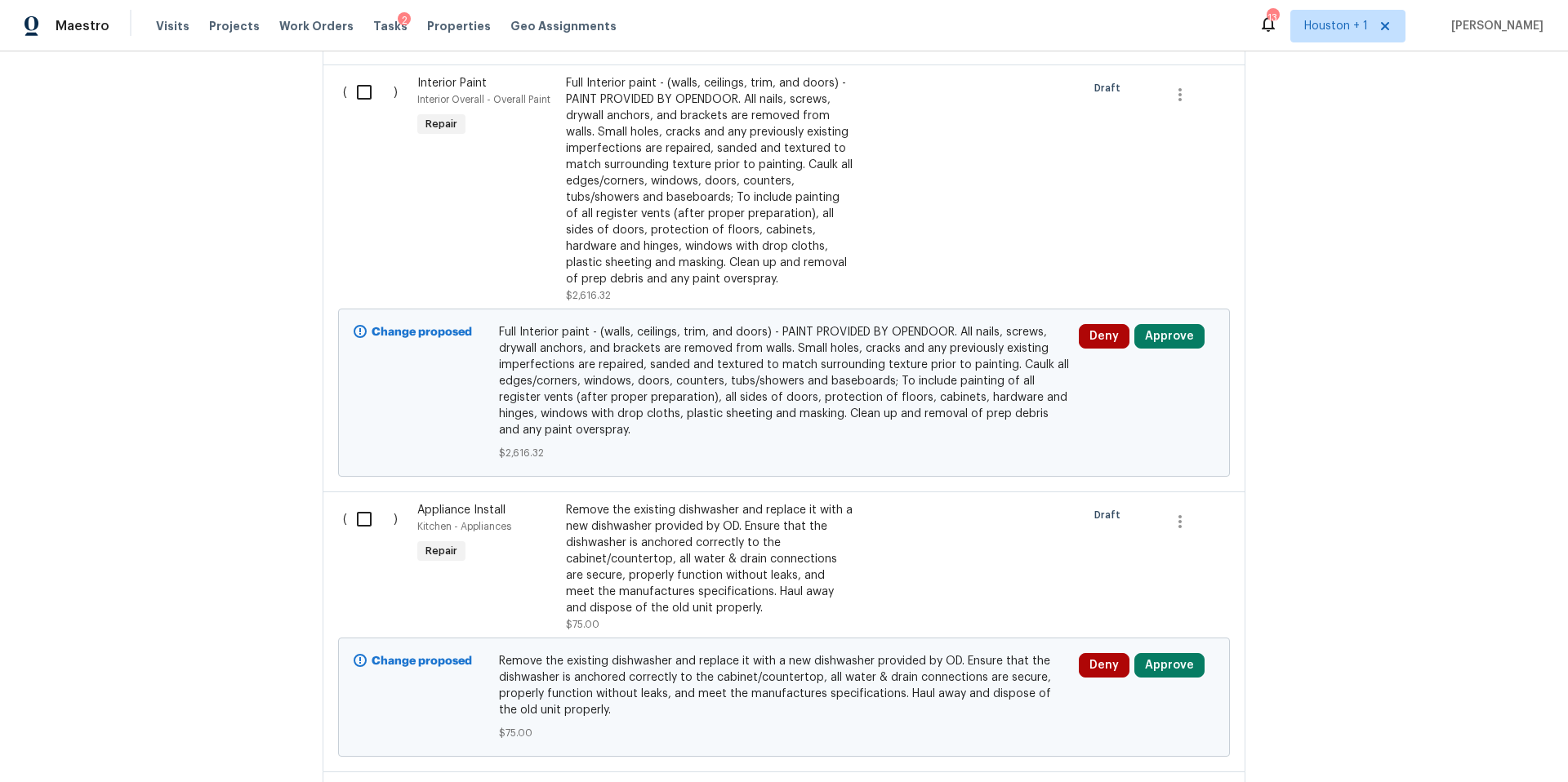
scroll to position [3160, 0]
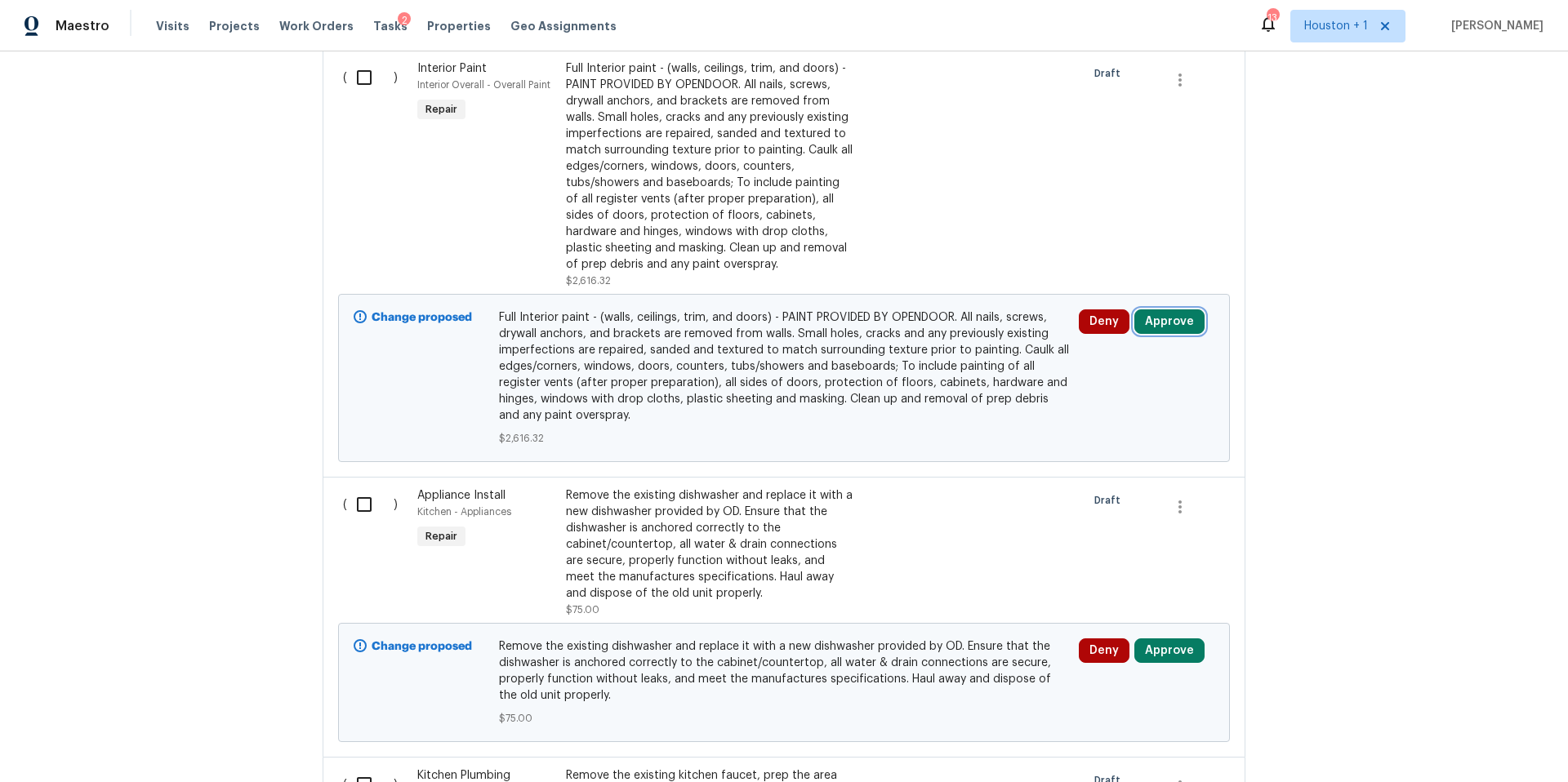
click at [1175, 334] on button "Approve" at bounding box center [1169, 321] width 70 height 25
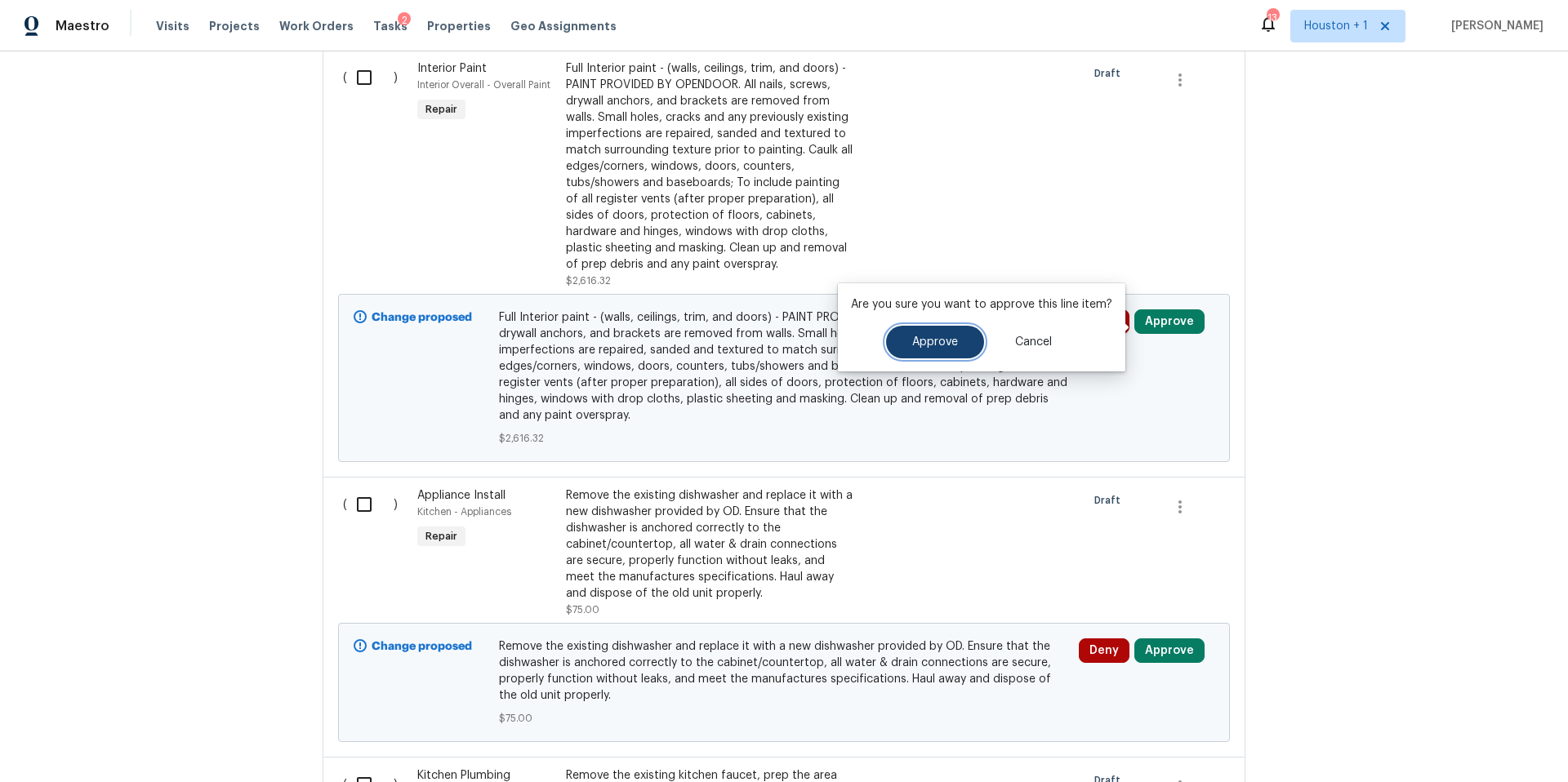
click at [931, 345] on span "Approve" at bounding box center [935, 343] width 46 height 12
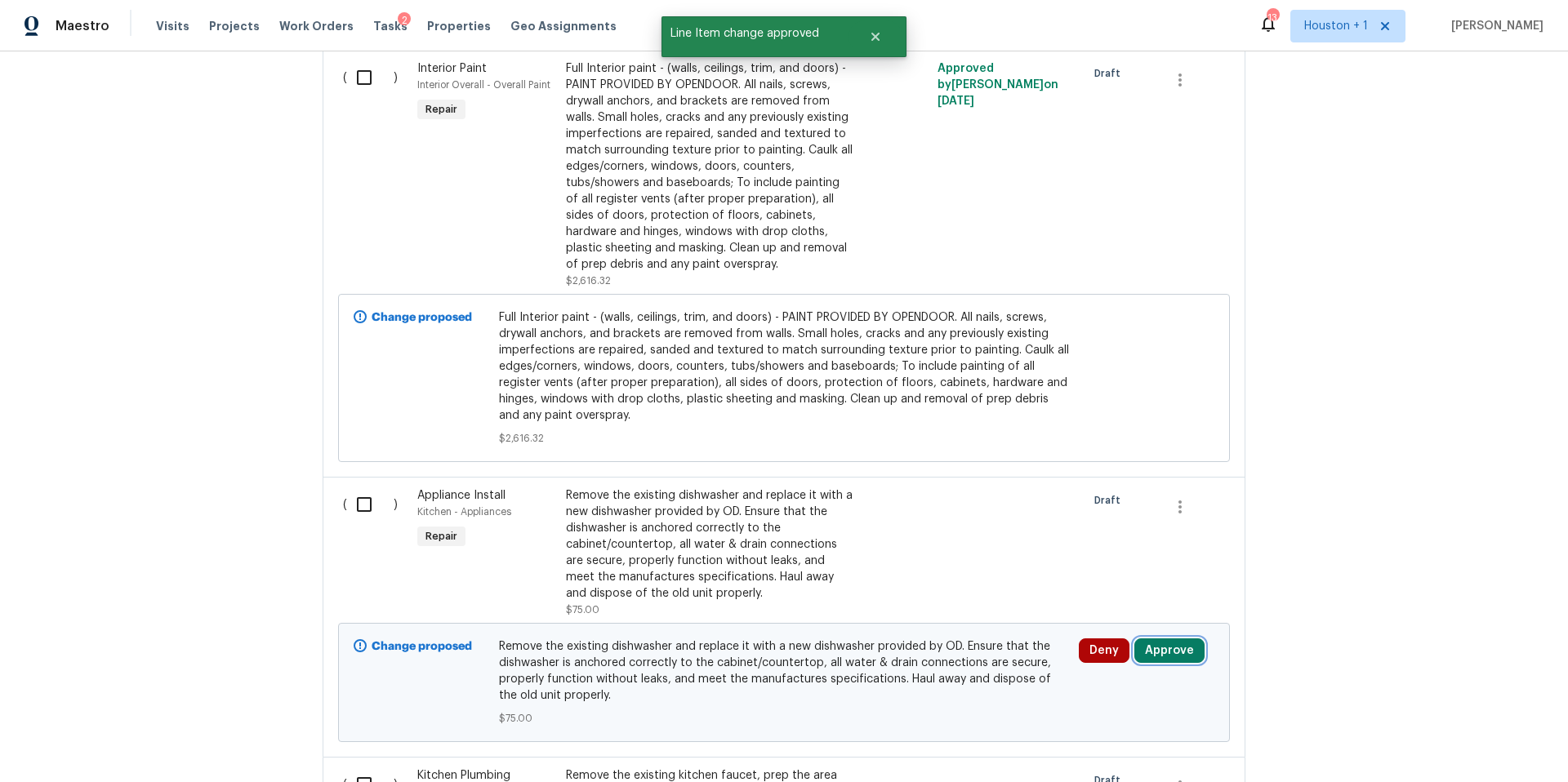
click at [1152, 655] on button "Approve" at bounding box center [1169, 651] width 70 height 25
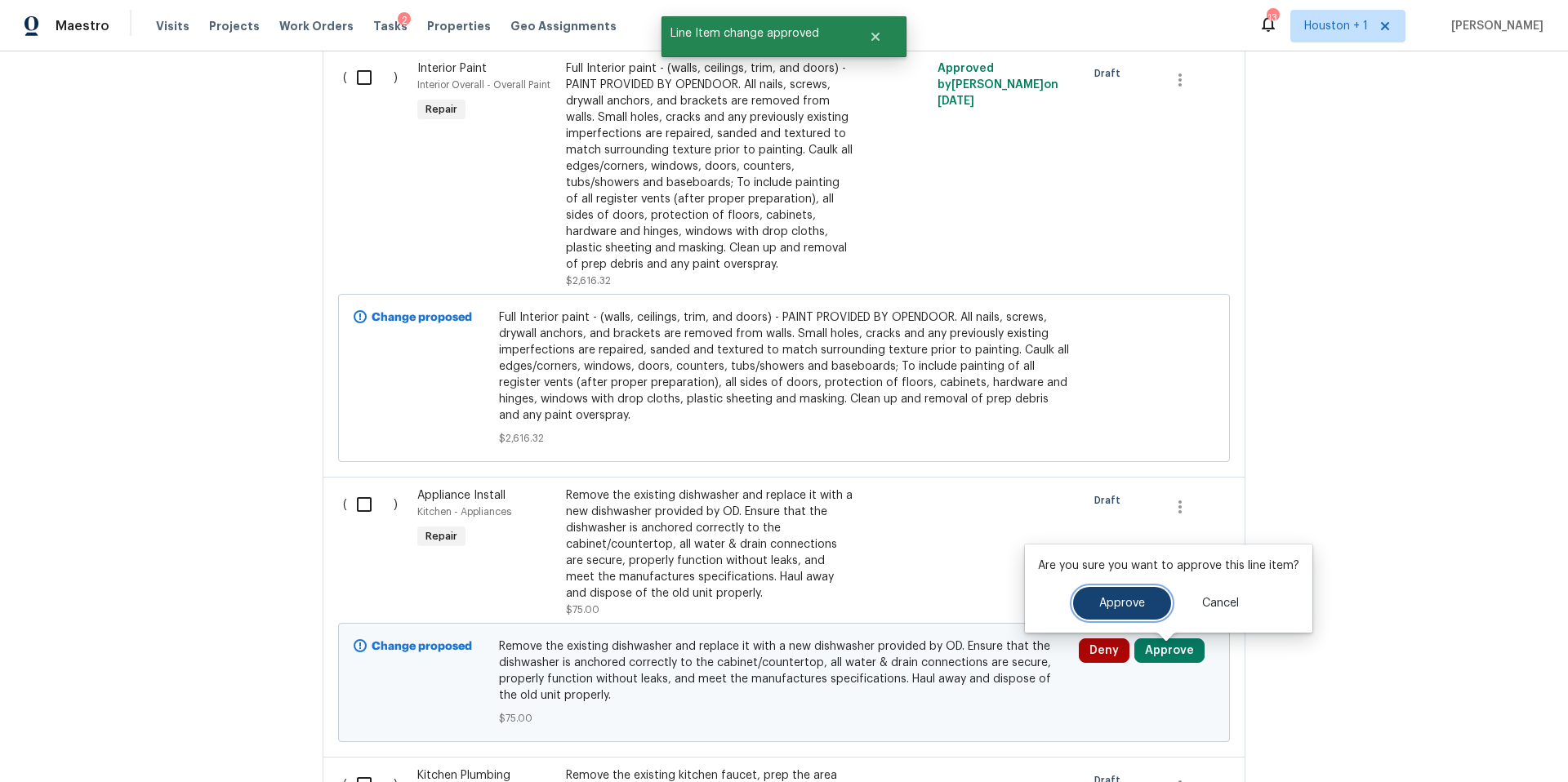
click at [1097, 611] on button "Approve" at bounding box center [1122, 604] width 98 height 33
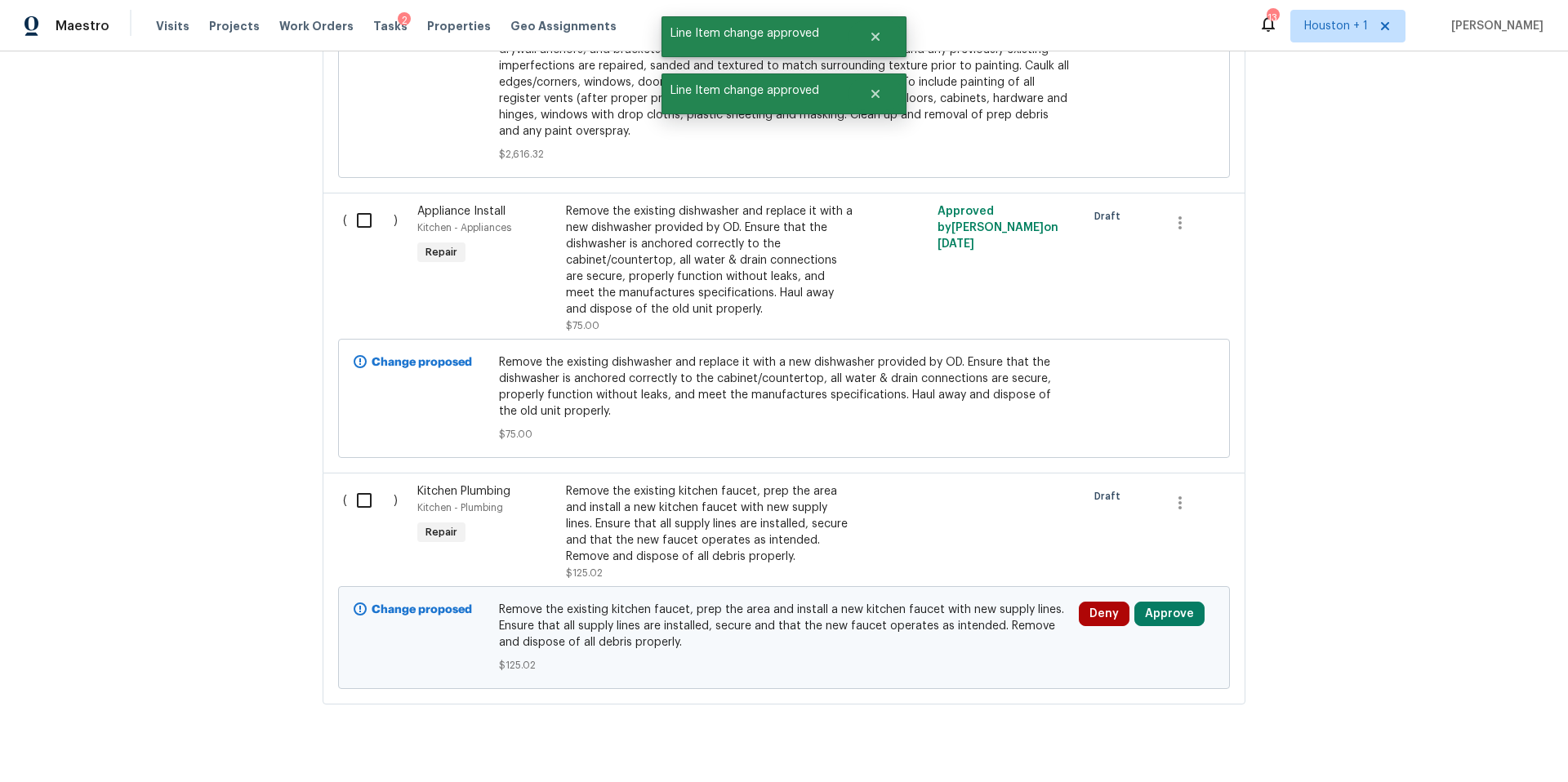
scroll to position [3448, 0]
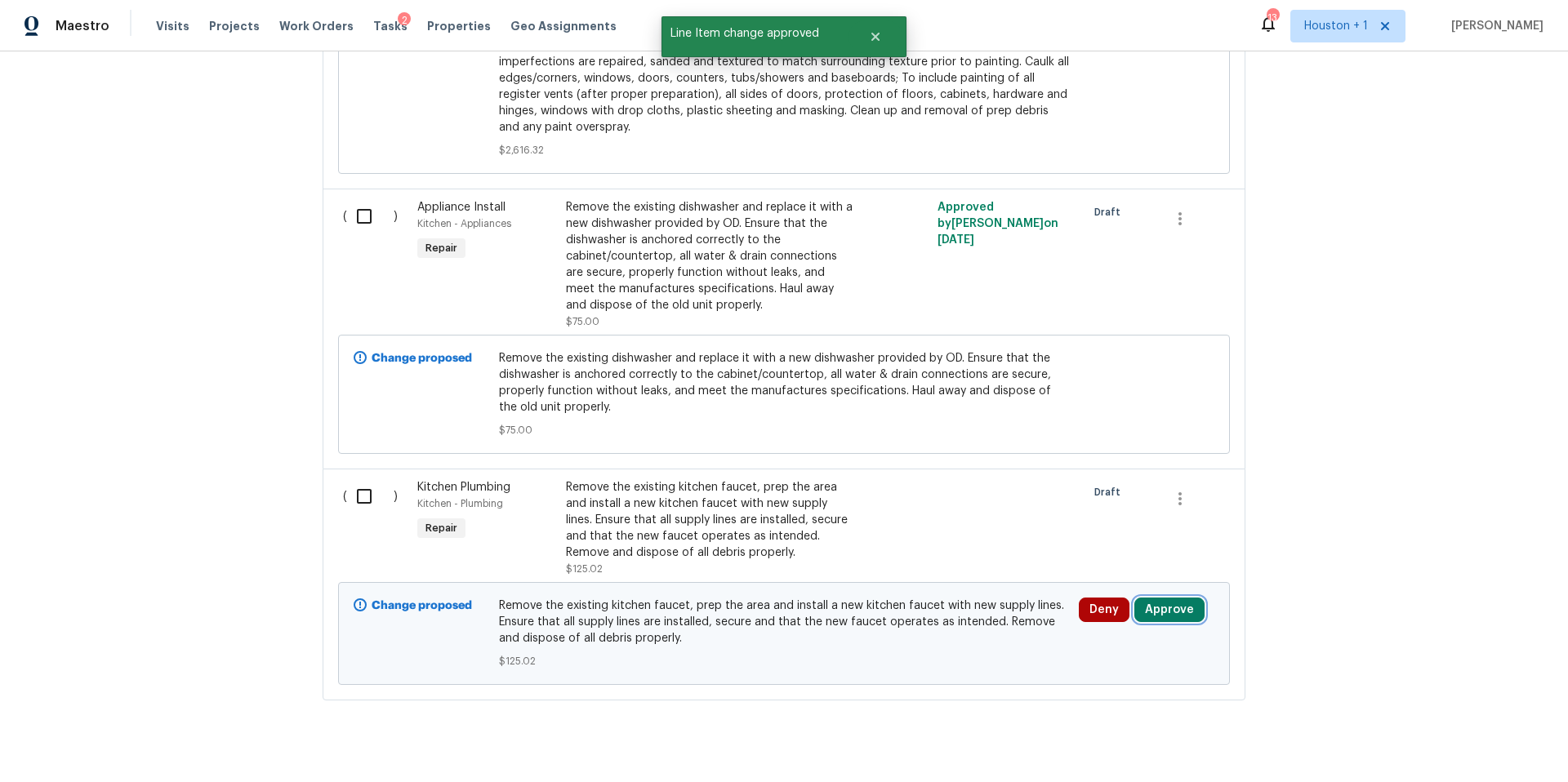
click at [1168, 622] on button "Approve" at bounding box center [1169, 610] width 70 height 25
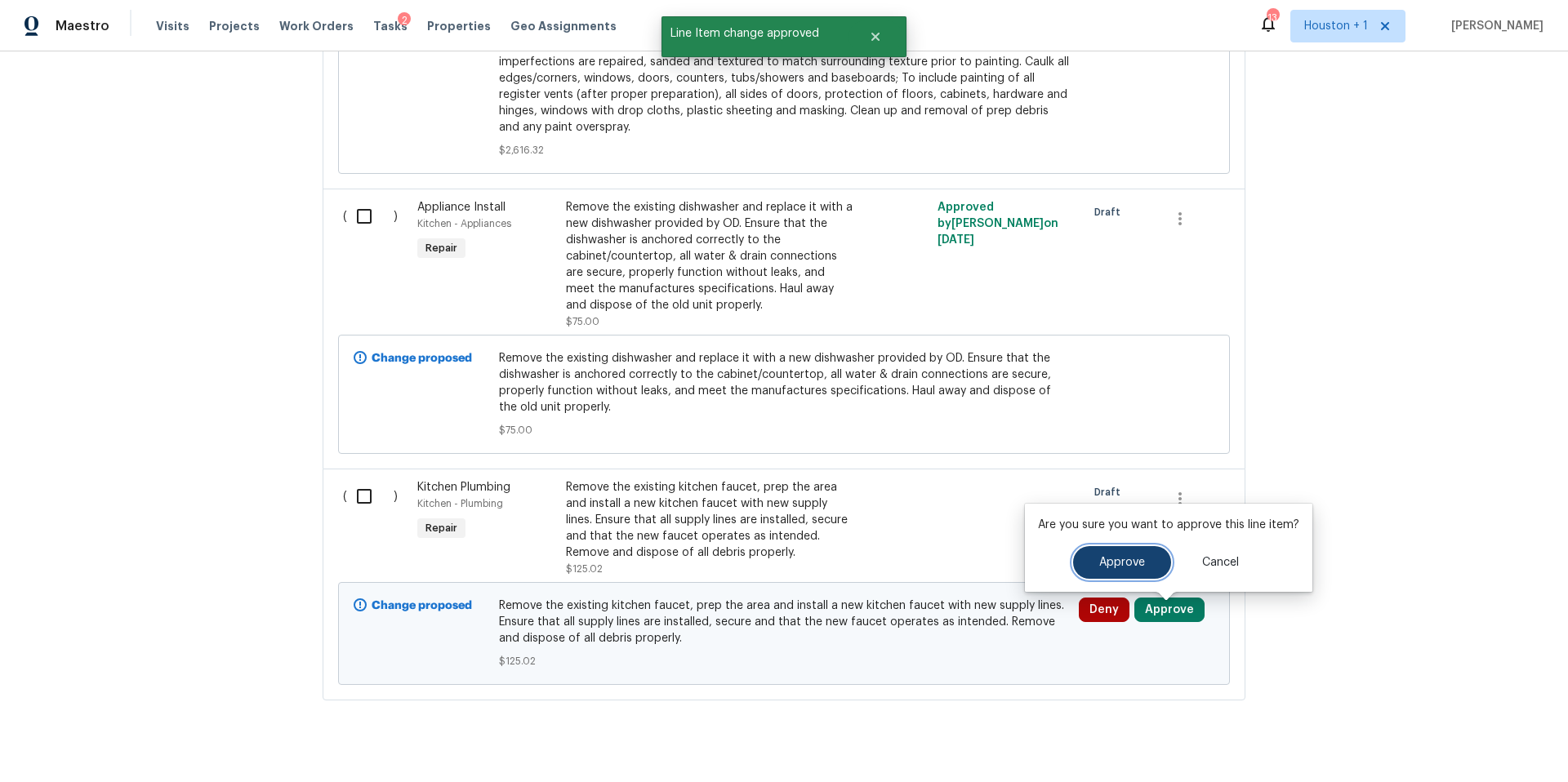
click at [1079, 557] on button "Approve" at bounding box center [1122, 562] width 98 height 33
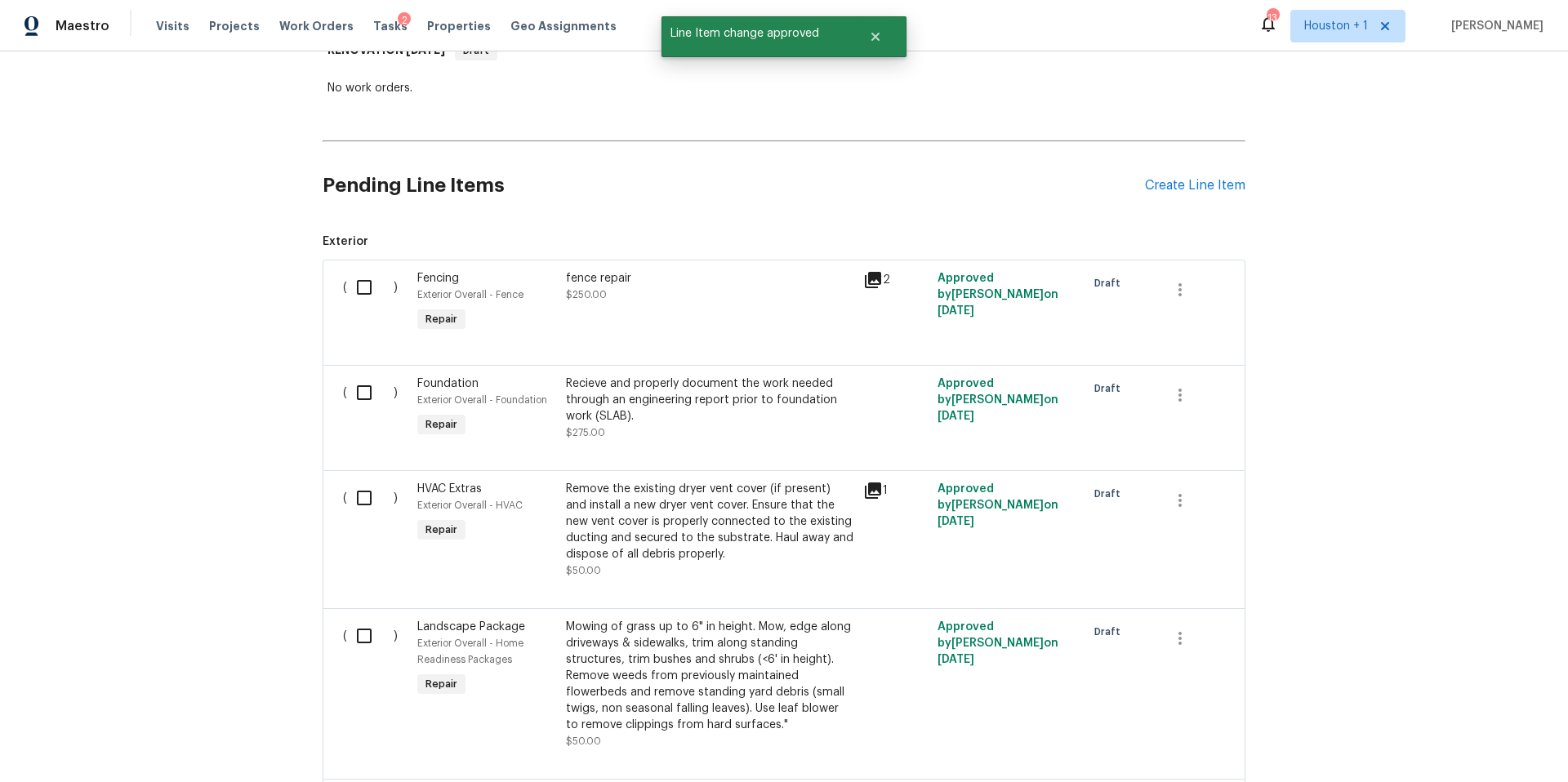
scroll to position [0, 0]
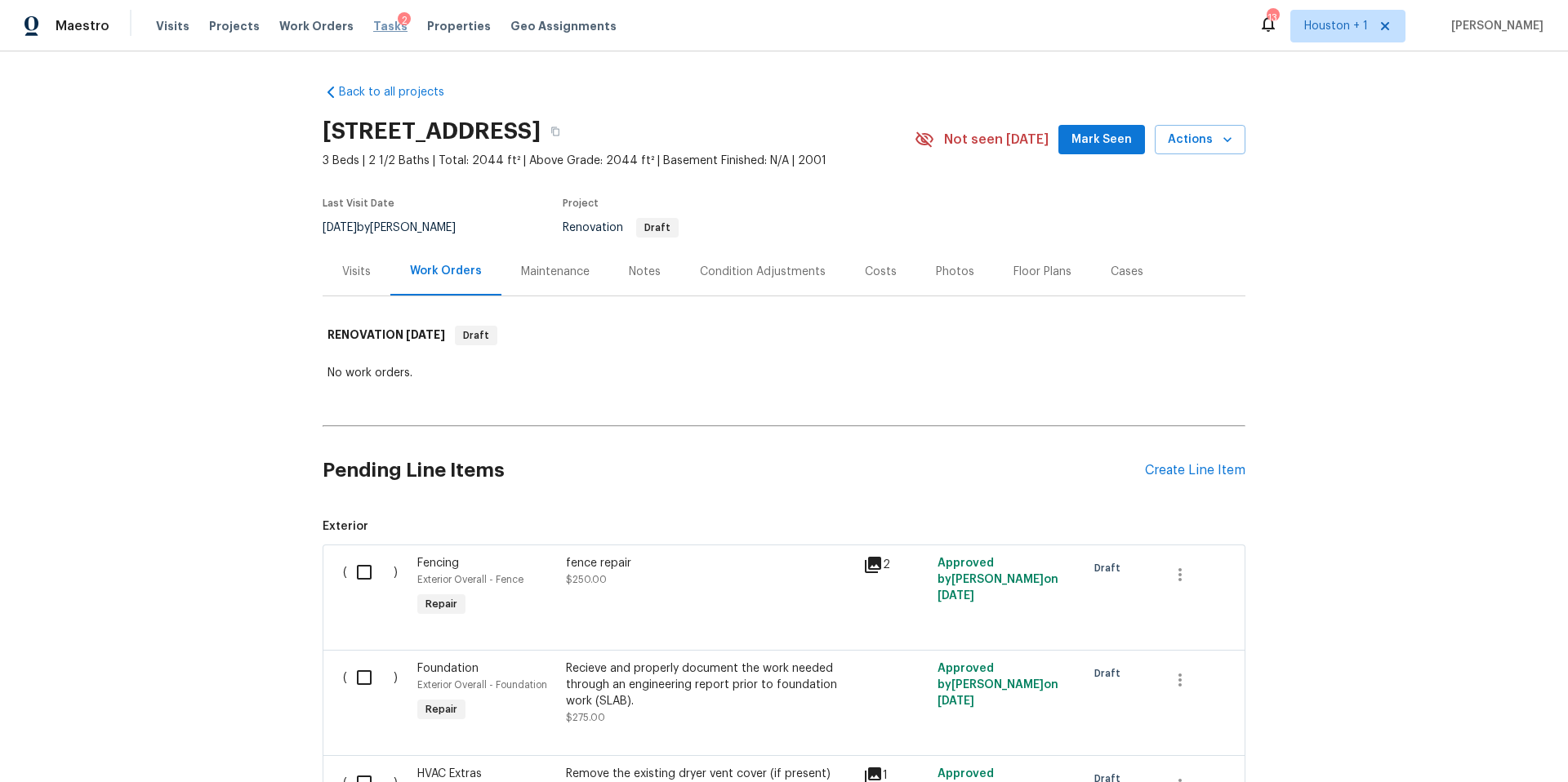
click at [373, 23] on span "Tasks" at bounding box center [391, 26] width 35 height 12
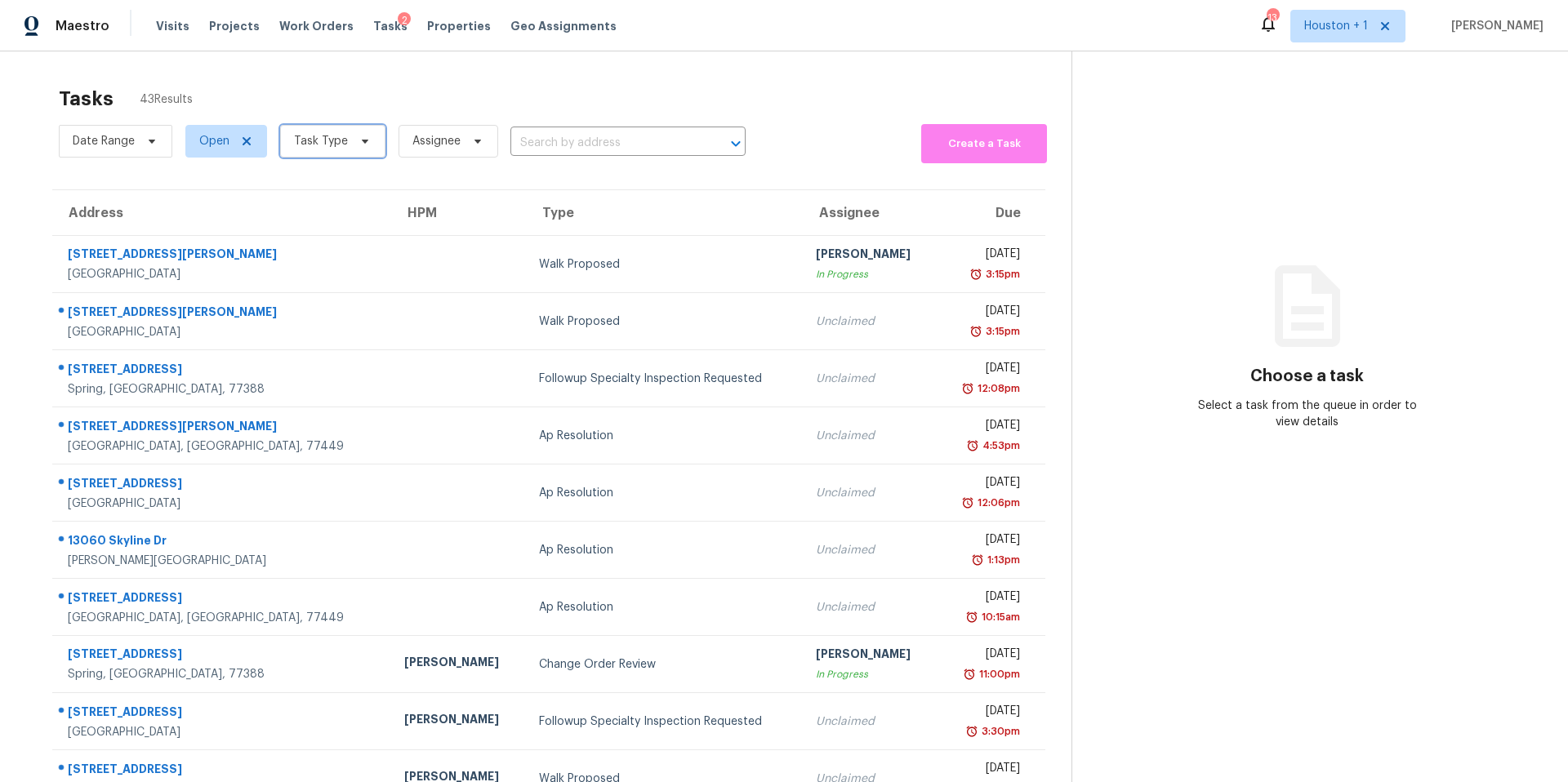
click at [333, 144] on span "Task Type" at bounding box center [321, 141] width 54 height 16
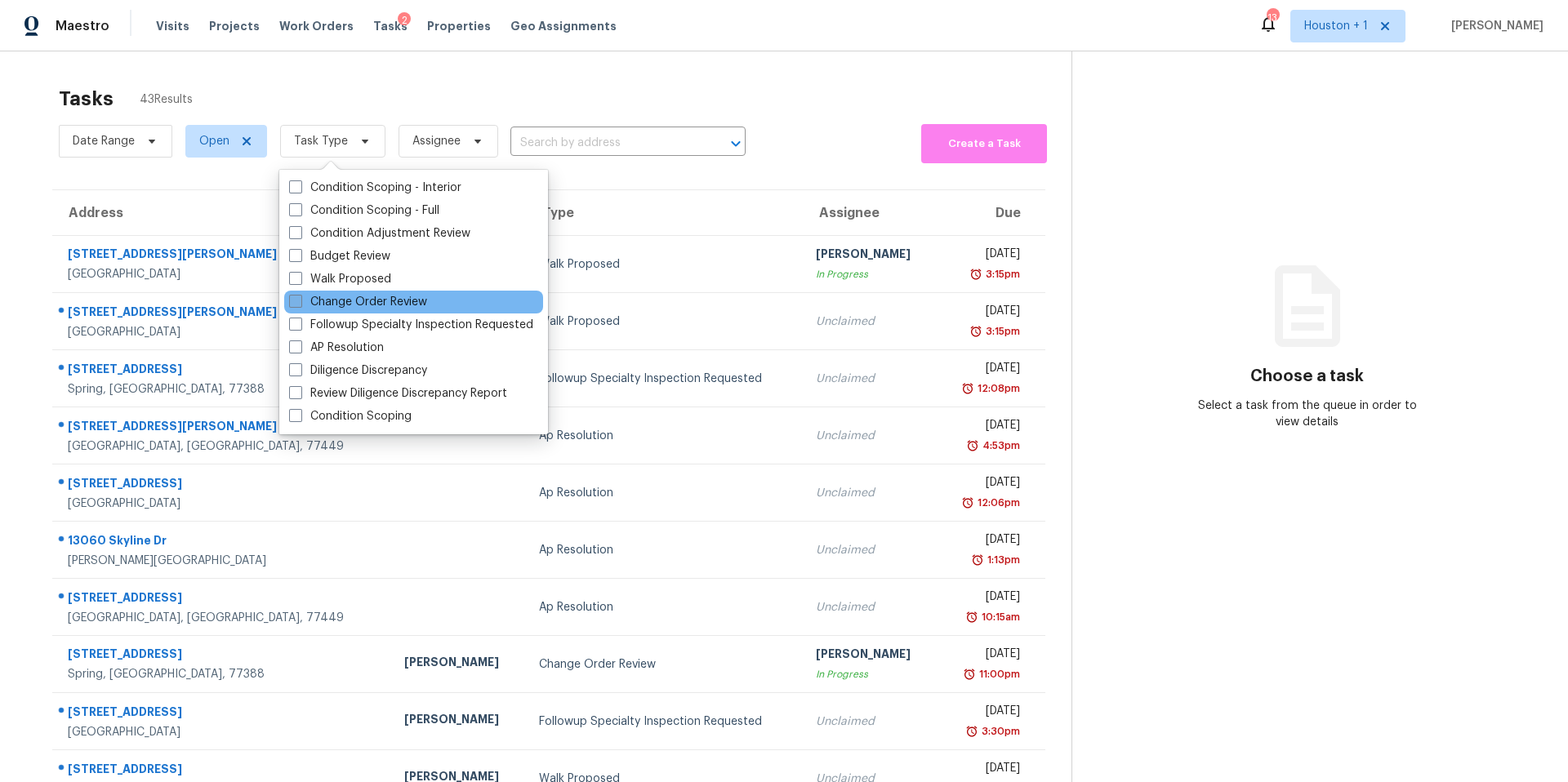
click at [325, 296] on label "Change Order Review" at bounding box center [358, 301] width 138 height 16
click at [299, 296] on input "Change Order Review" at bounding box center [294, 298] width 11 height 11
checkbox input "true"
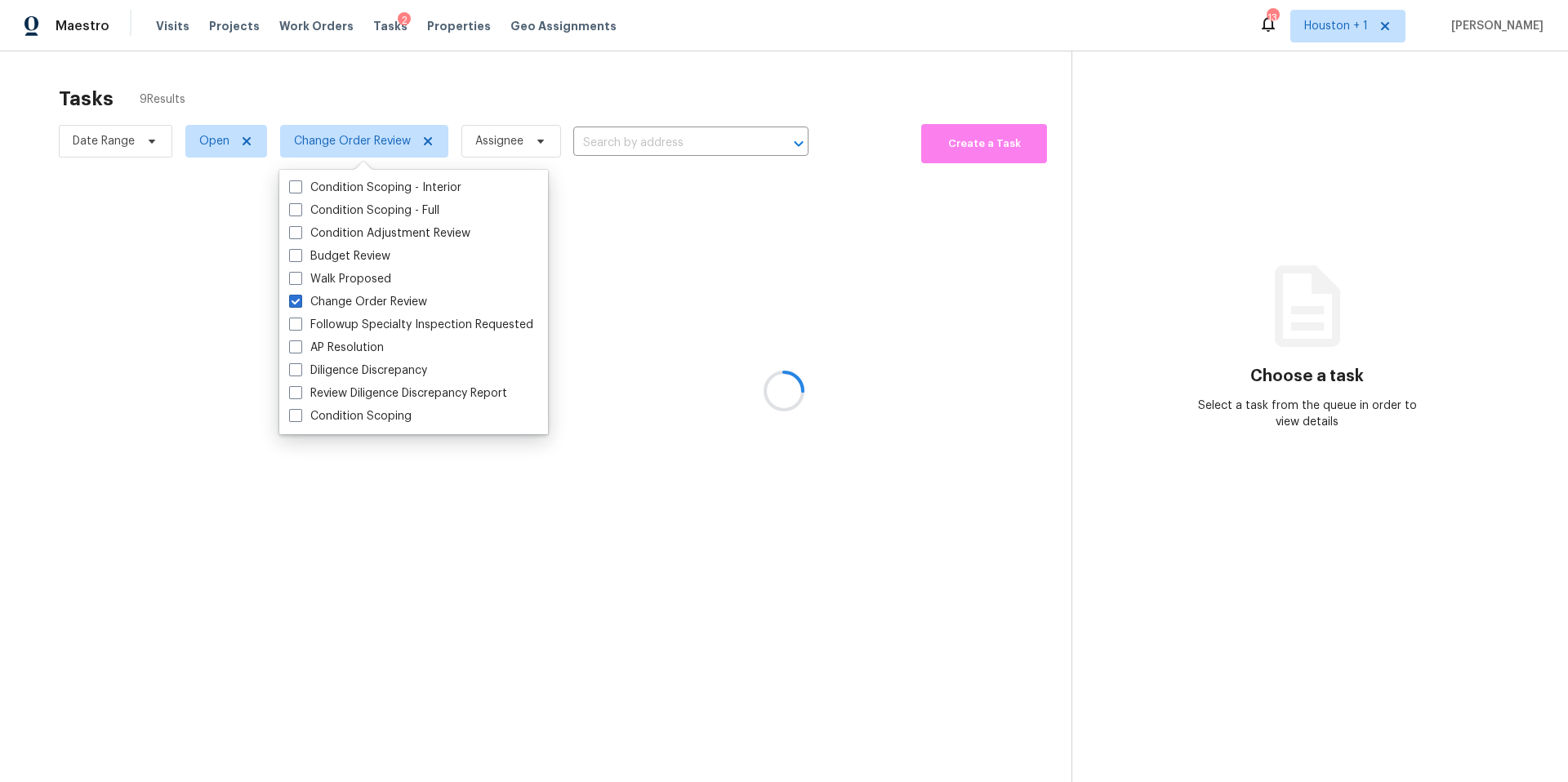
click at [392, 88] on div at bounding box center [784, 391] width 1568 height 782
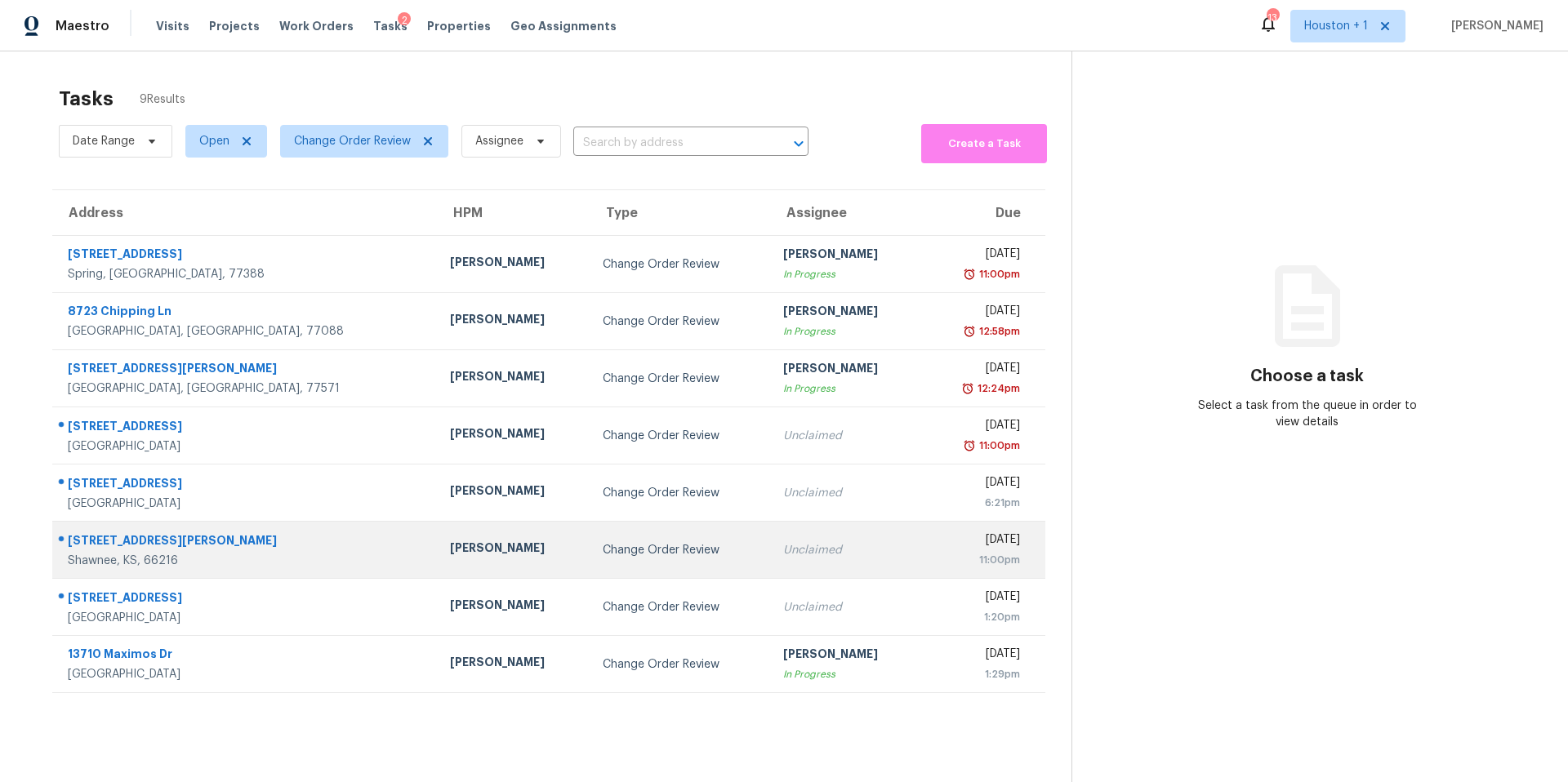
click at [437, 530] on td "Joshua Beatty" at bounding box center [512, 551] width 153 height 58
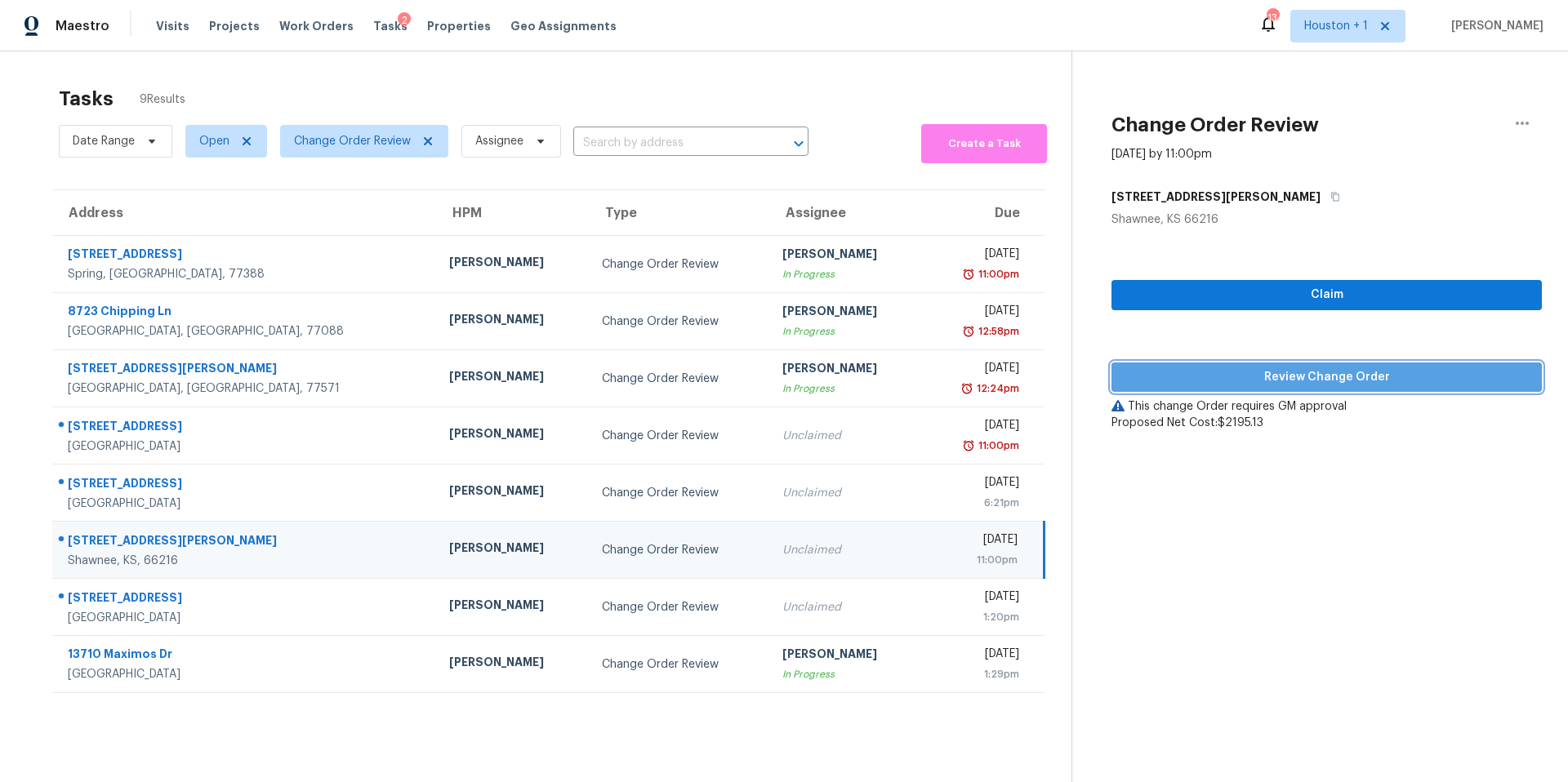
click at [1176, 367] on span "Review Change Order" at bounding box center [1326, 377] width 404 height 20
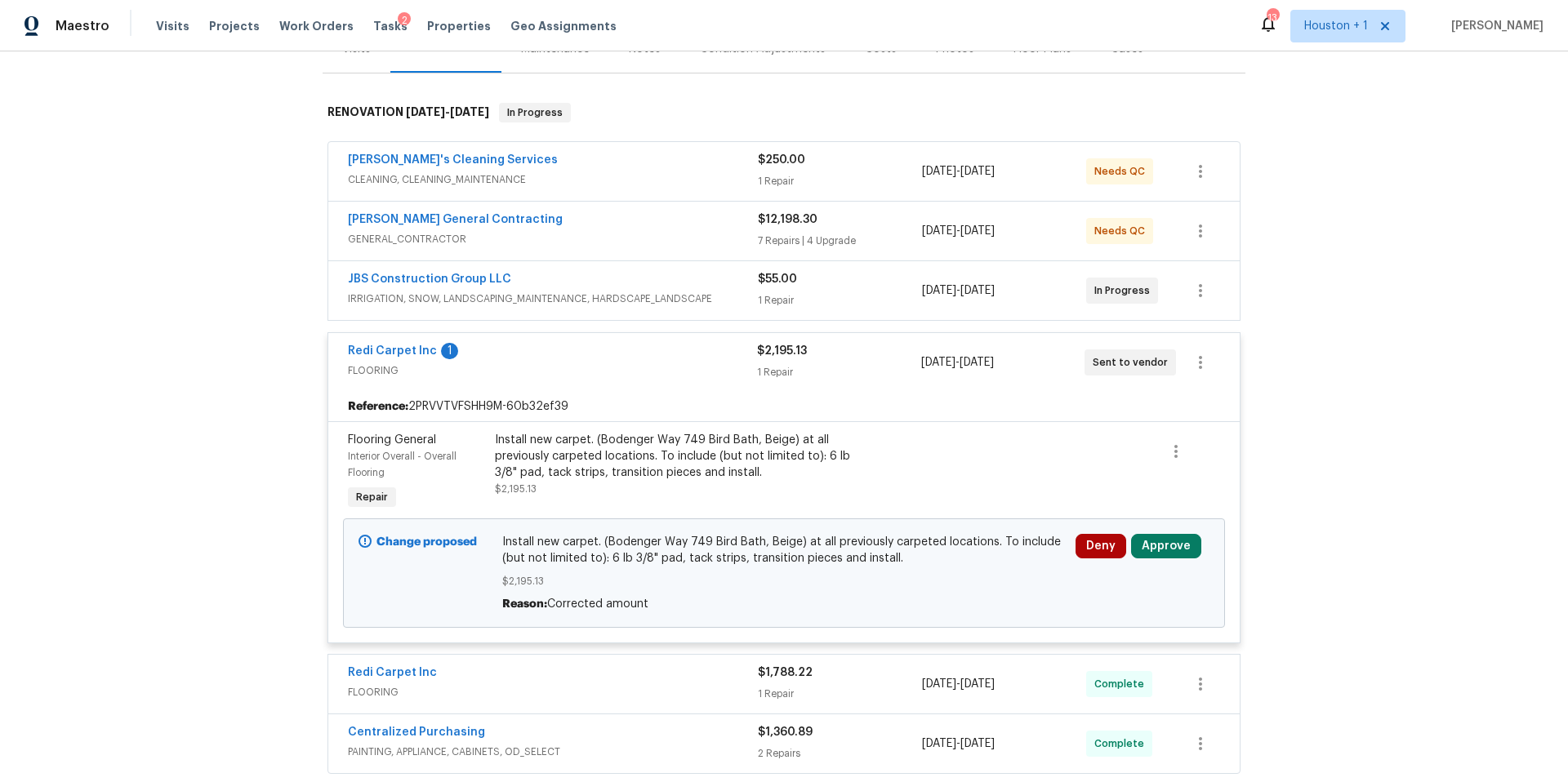
scroll to position [239, 0]
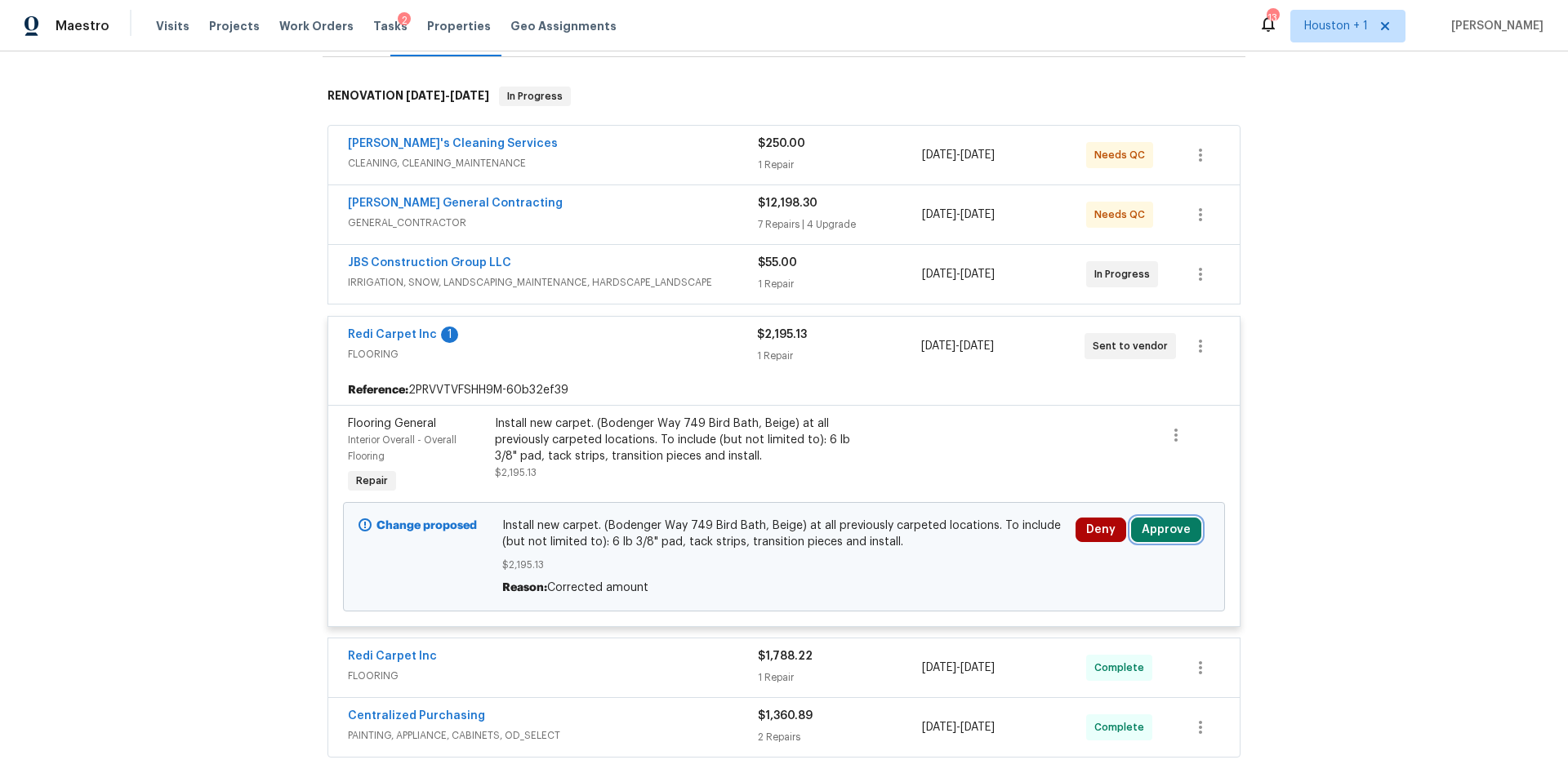
click at [1144, 523] on button "Approve" at bounding box center [1165, 530] width 70 height 25
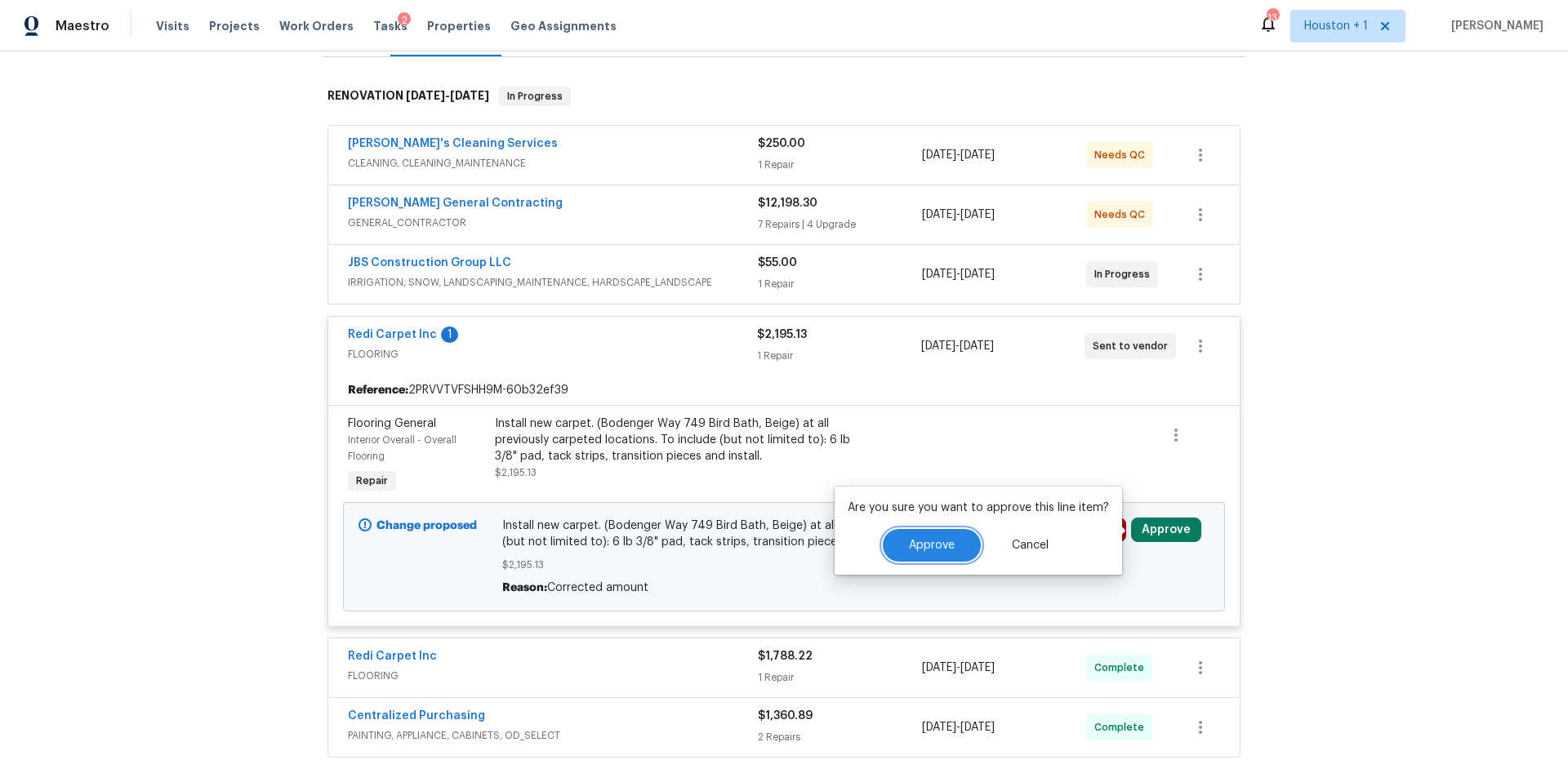
click at [922, 533] on button "Approve" at bounding box center [932, 545] width 98 height 33
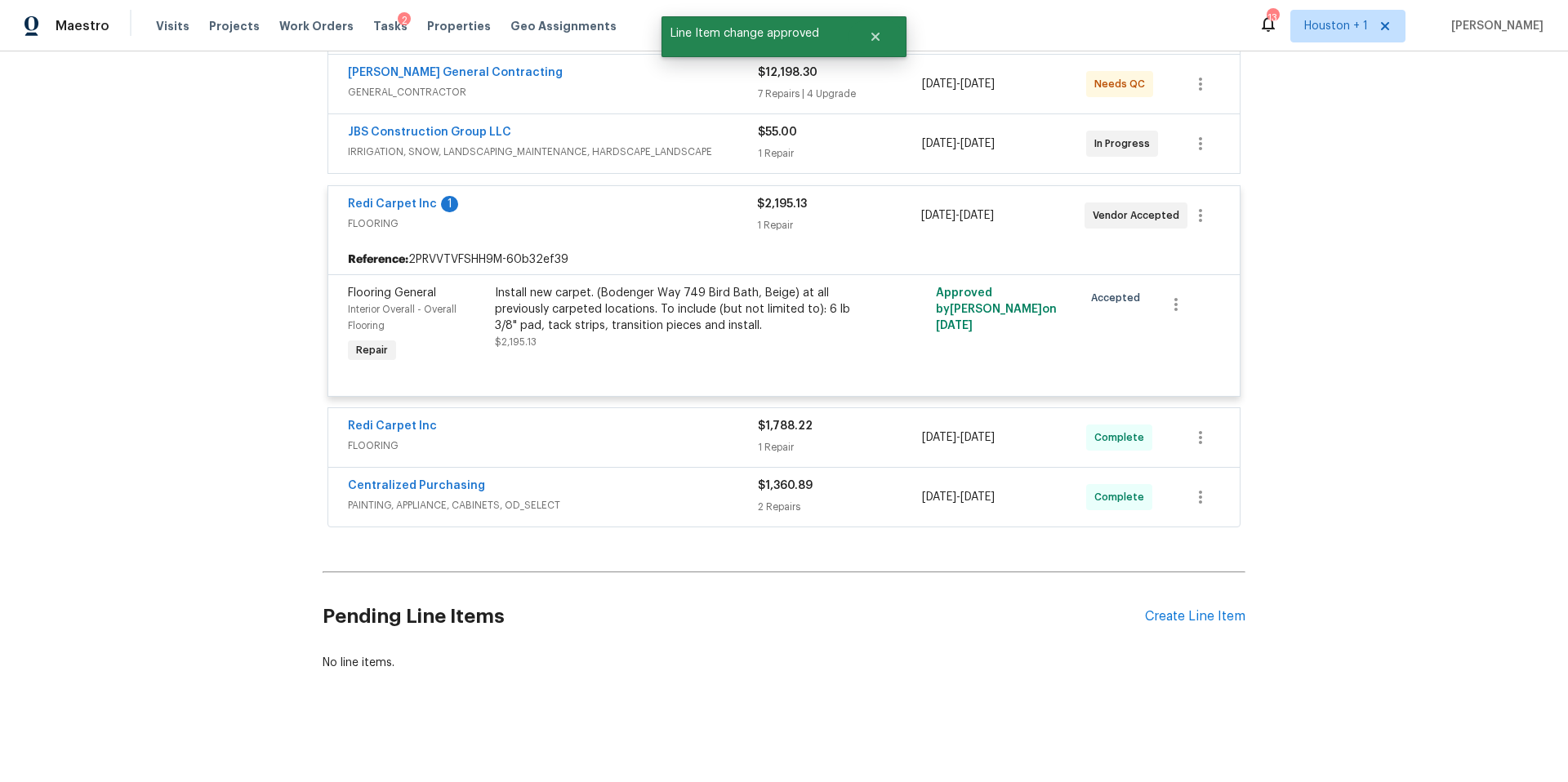
scroll to position [0, 0]
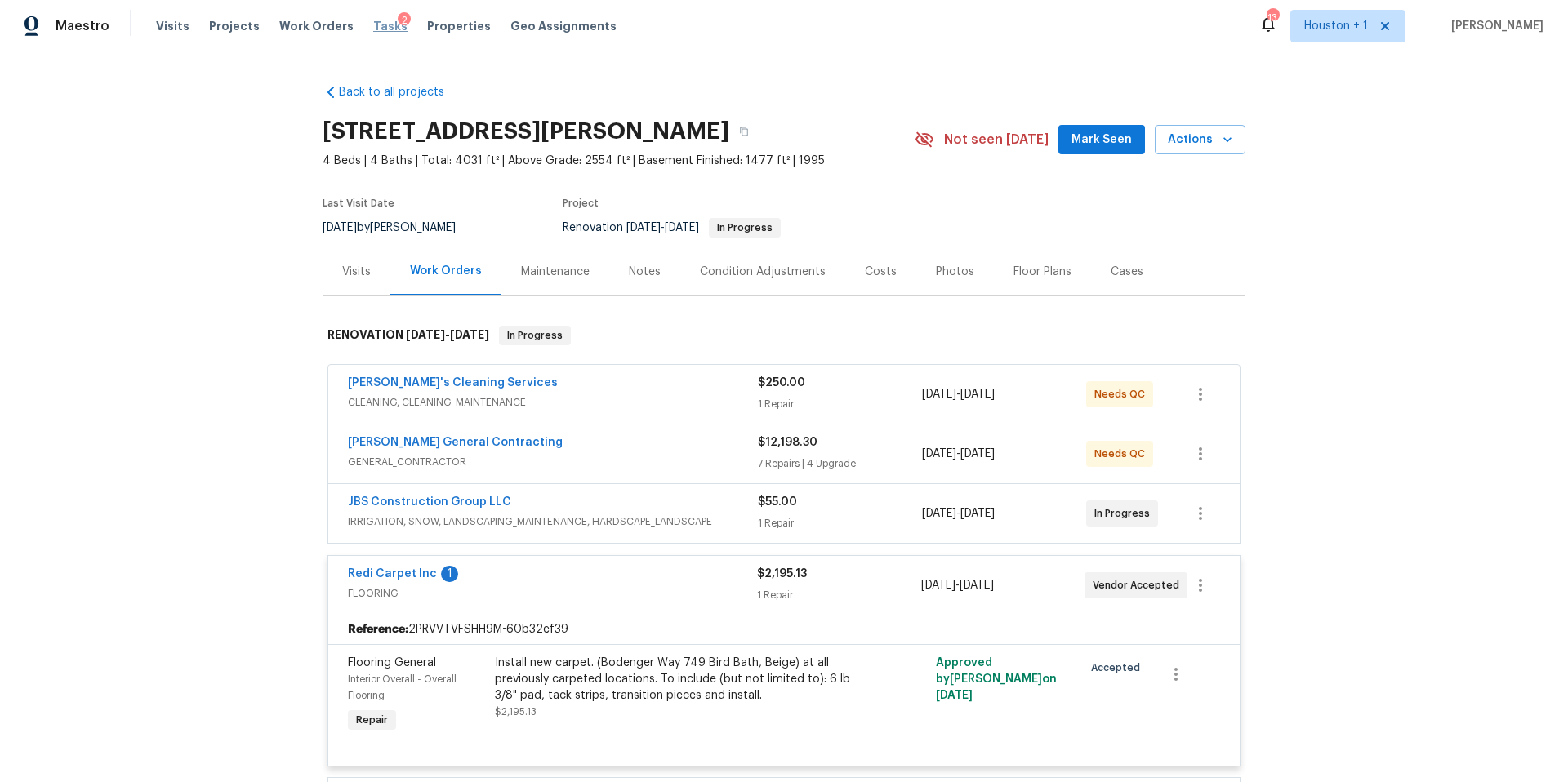
click at [374, 27] on span "Tasks" at bounding box center [391, 26] width 35 height 12
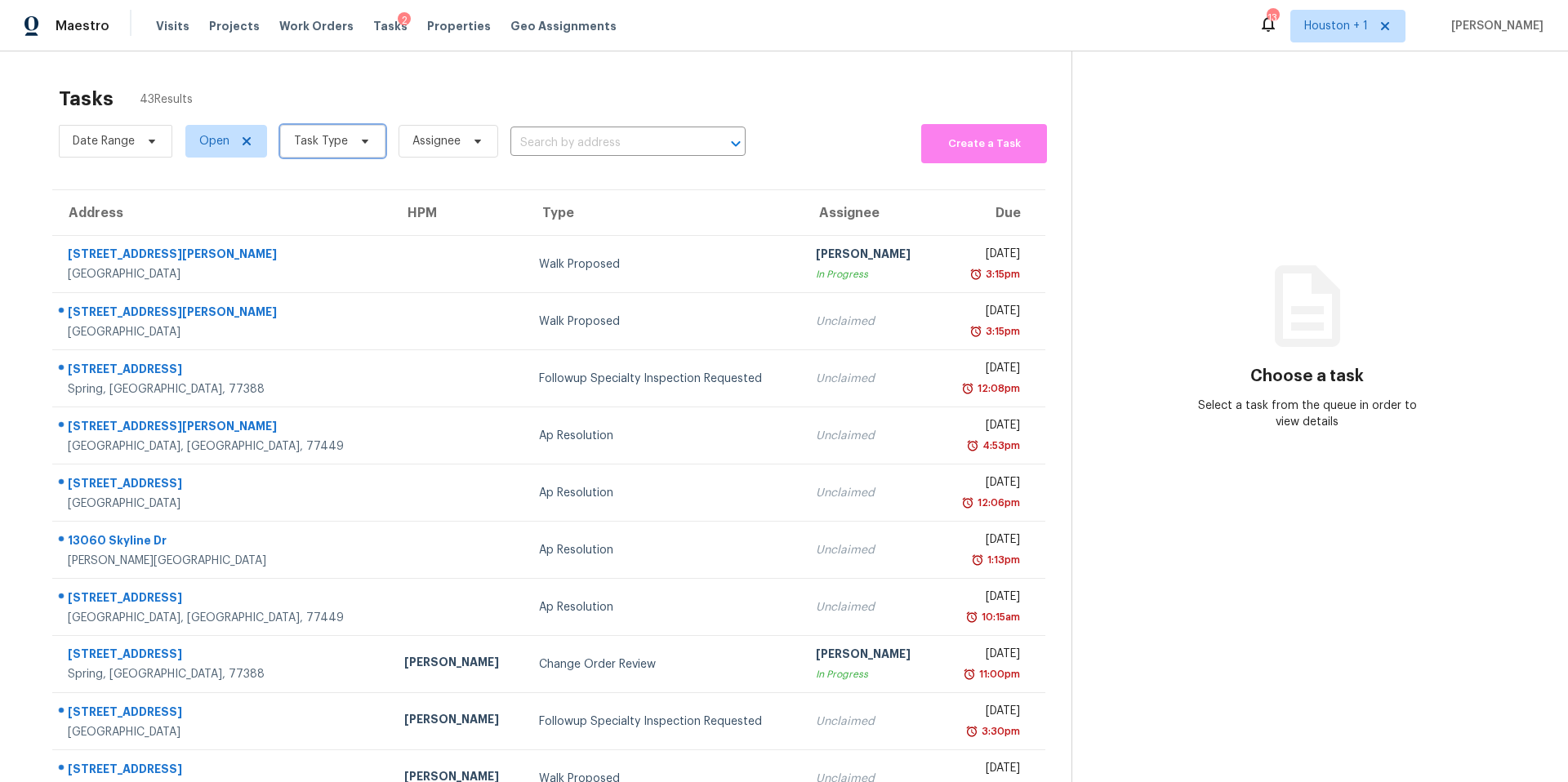
click at [315, 138] on span "Task Type" at bounding box center [321, 141] width 54 height 16
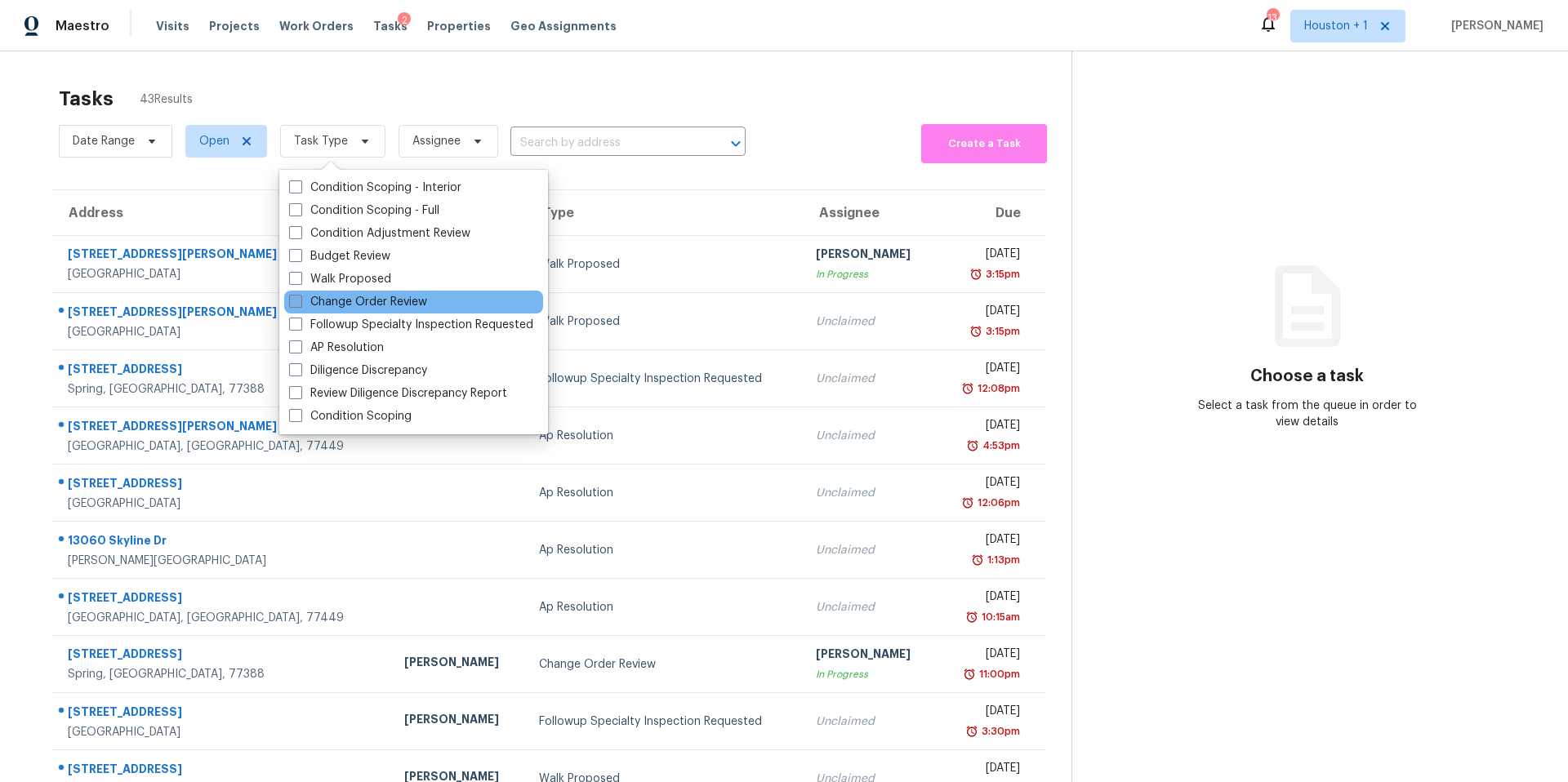
click at [315, 302] on label "Change Order Review" at bounding box center [358, 301] width 138 height 16
click at [299, 302] on input "Change Order Review" at bounding box center [294, 298] width 11 height 11
checkbox input "true"
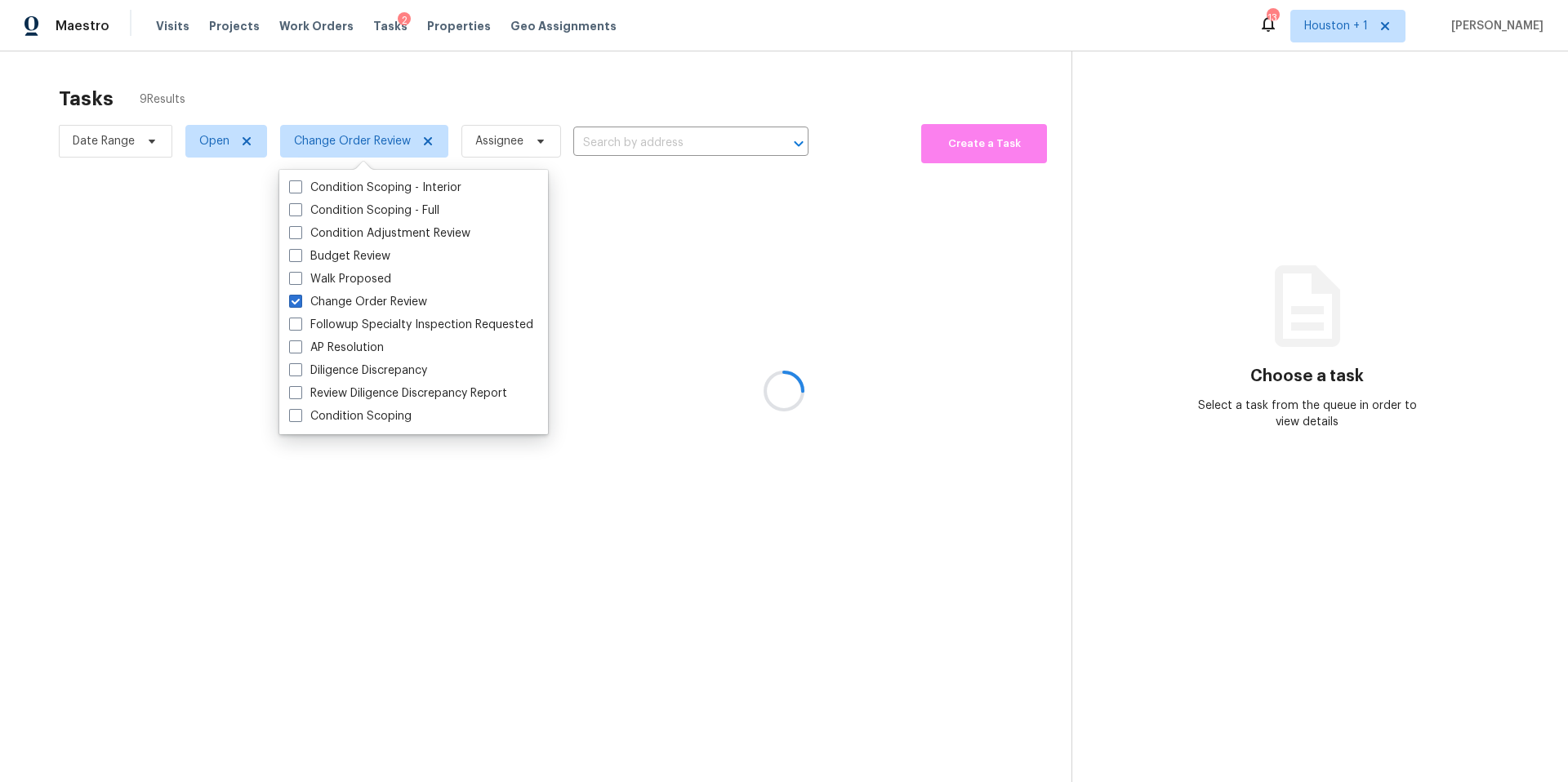
click at [379, 102] on div at bounding box center [784, 391] width 1568 height 782
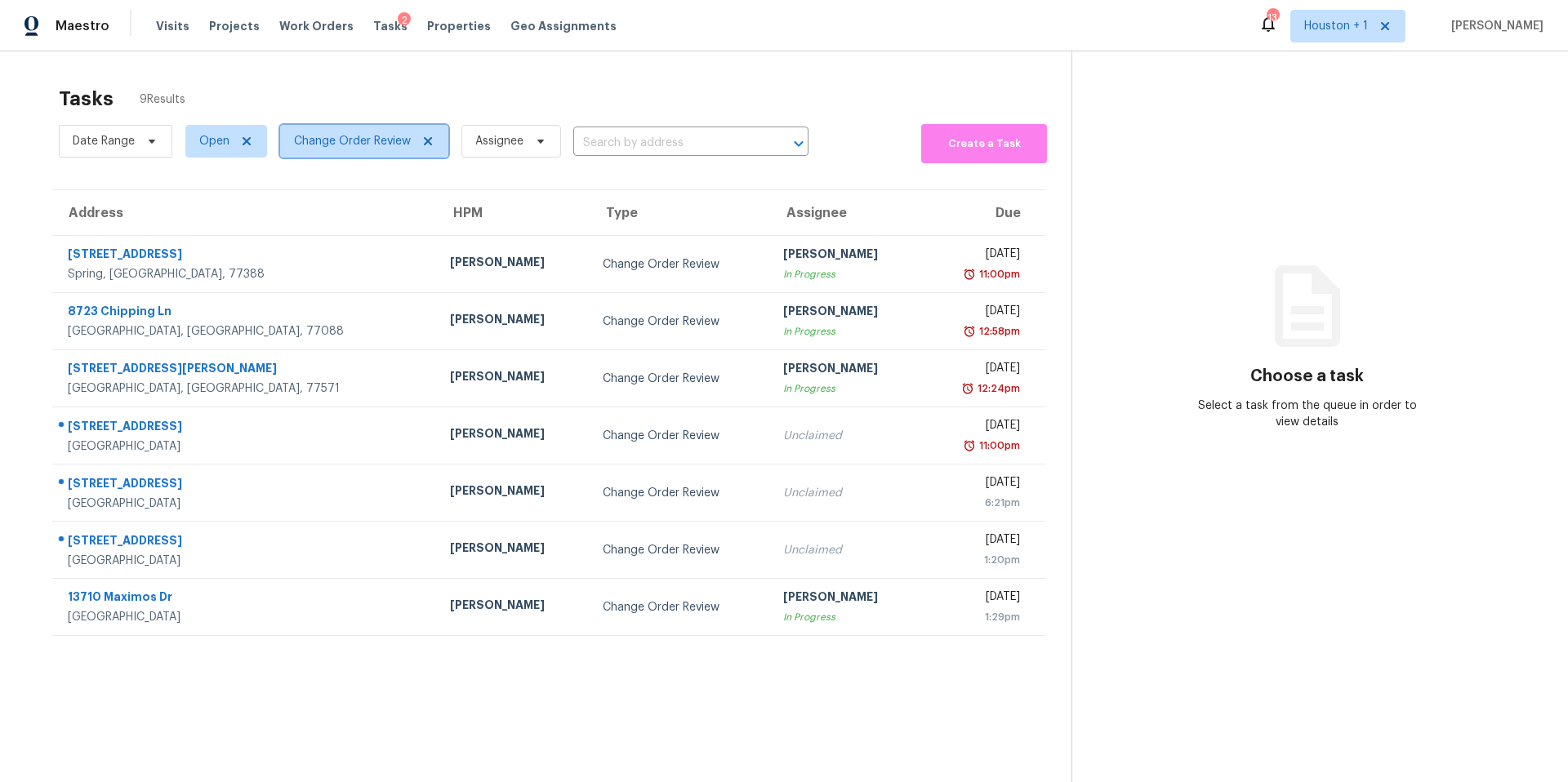
click at [352, 154] on span "Change Order Review" at bounding box center [364, 141] width 168 height 33
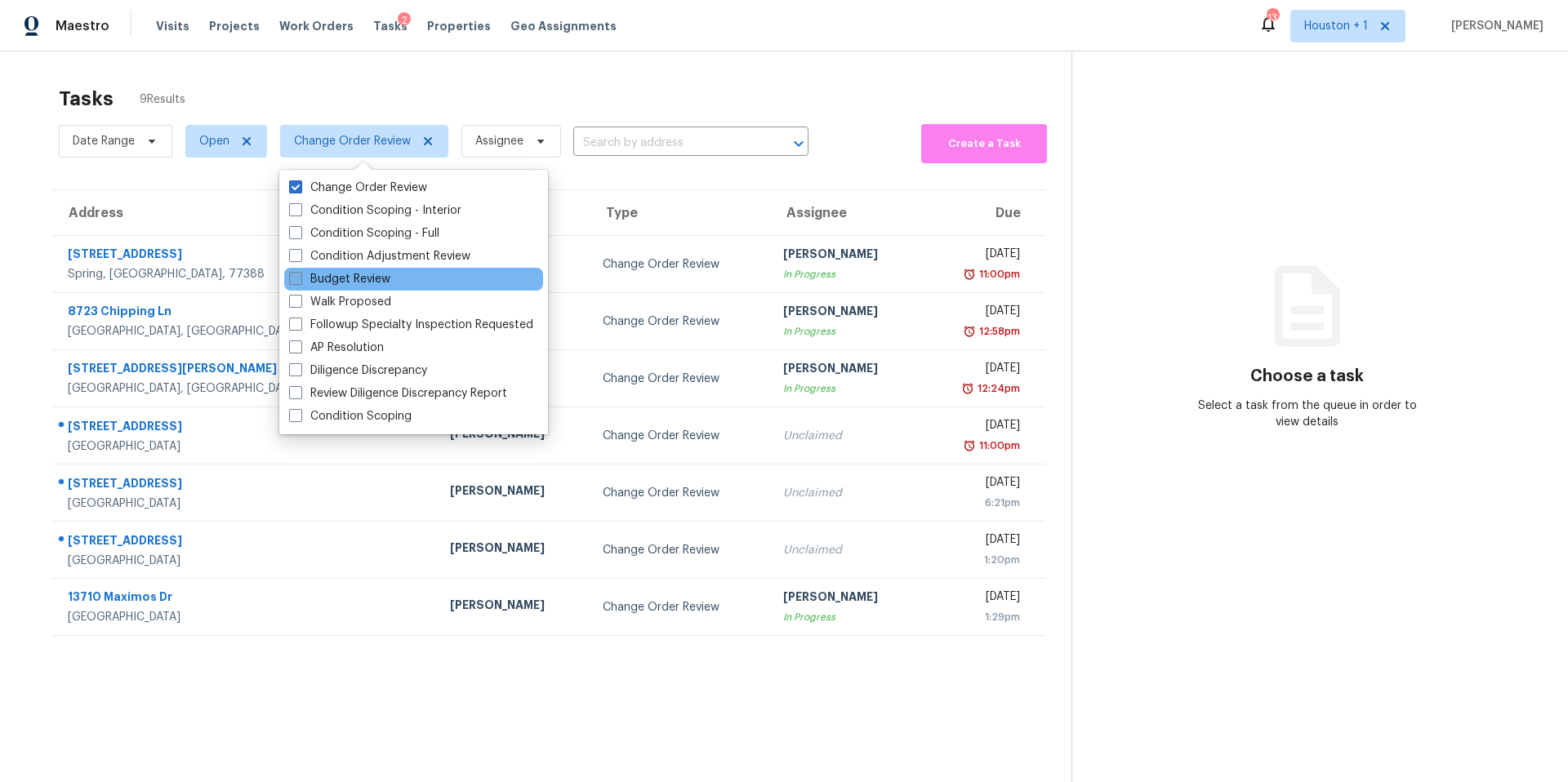
click at [309, 287] on label "Budget Review" at bounding box center [340, 278] width 102 height 16
click at [299, 282] on input "Budget Review" at bounding box center [294, 275] width 11 height 11
checkbox input "true"
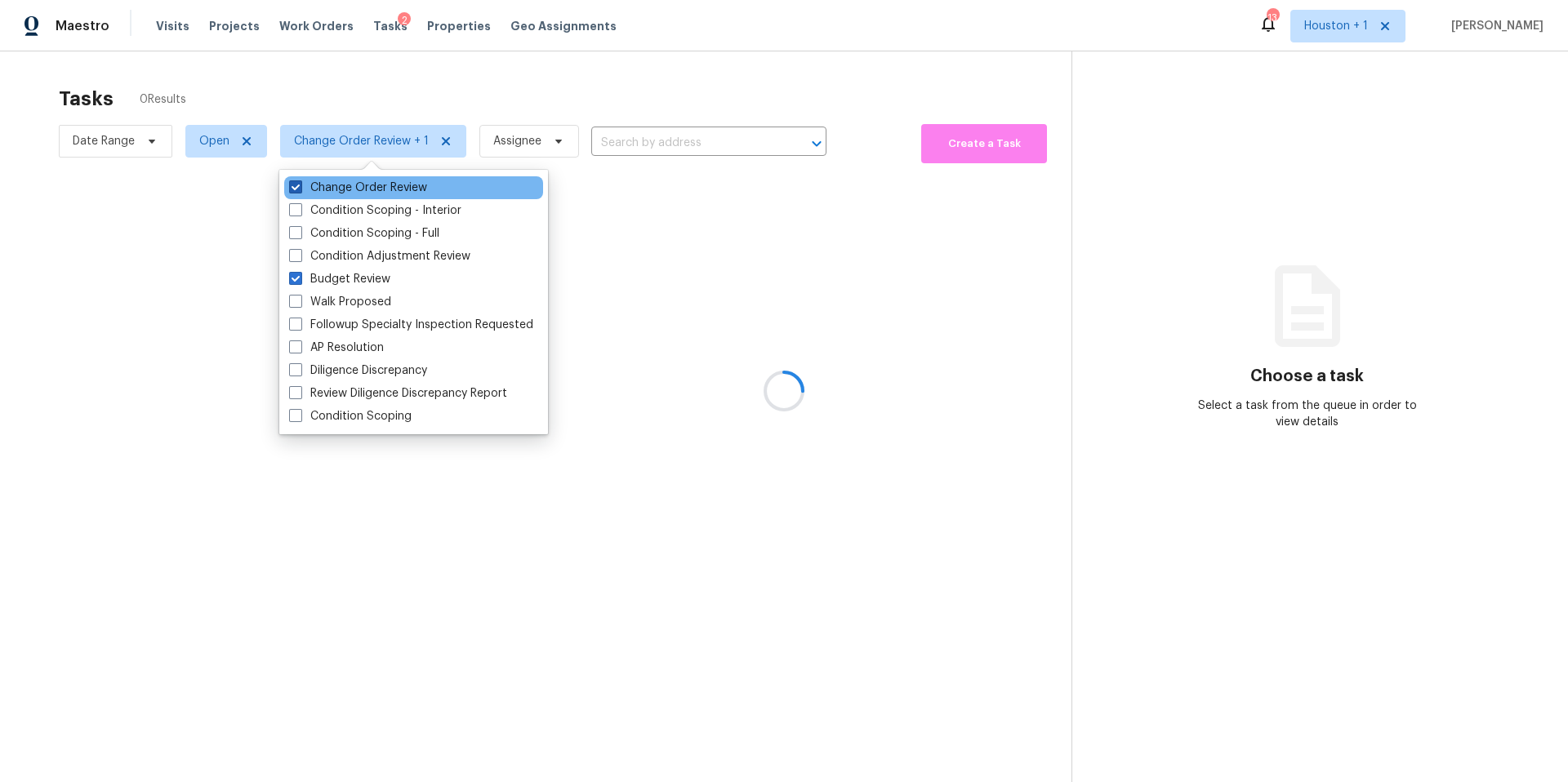
click at [322, 191] on label "Change Order Review" at bounding box center [358, 187] width 138 height 16
click at [299, 190] on input "Change Order Review" at bounding box center [294, 184] width 11 height 11
checkbox input "false"
click at [339, 99] on div at bounding box center [784, 391] width 1568 height 782
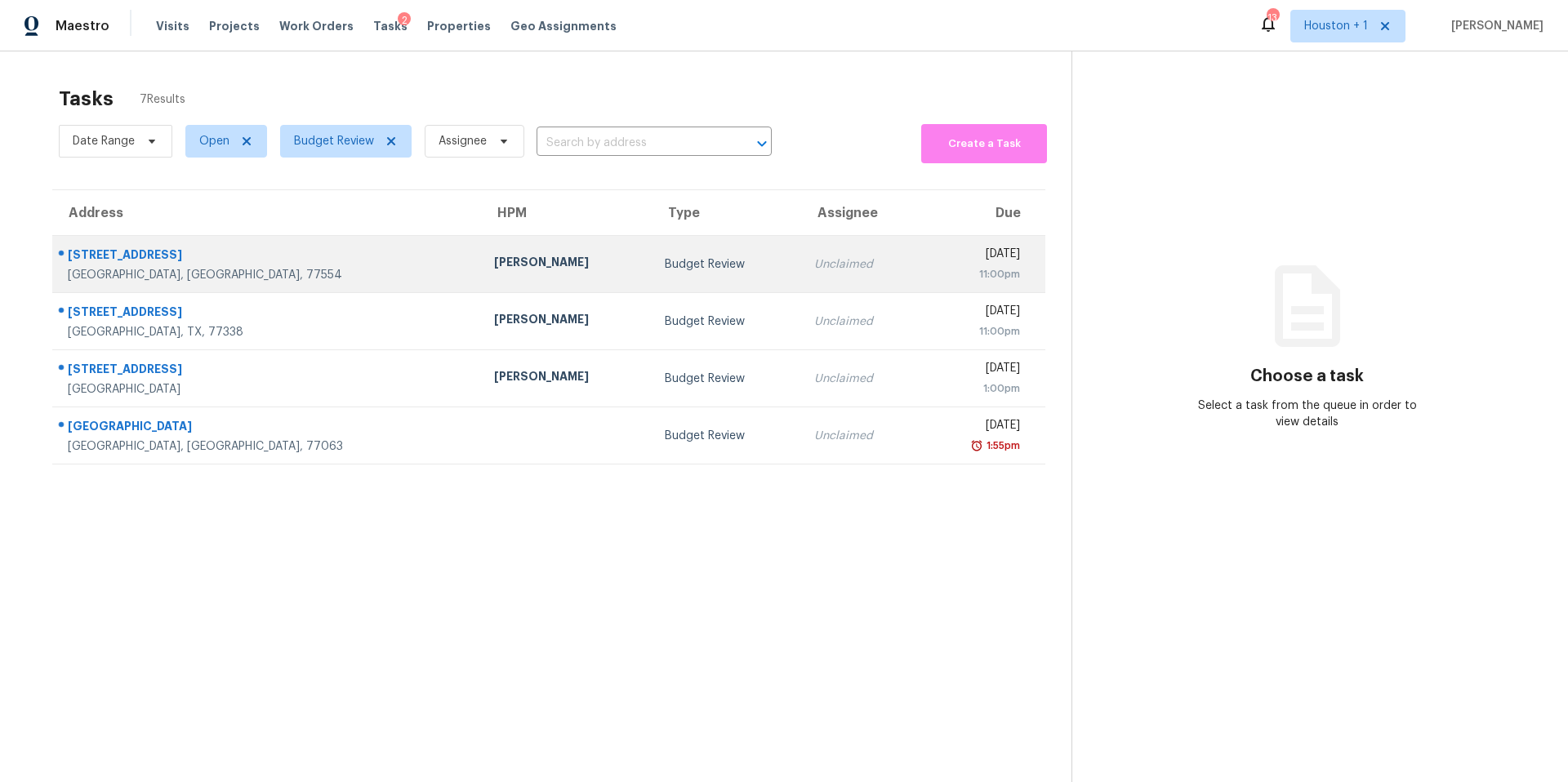
click at [494, 254] on div "[PERSON_NAME]" at bounding box center [566, 264] width 145 height 20
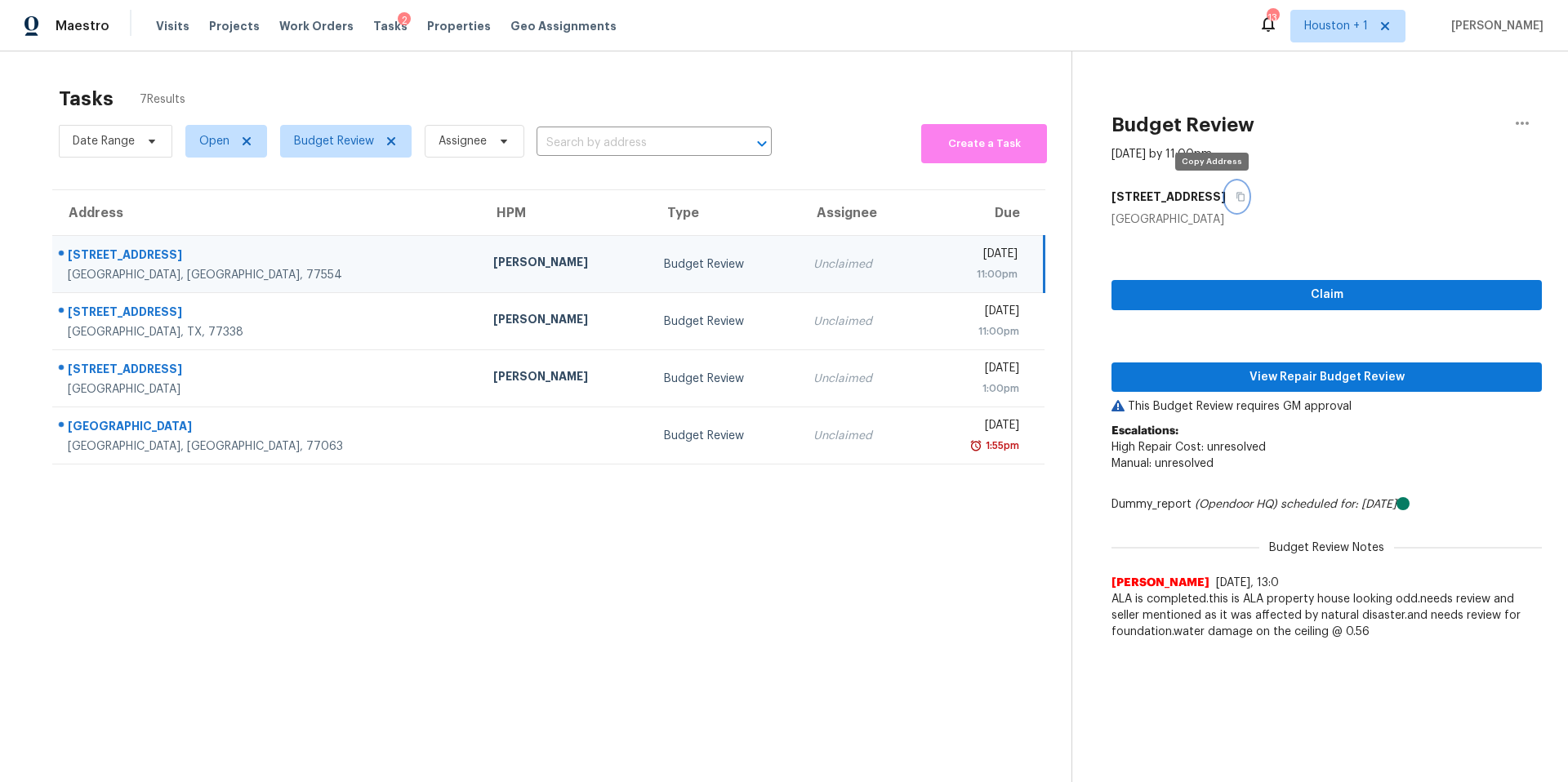
click at [1225, 201] on button "button" at bounding box center [1236, 197] width 22 height 30
click at [1190, 365] on button "View Repair Budget Review" at bounding box center [1326, 377] width 430 height 30
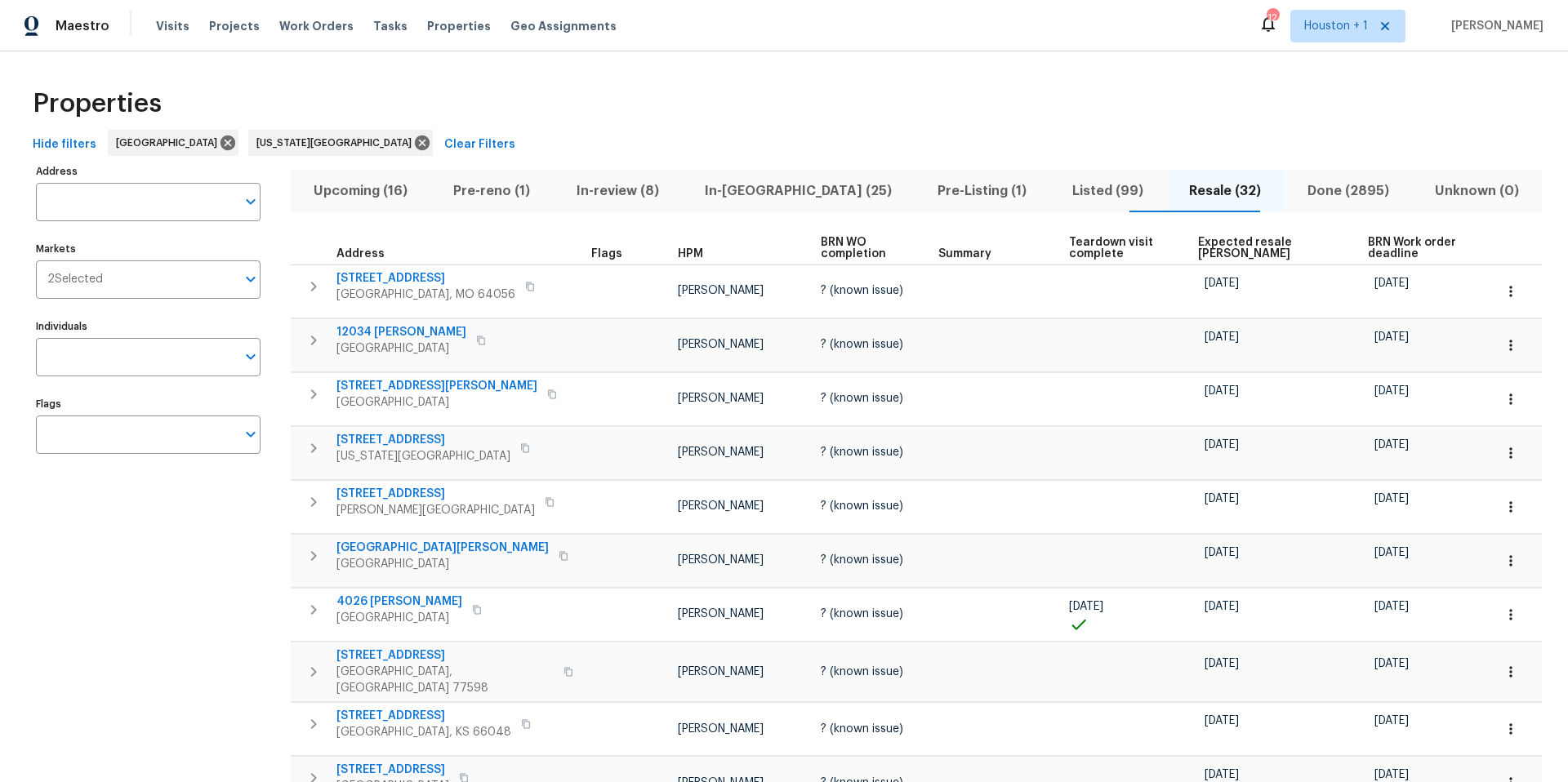
click at [490, 184] on span "Pre-reno (1)" at bounding box center [491, 191] width 103 height 23
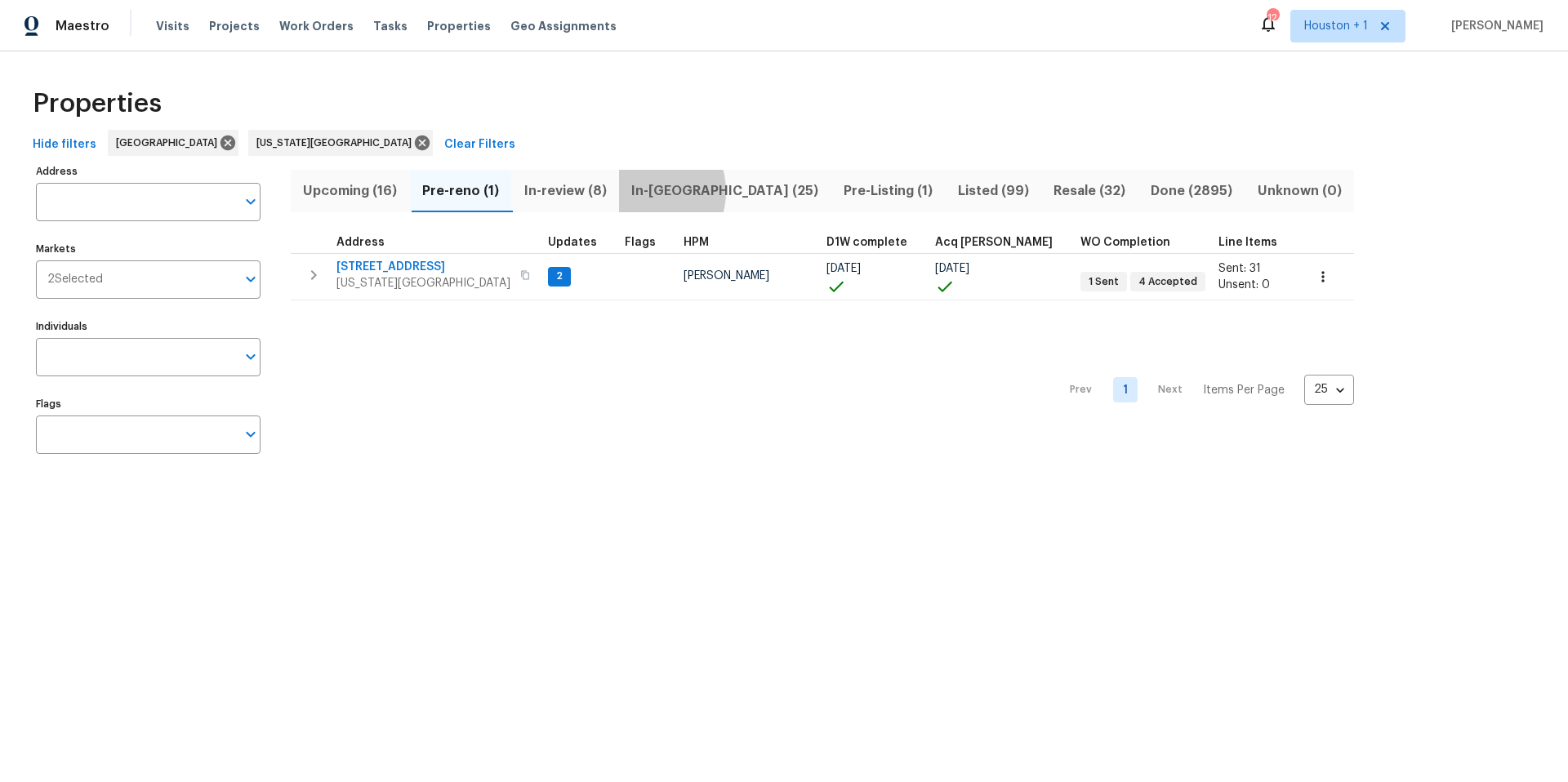
click at [643, 191] on span "In-reno (25)" at bounding box center [725, 191] width 193 height 23
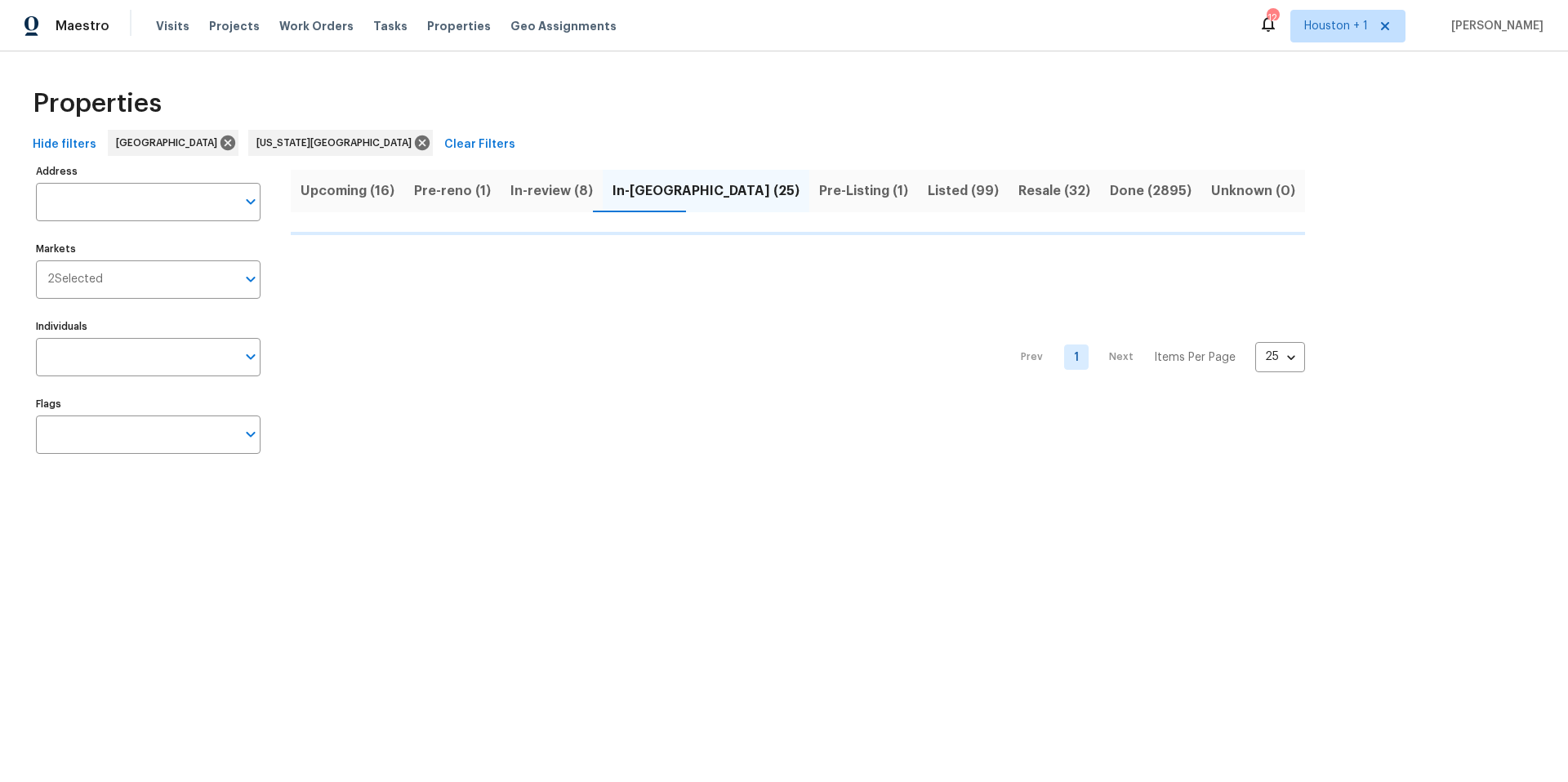
click at [355, 188] on span "Upcoming (16)" at bounding box center [347, 191] width 94 height 23
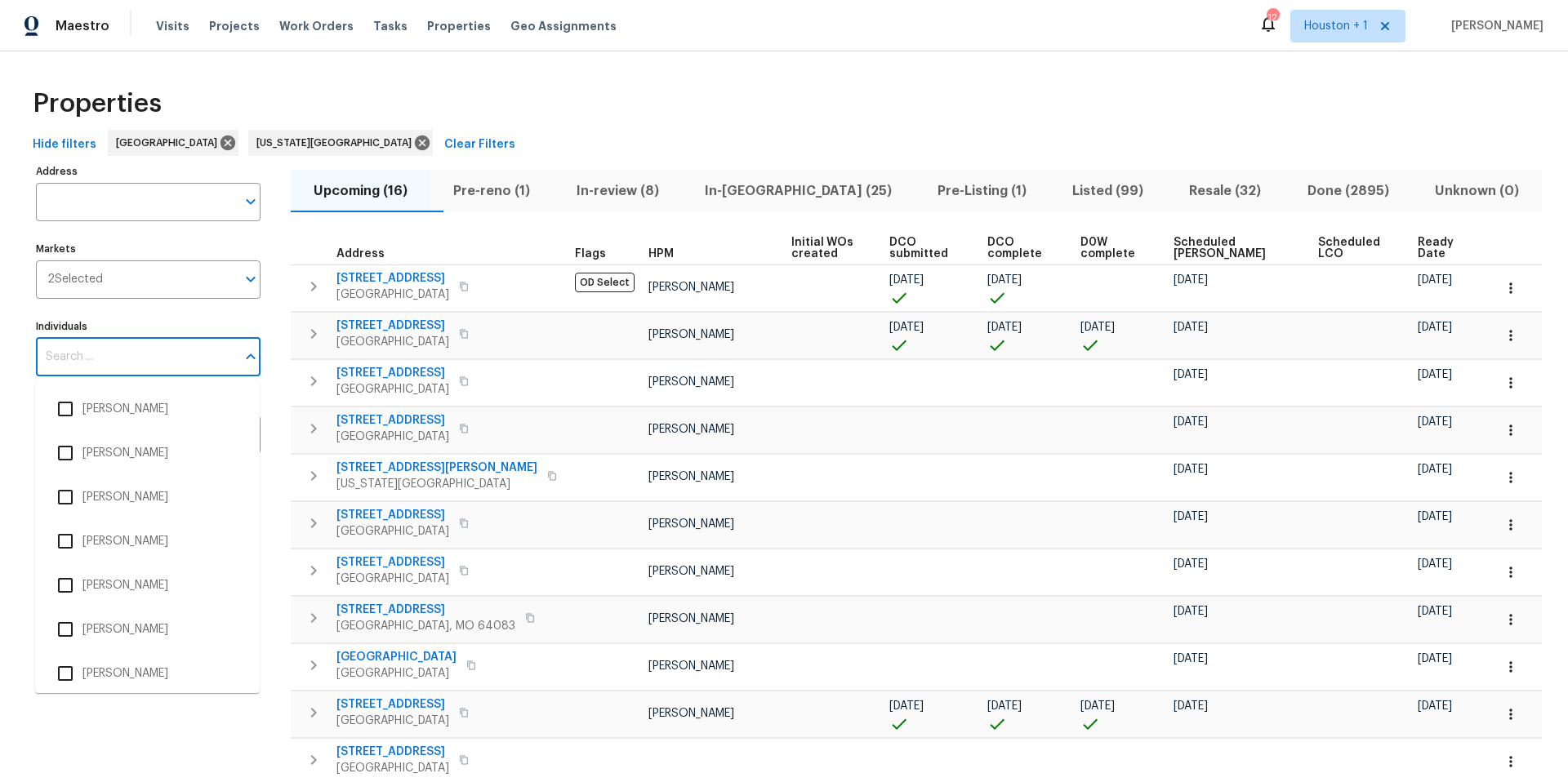
click at [99, 347] on input "Individuals" at bounding box center [135, 357] width 200 height 38
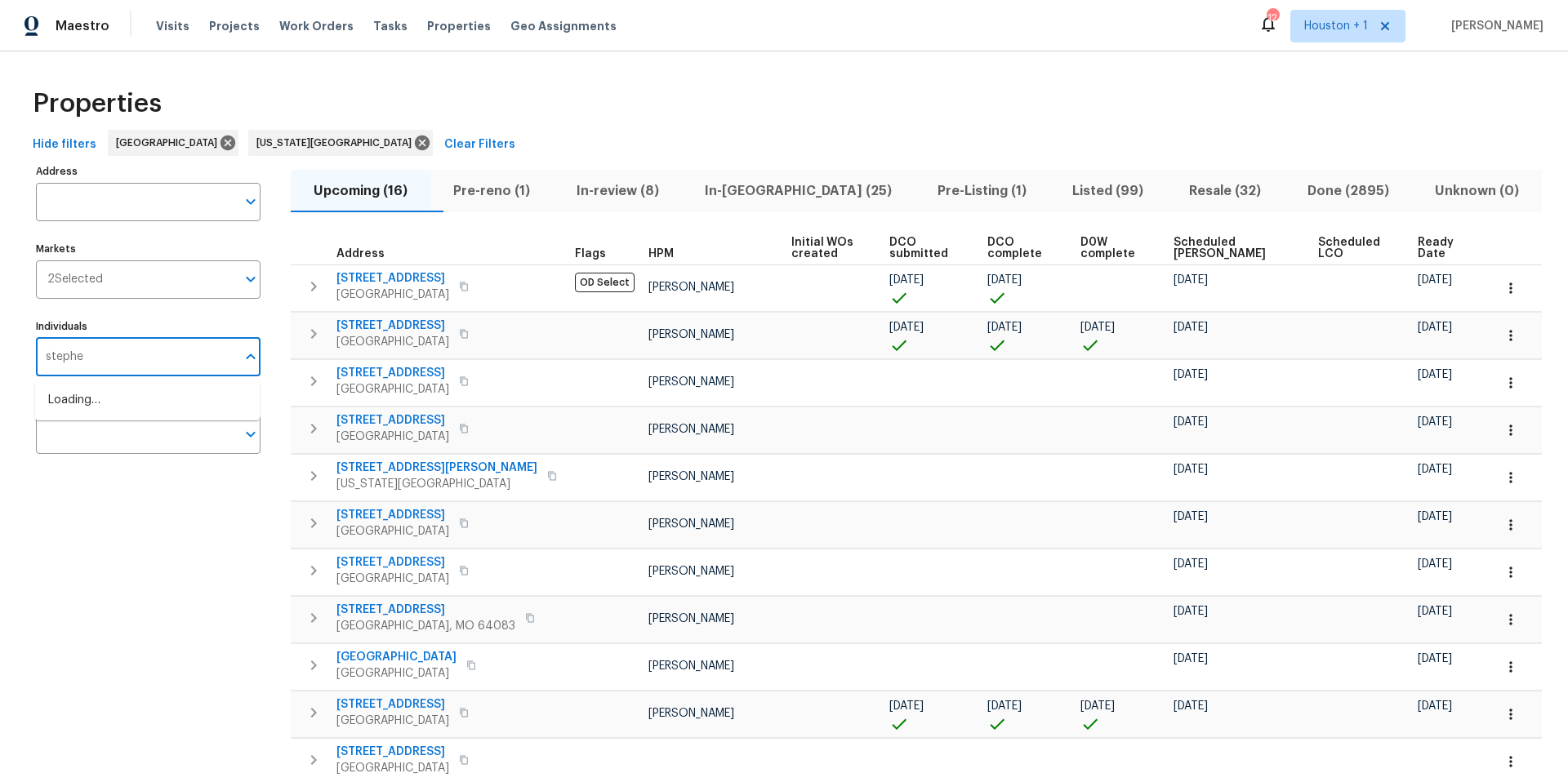
type input "stephen"
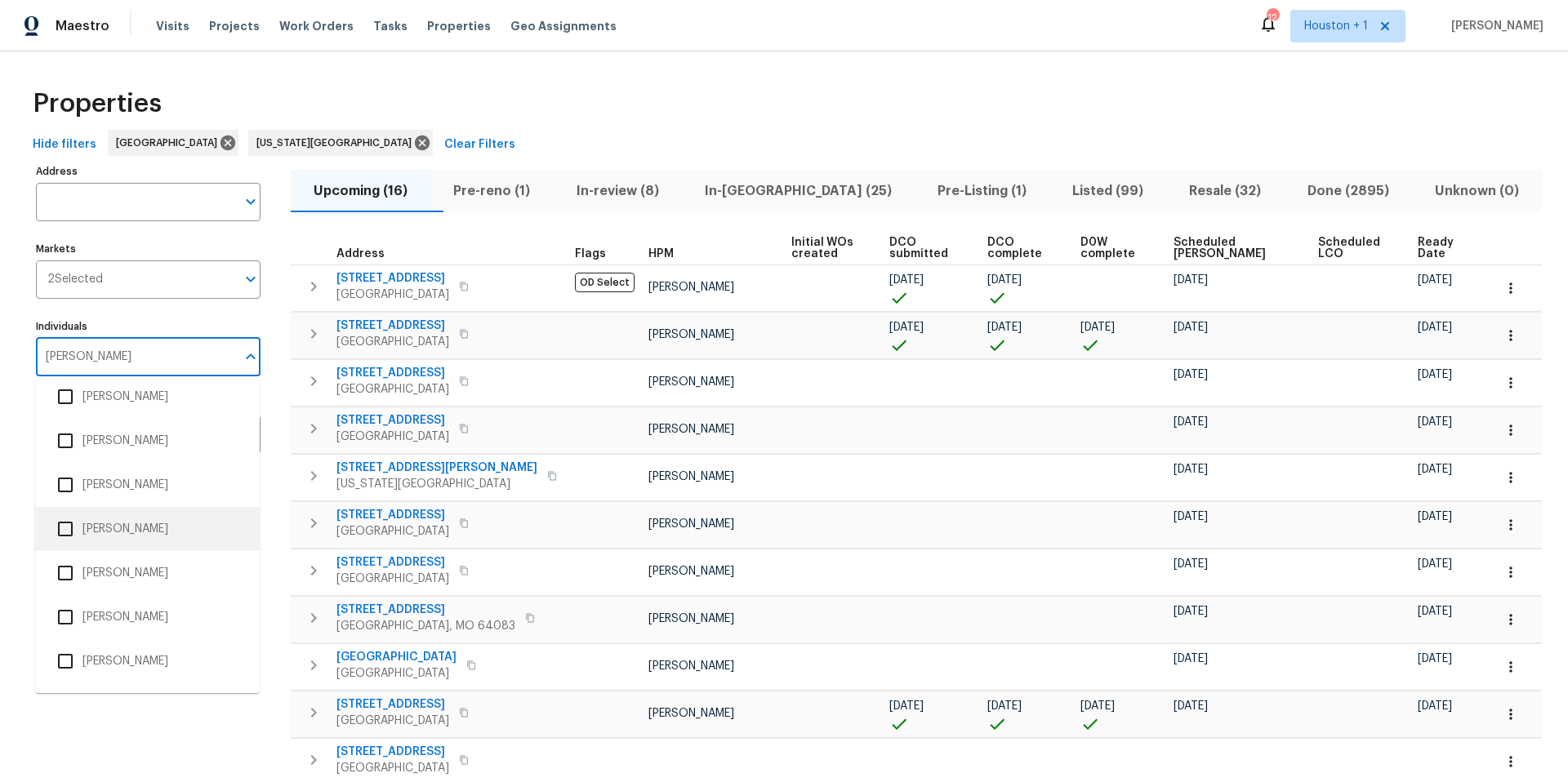
scroll to position [141, 0]
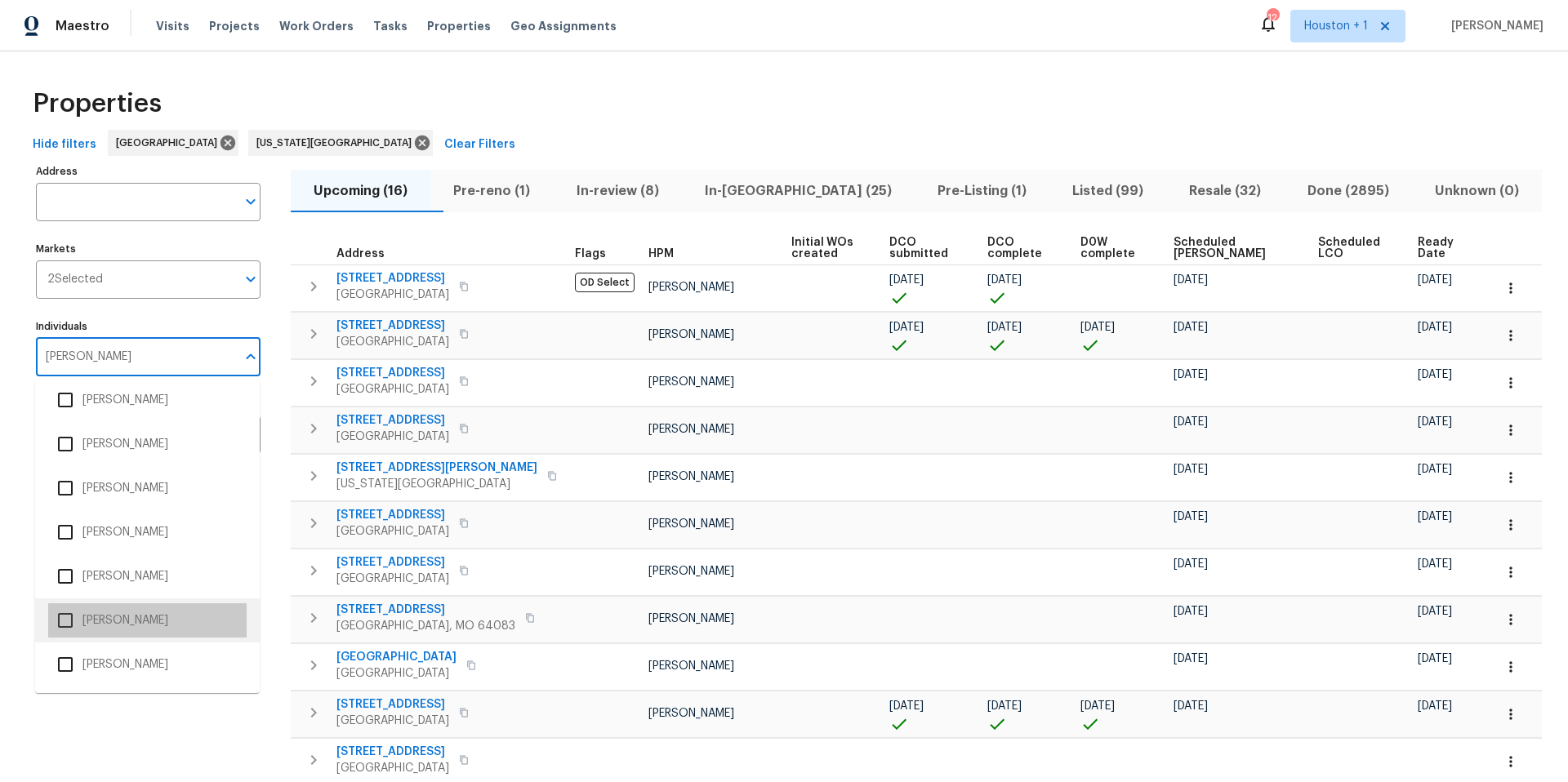
click at [106, 614] on li "Stephen Lacy" at bounding box center [147, 621] width 199 height 35
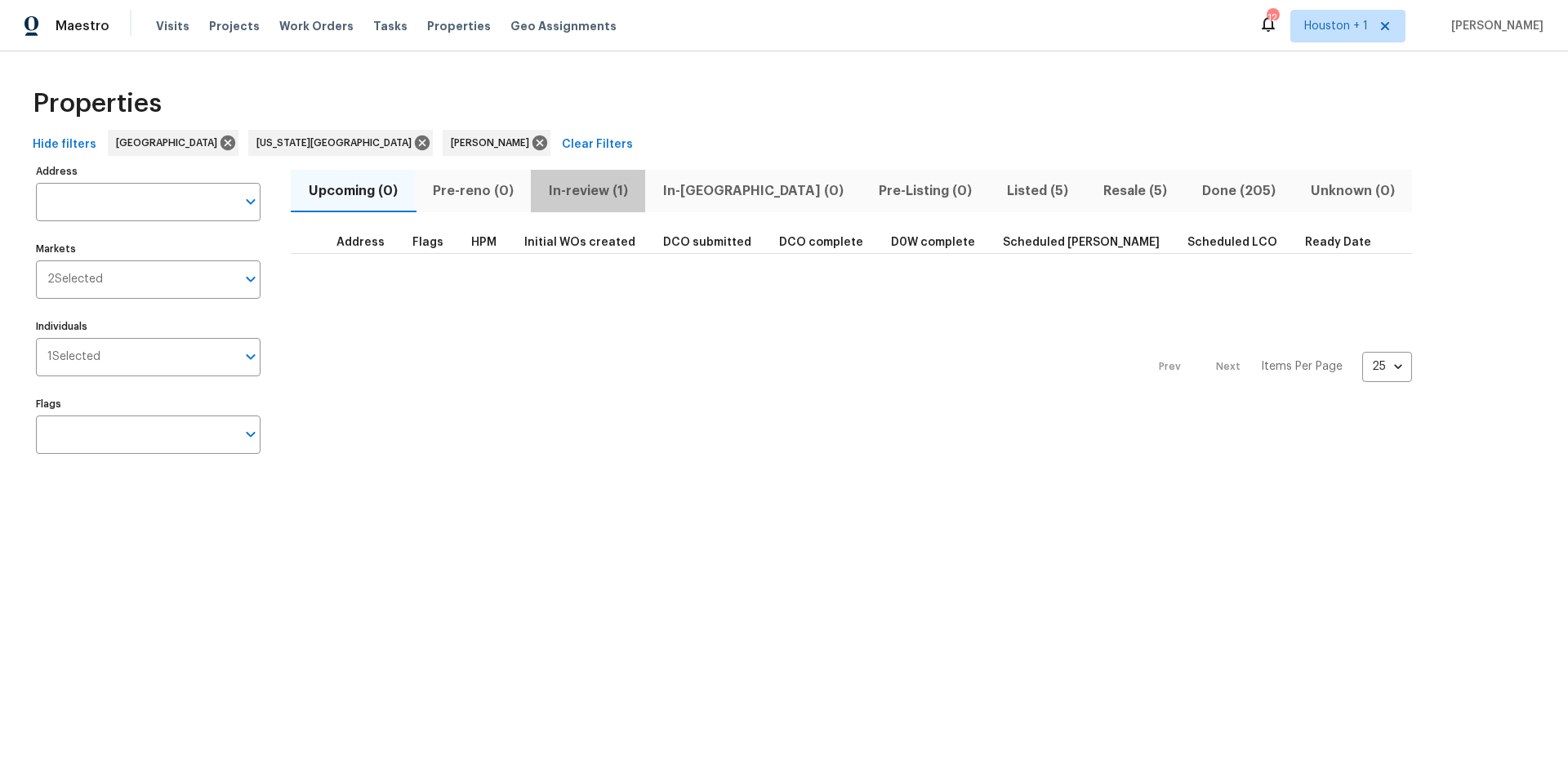
click at [581, 195] on span "In-review (1)" at bounding box center [587, 191] width 95 height 23
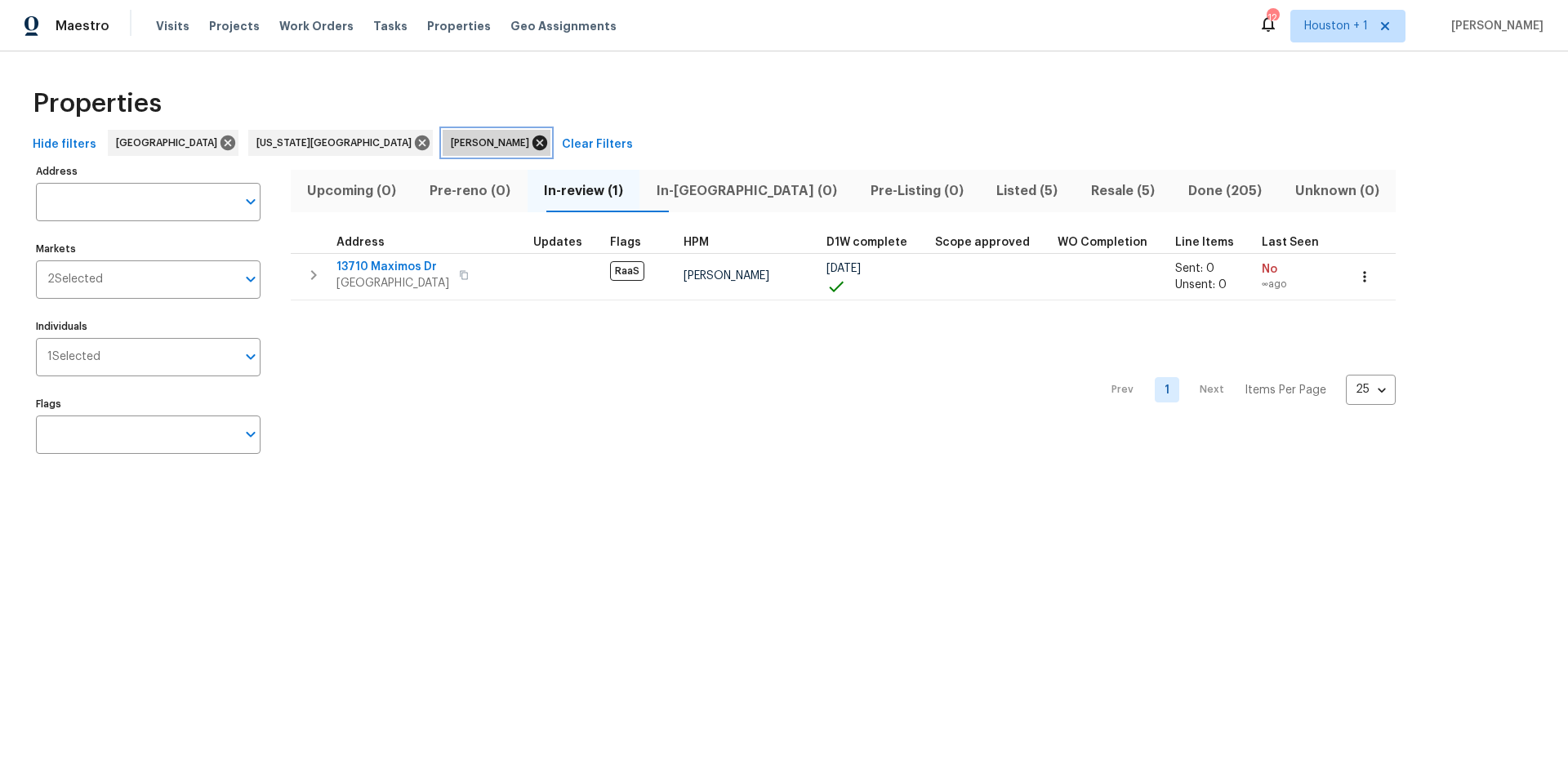
click at [533, 145] on icon at bounding box center [539, 142] width 14 height 14
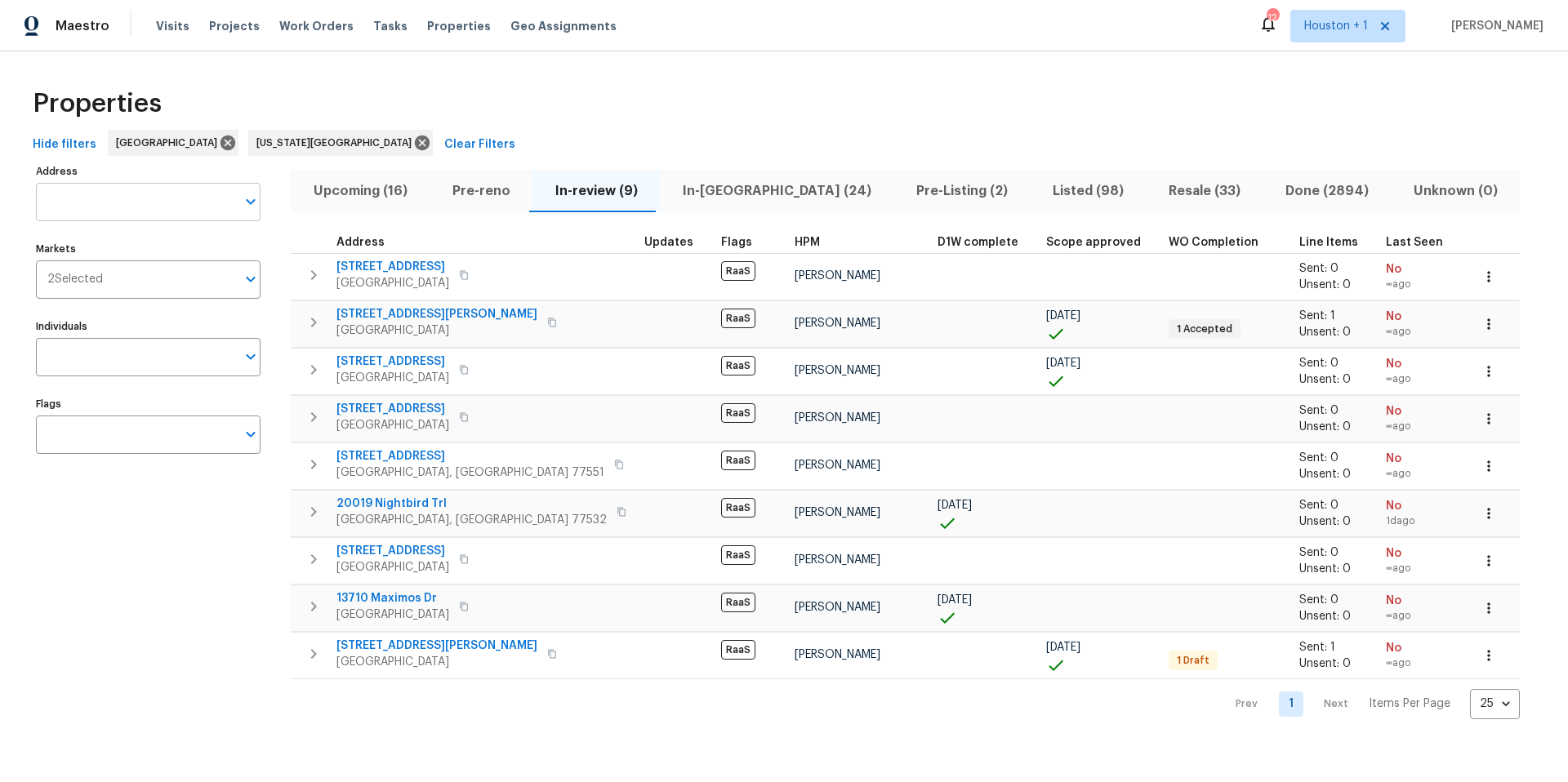
click at [96, 202] on input "text" at bounding box center [135, 202] width 200 height 38
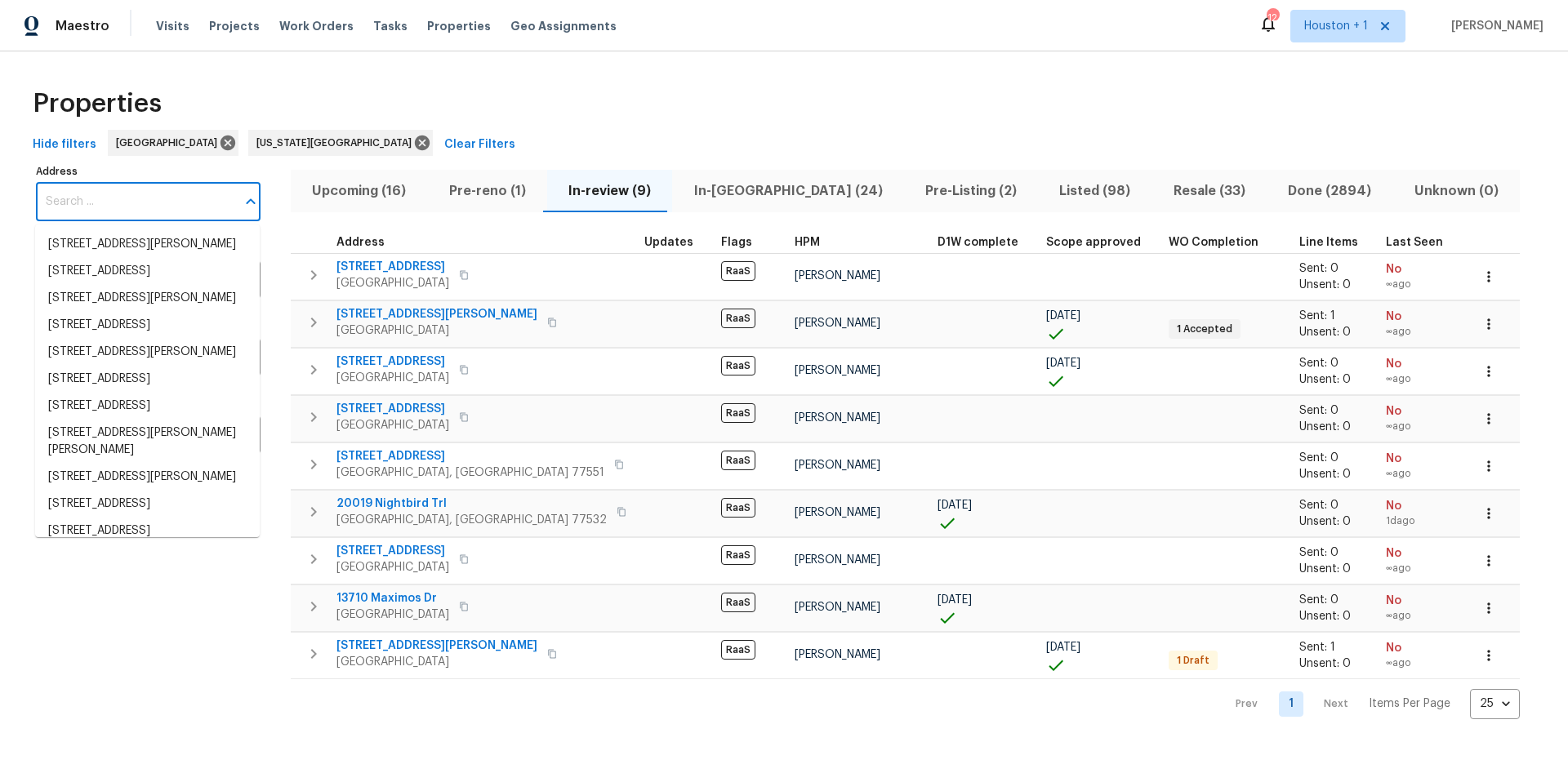
click at [96, 202] on input "Address" at bounding box center [135, 202] width 200 height 38
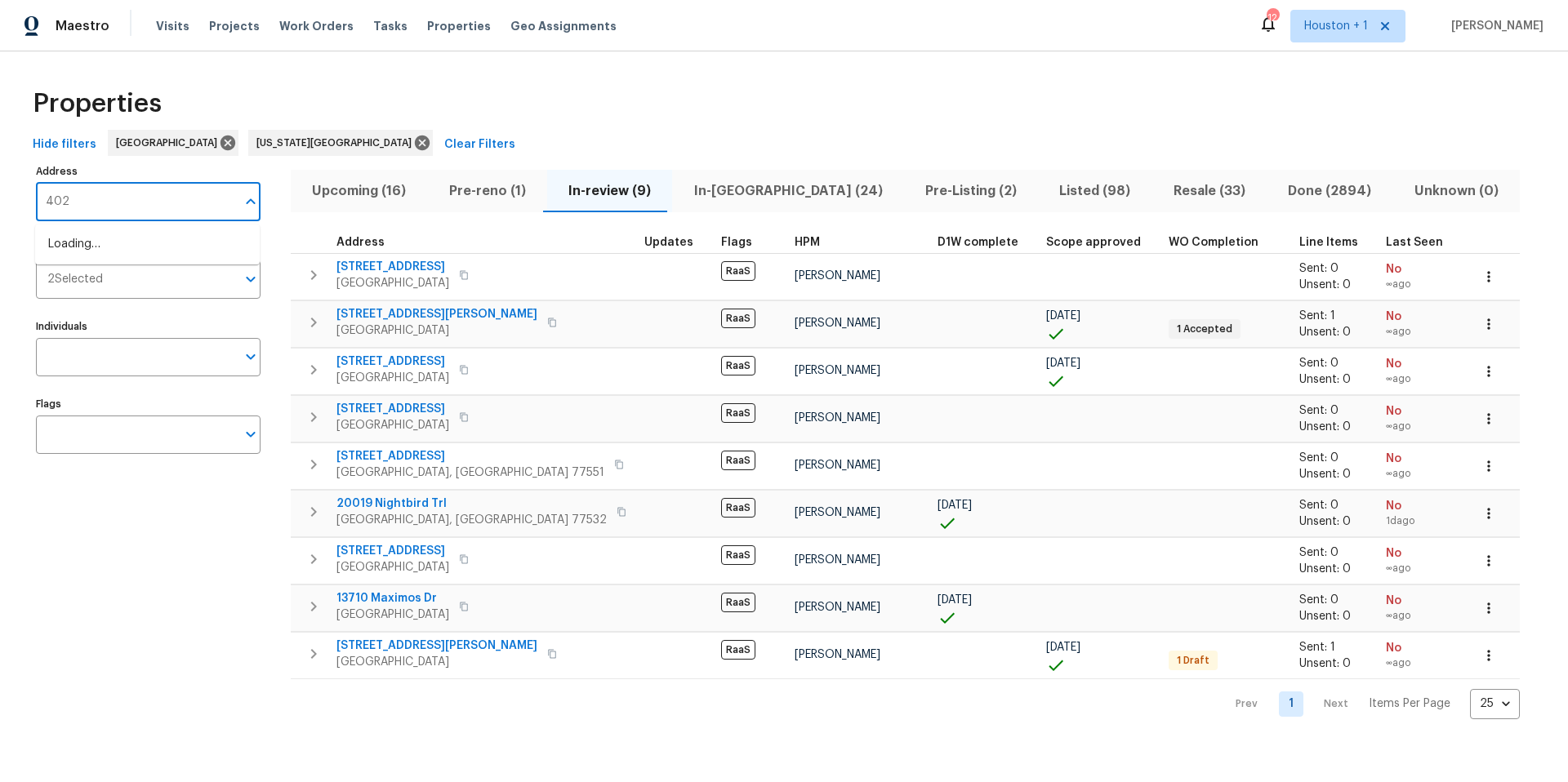
type input "4026"
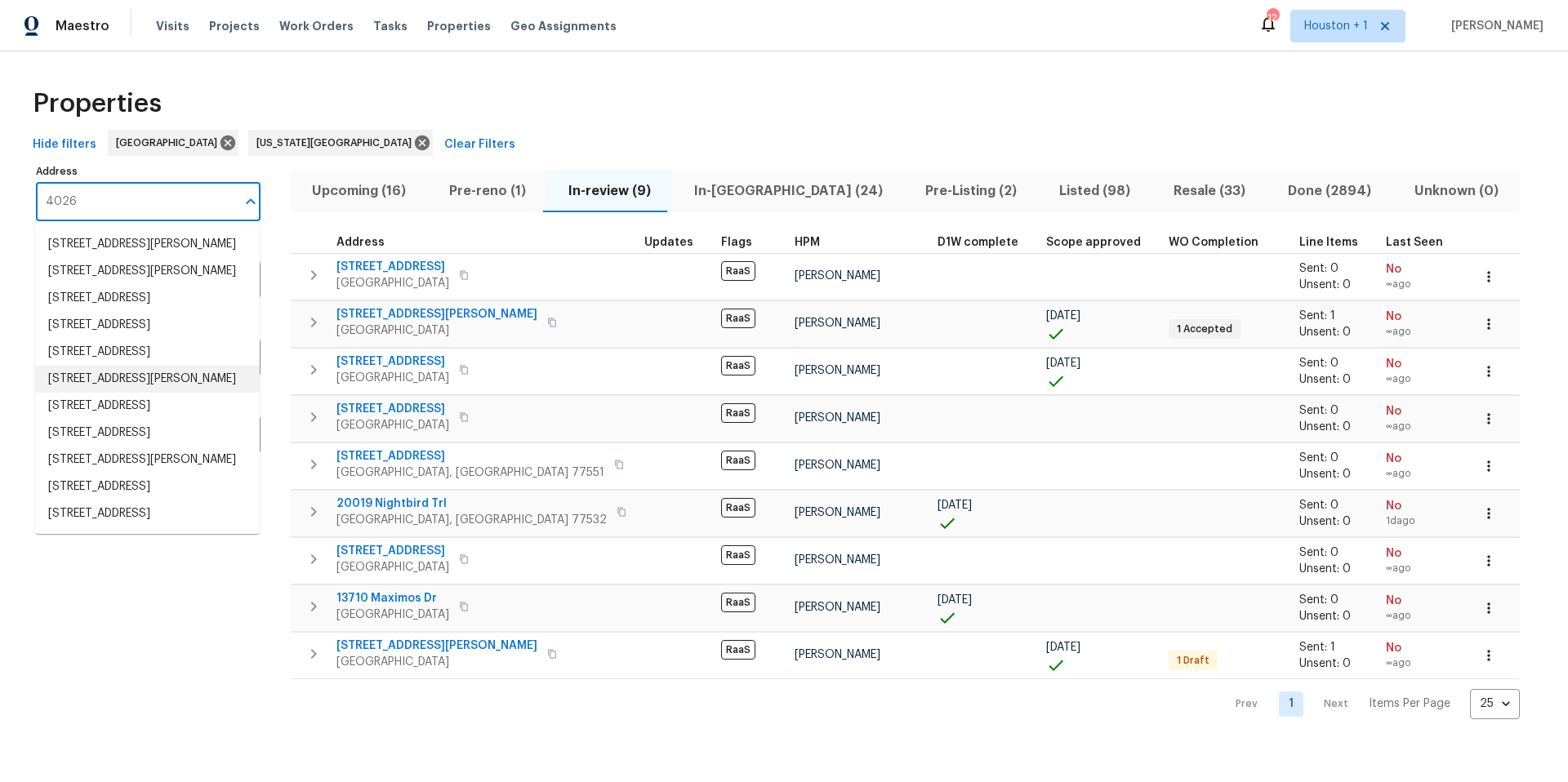
click at [95, 392] on li "4026 Reeves Galveston TX 77554" at bounding box center [148, 379] width 225 height 27
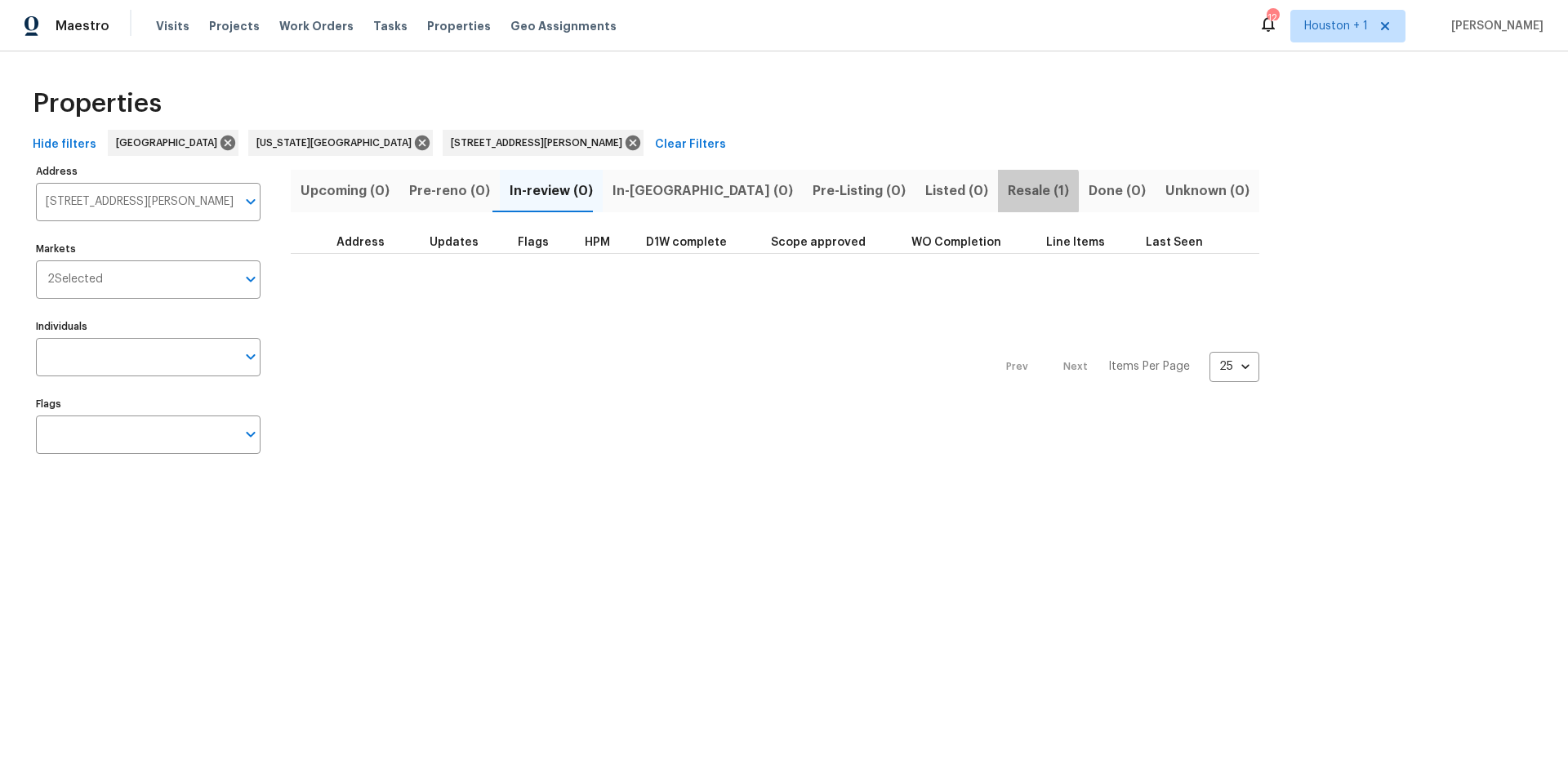
click at [1008, 191] on span "Resale (1)" at bounding box center [1038, 191] width 61 height 23
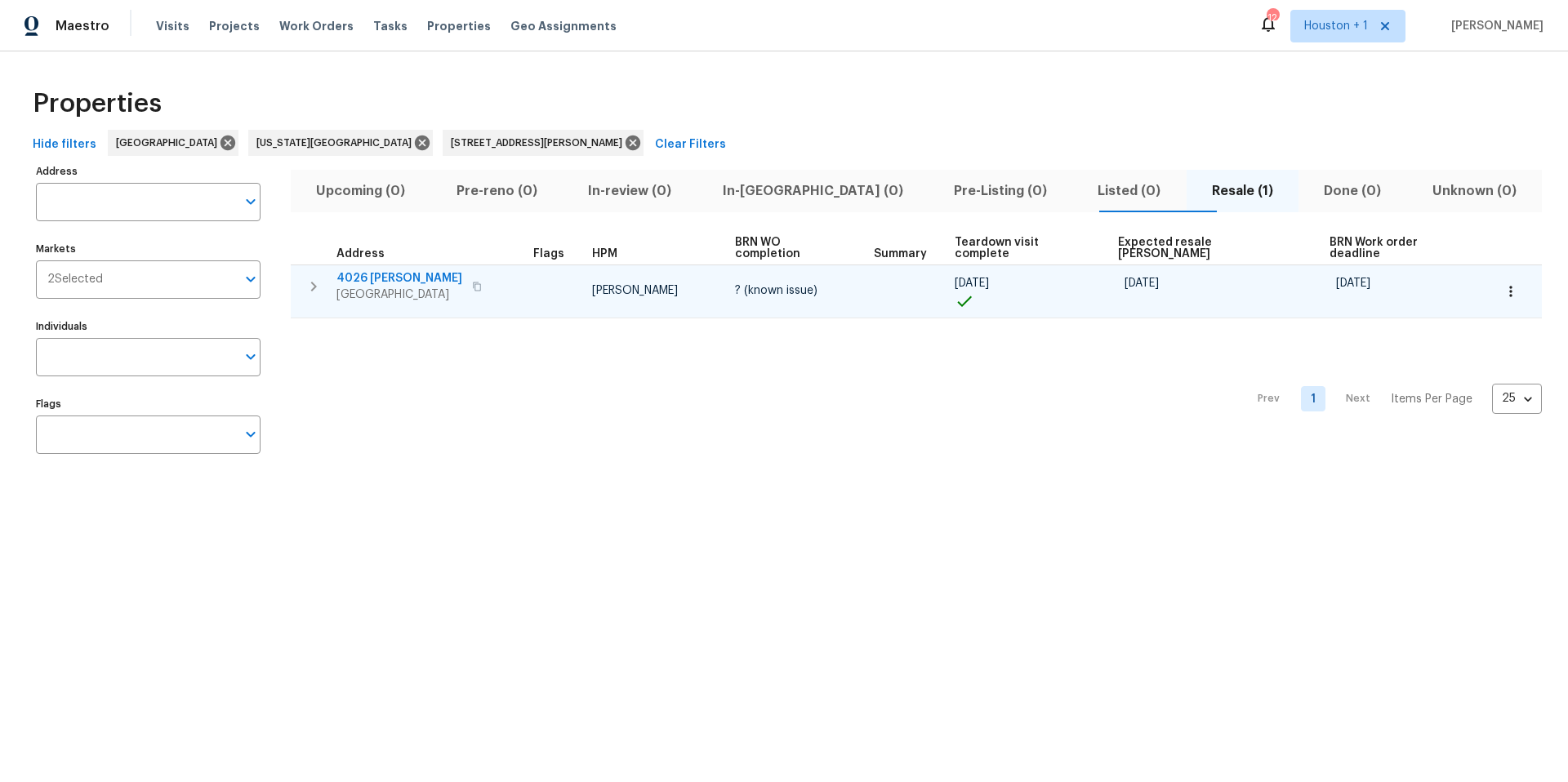
type input "4026 Reeves Galveston TX 77554"
click at [380, 287] on span "Galveston, TX 77554" at bounding box center [399, 295] width 126 height 16
click at [1503, 283] on icon "button" at bounding box center [1510, 291] width 16 height 16
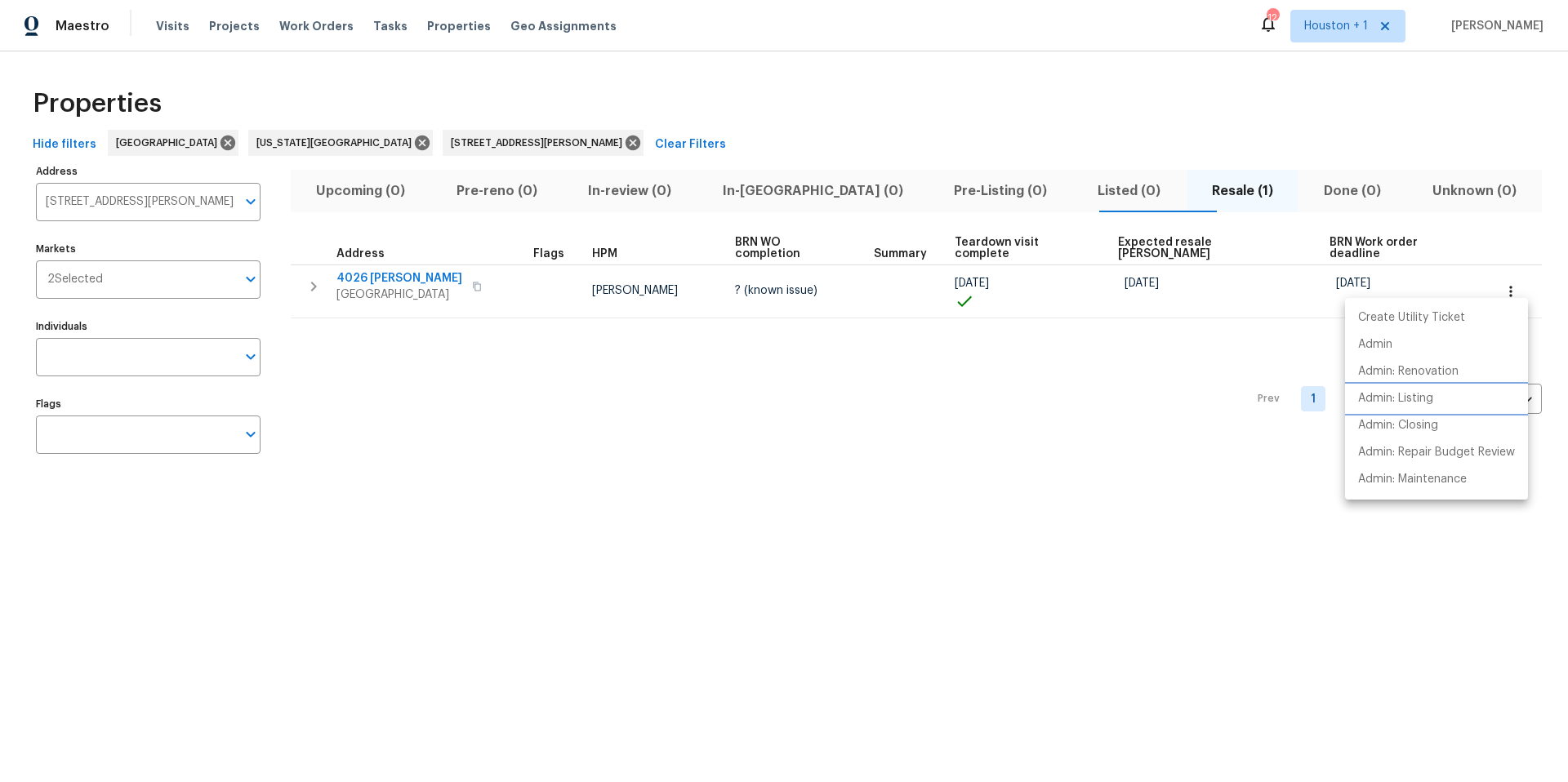
click at [1399, 403] on p "Admin: Listing" at bounding box center [1395, 399] width 75 height 17
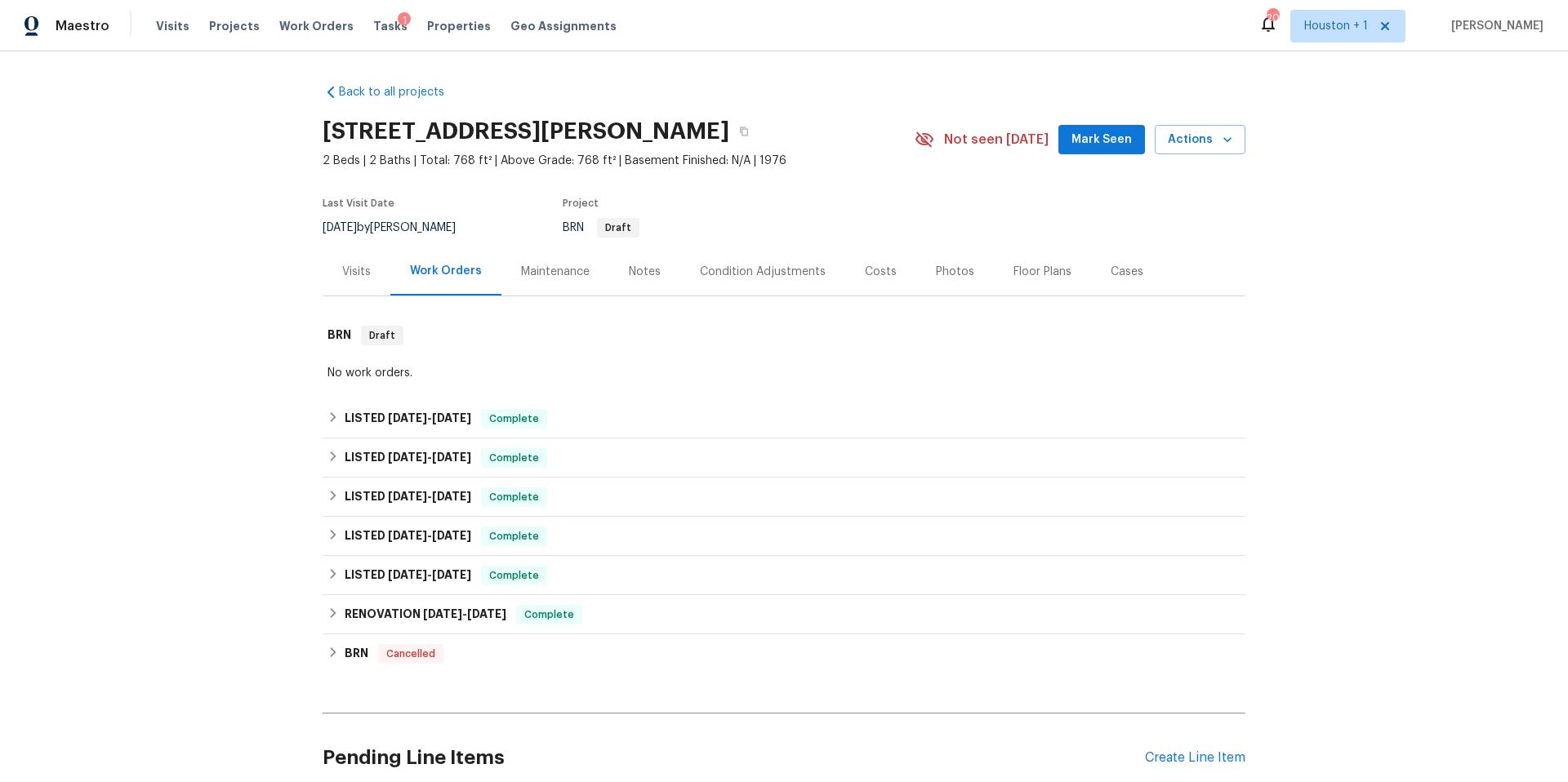
click at [349, 271] on div "Visits" at bounding box center [357, 272] width 29 height 16
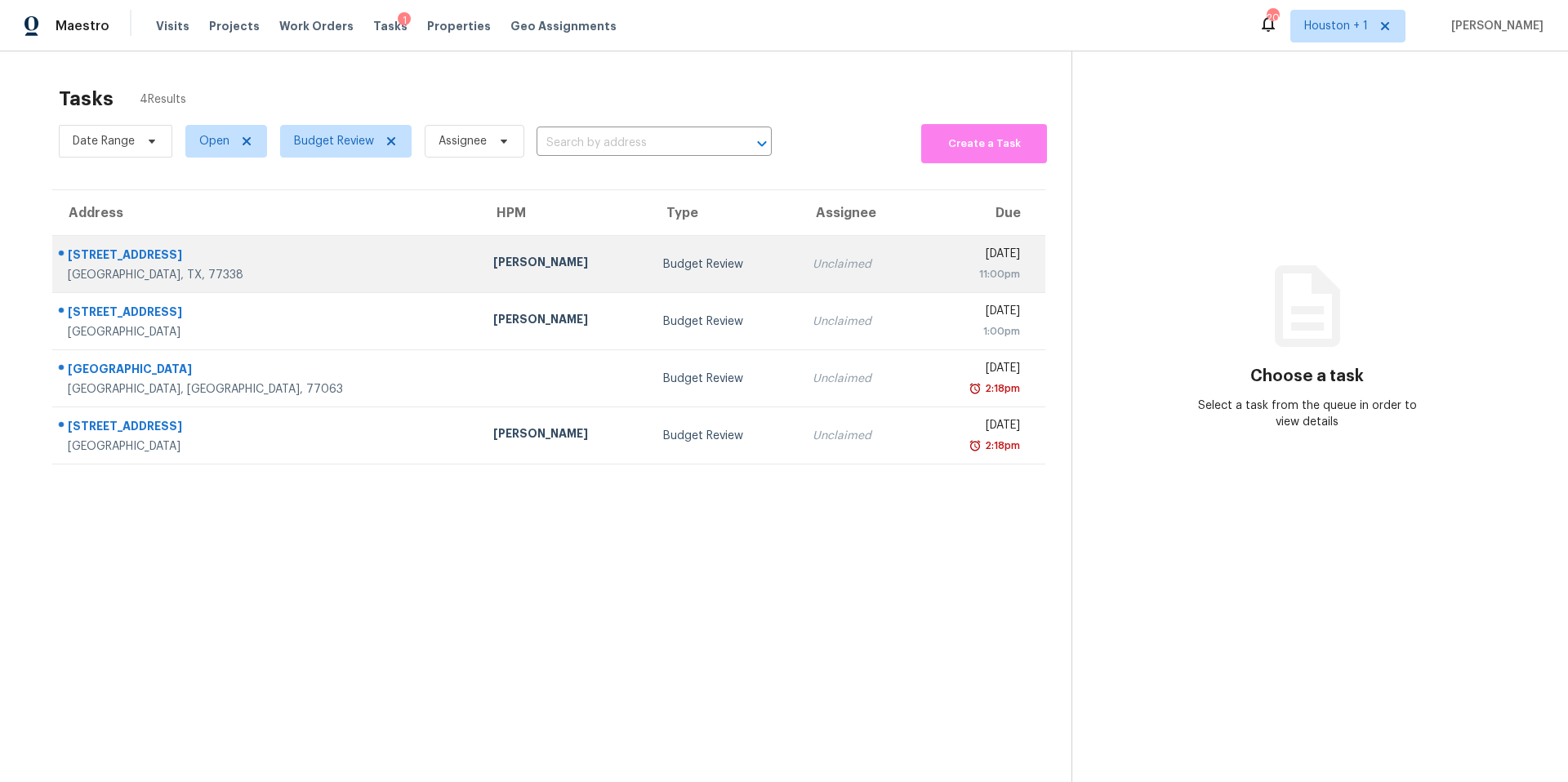
click at [480, 257] on td "[PERSON_NAME]" at bounding box center [564, 265] width 170 height 58
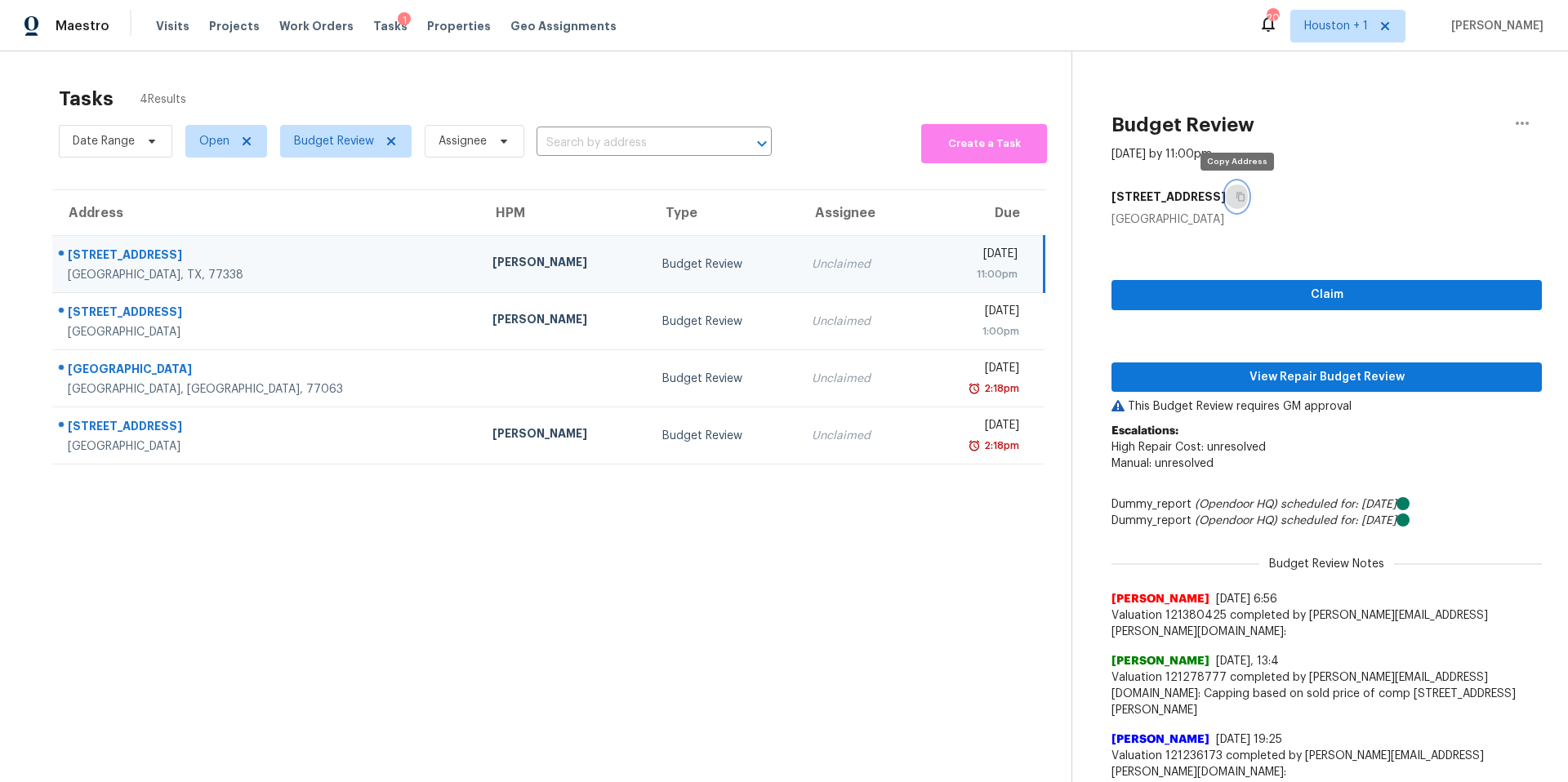
click at [1240, 198] on icon "button" at bounding box center [1240, 197] width 10 height 10
click at [1225, 380] on span "View Repair Budget Review" at bounding box center [1326, 377] width 404 height 20
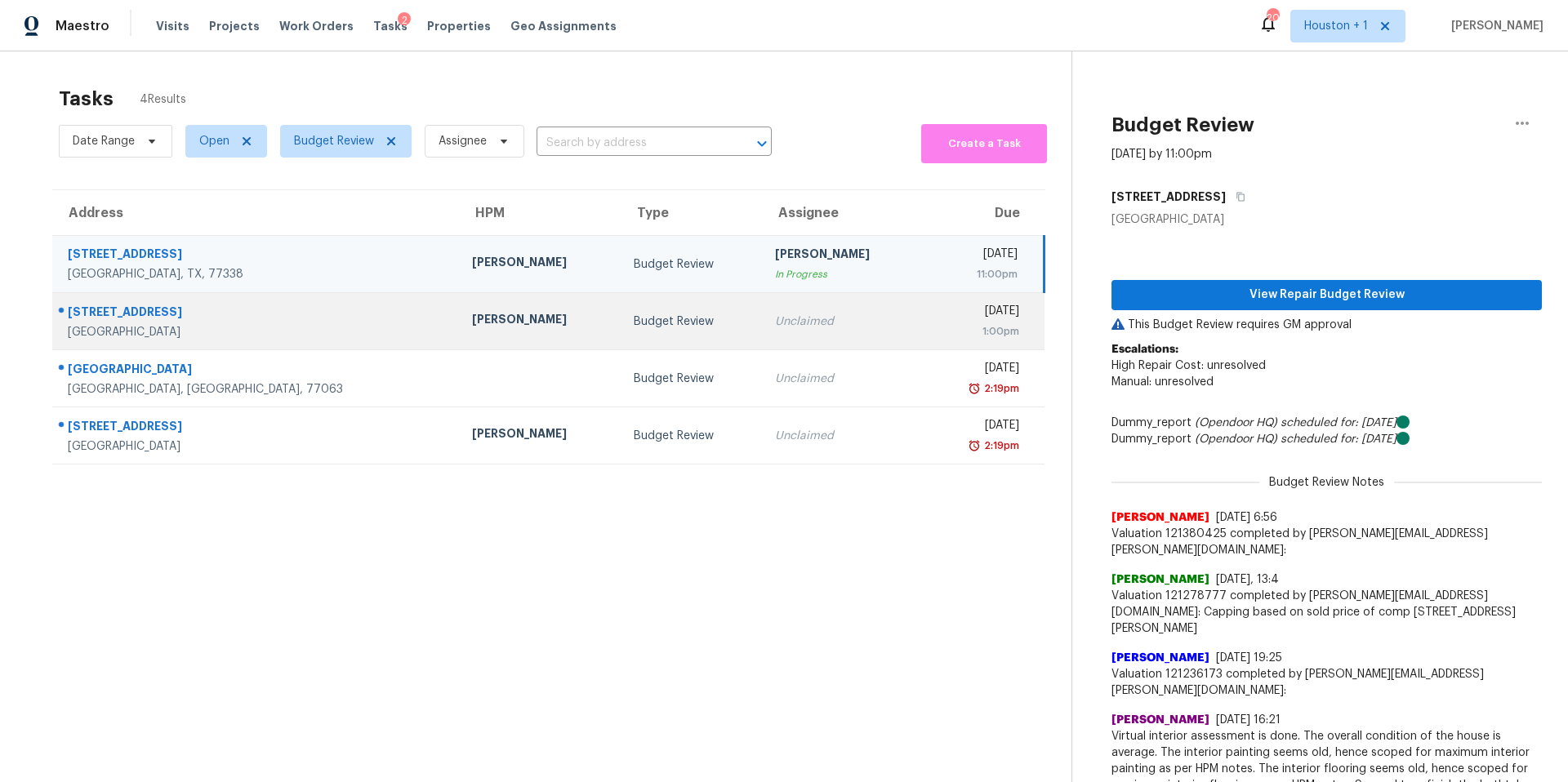
click at [459, 337] on td "Tyler Waltz" at bounding box center [539, 321] width 161 height 58
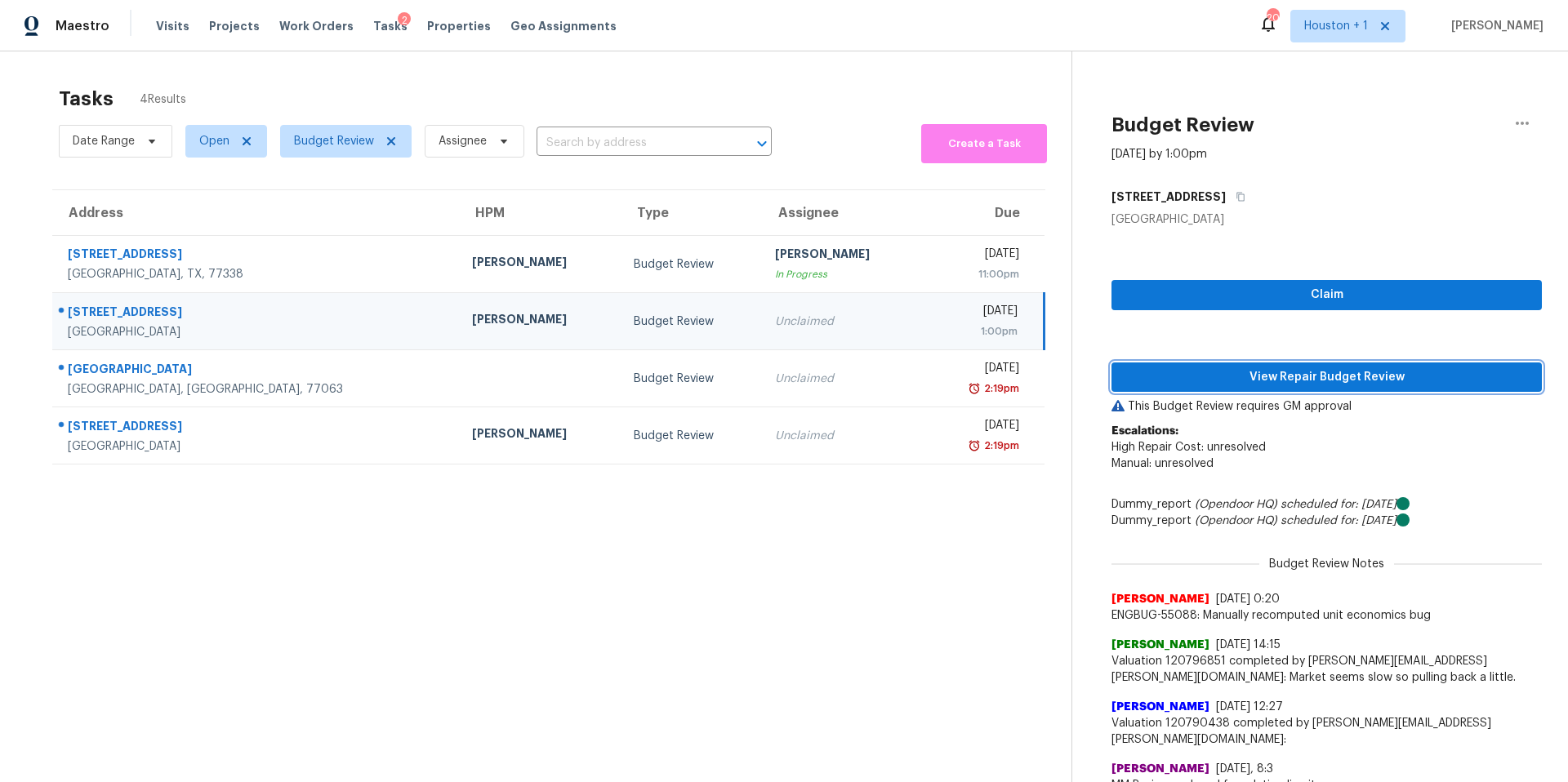
click at [1182, 369] on span "View Repair Budget Review" at bounding box center [1326, 377] width 404 height 20
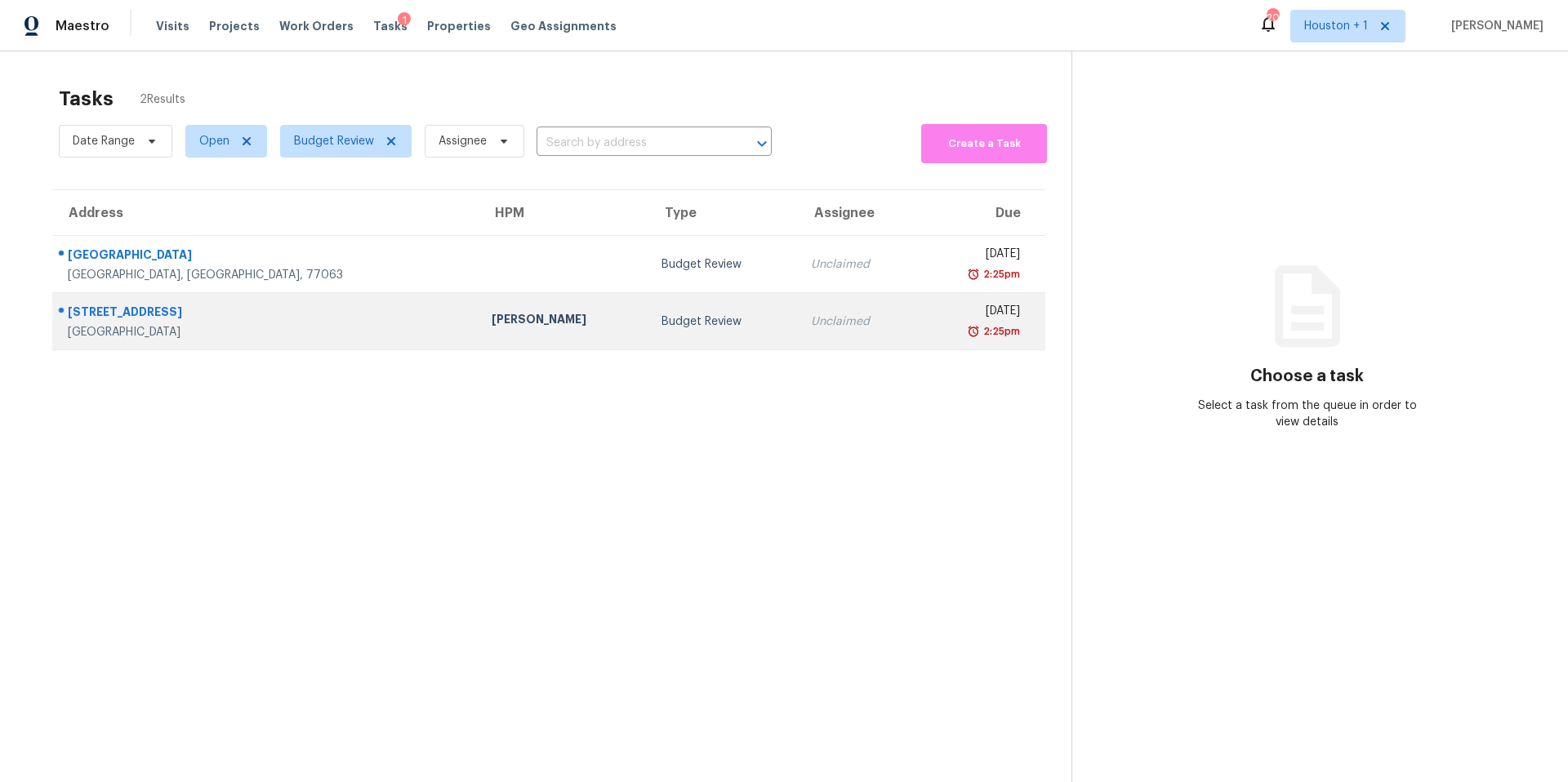
click at [479, 330] on td "[PERSON_NAME]" at bounding box center [563, 321] width 170 height 58
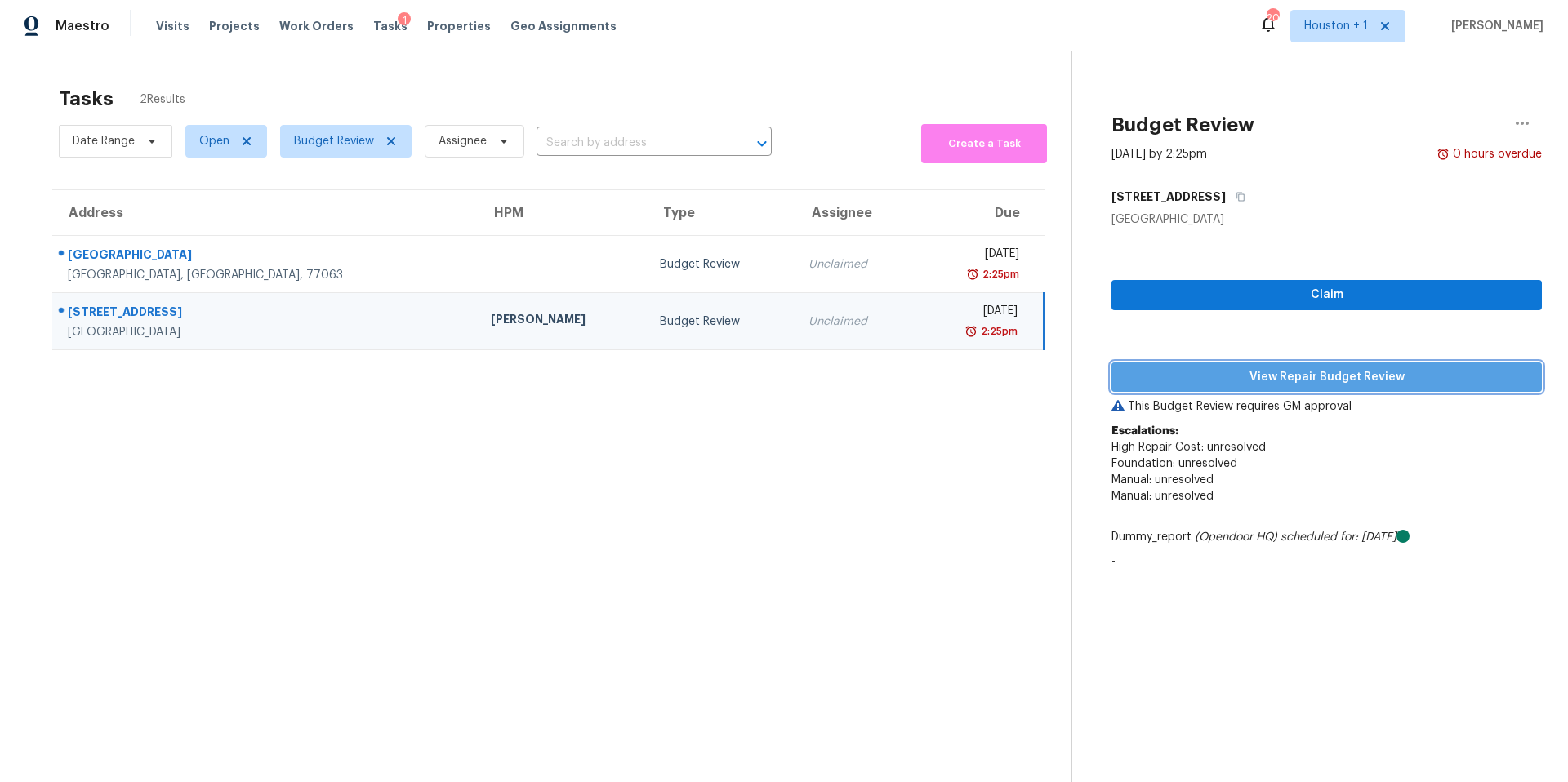
click at [1183, 378] on span "View Repair Budget Review" at bounding box center [1326, 377] width 404 height 20
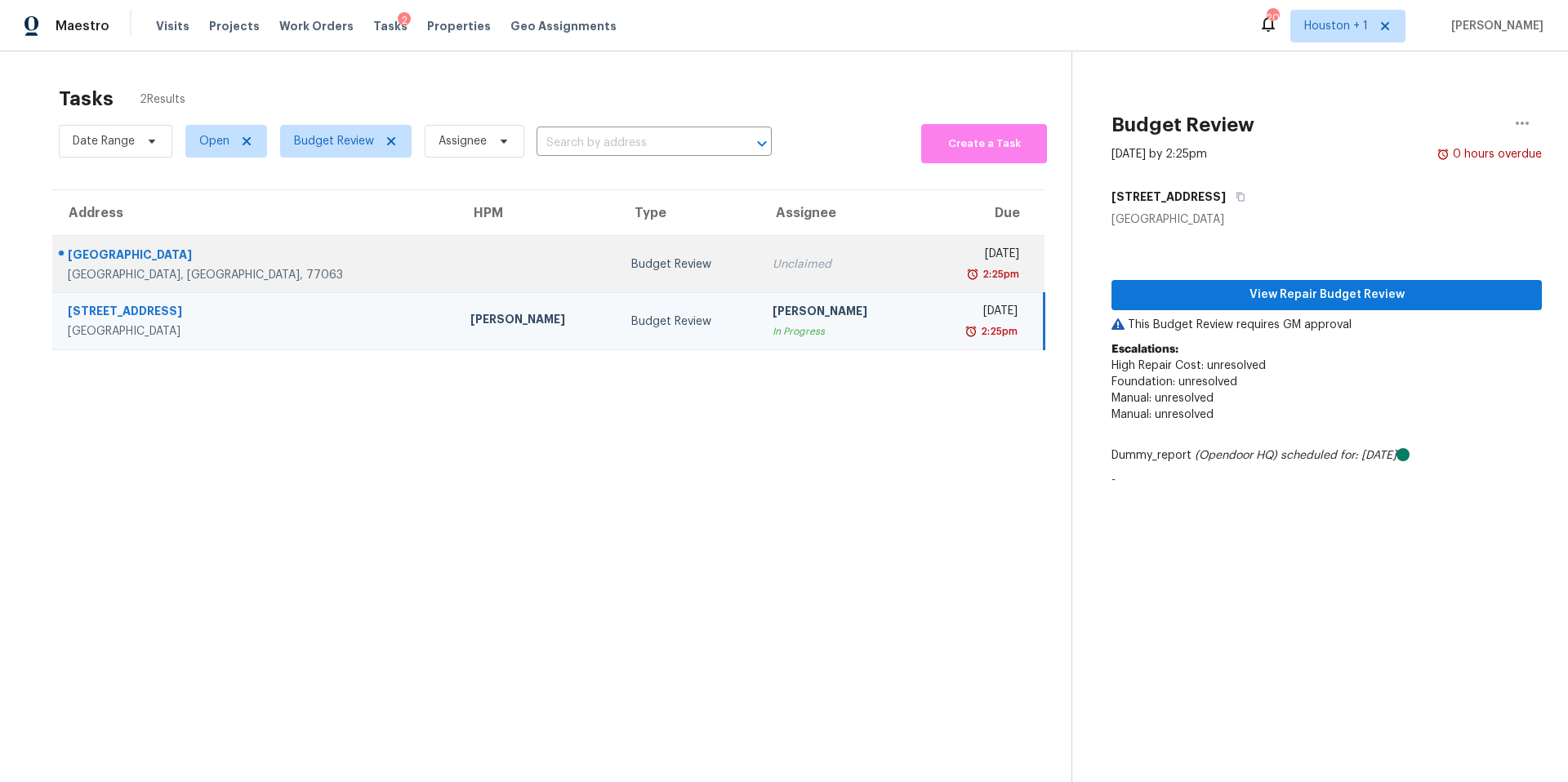
click at [457, 267] on td at bounding box center [537, 265] width 161 height 58
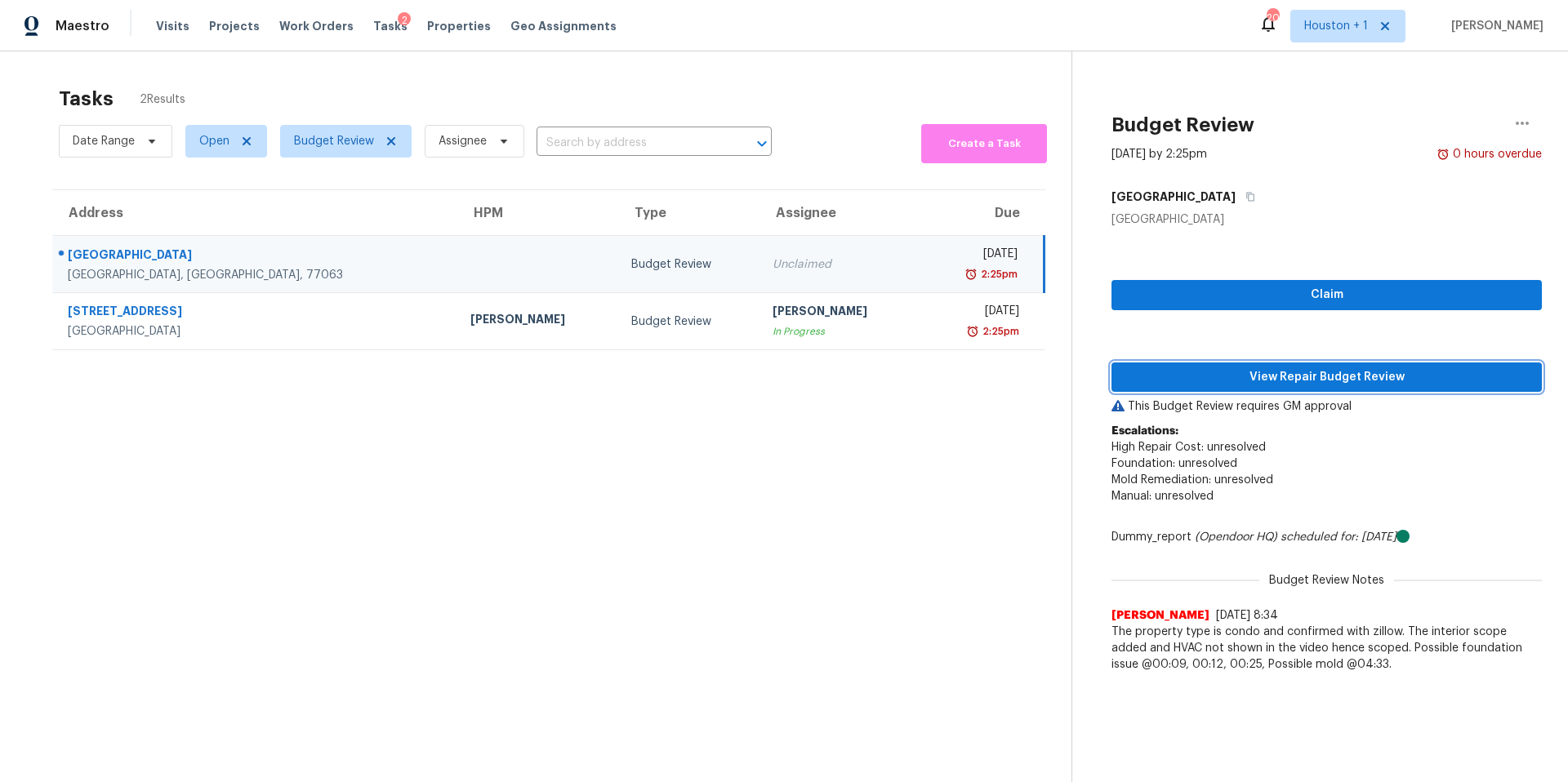
click at [1175, 378] on span "View Repair Budget Review" at bounding box center [1326, 377] width 404 height 20
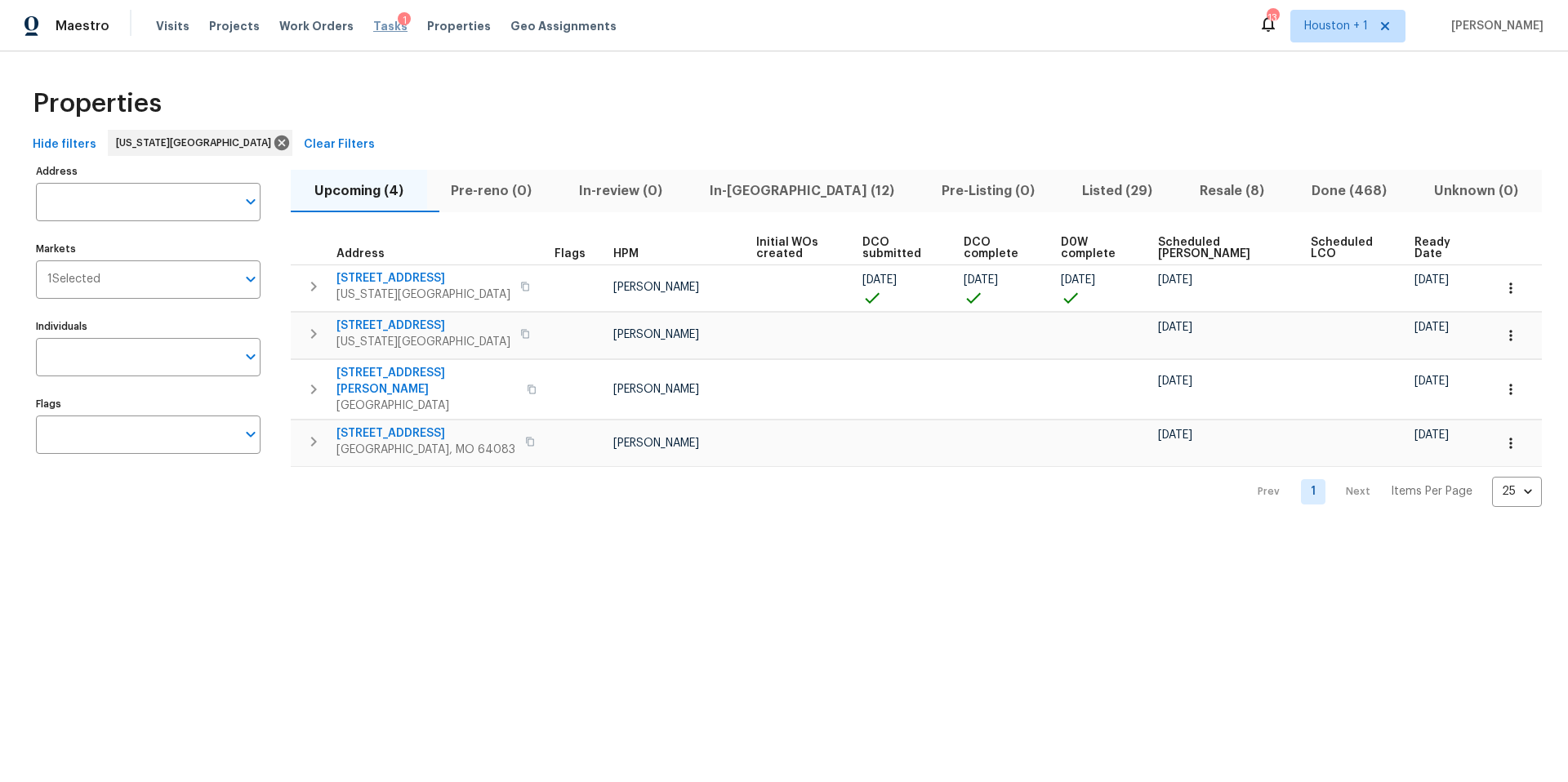
click at [373, 30] on span "Tasks" at bounding box center [391, 26] width 35 height 12
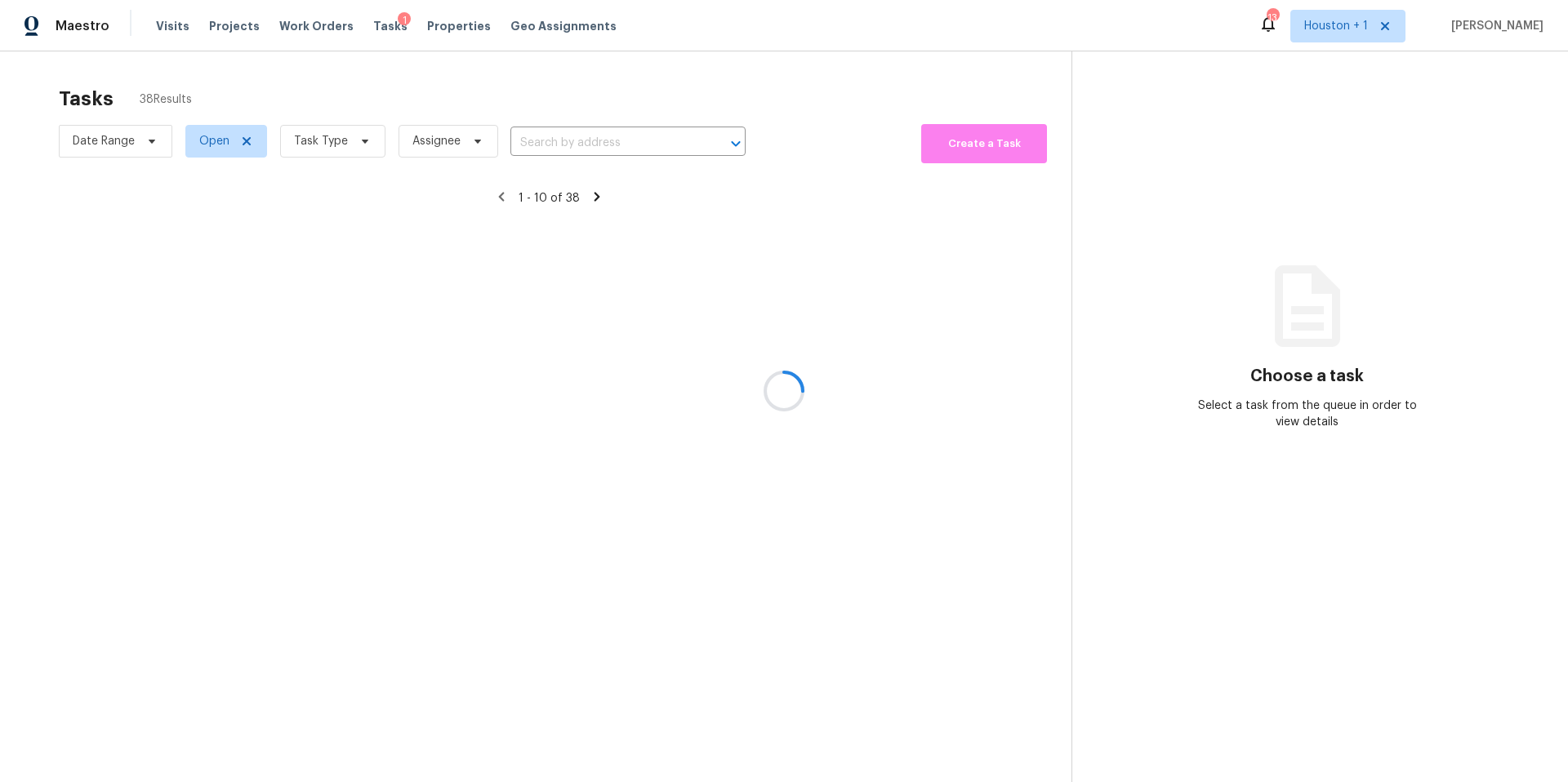
click at [321, 143] on div at bounding box center [784, 391] width 1568 height 782
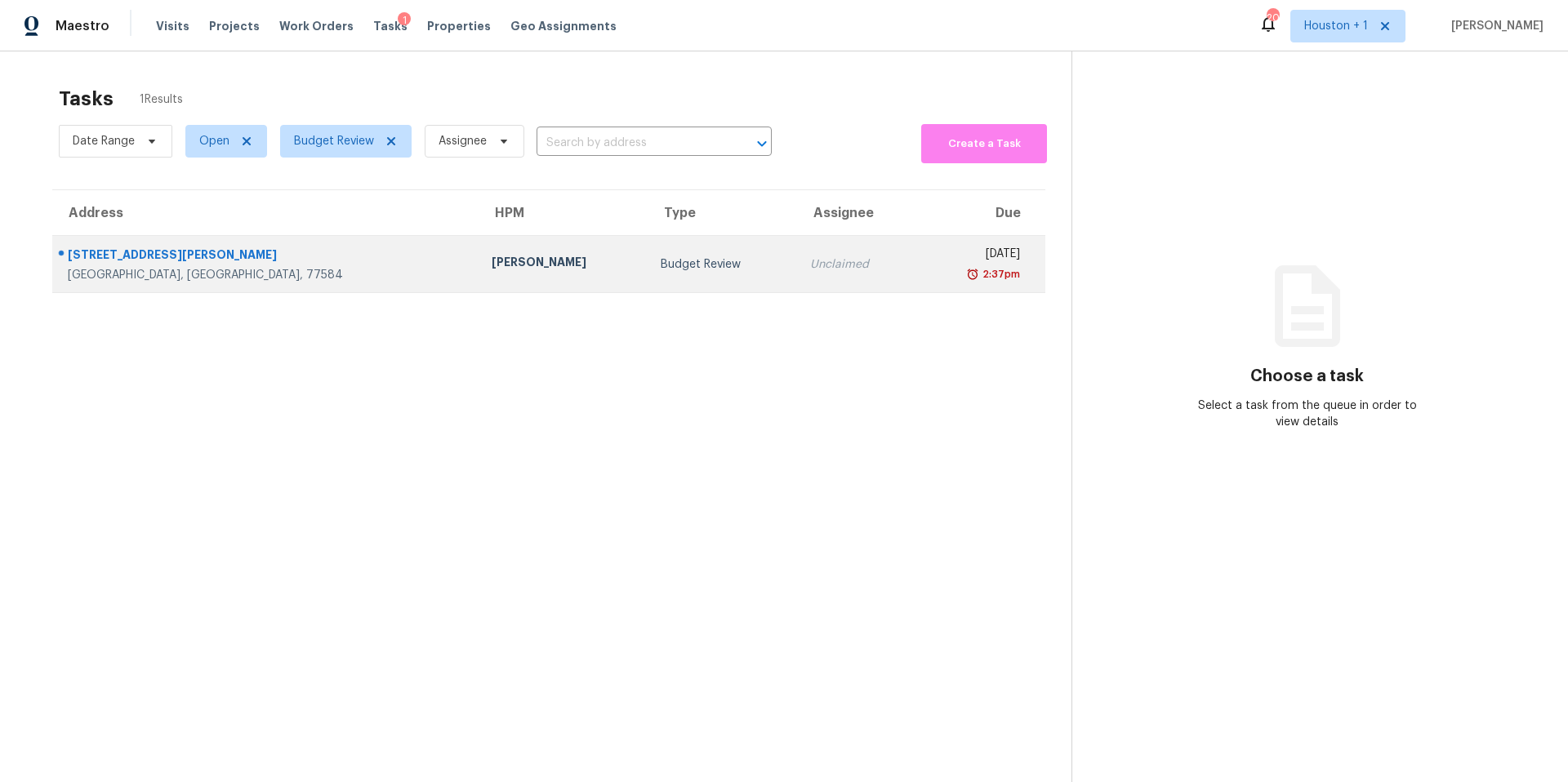
click at [491, 265] on div "[PERSON_NAME]" at bounding box center [563, 264] width 144 height 20
